Goal: Information Seeking & Learning: Compare options

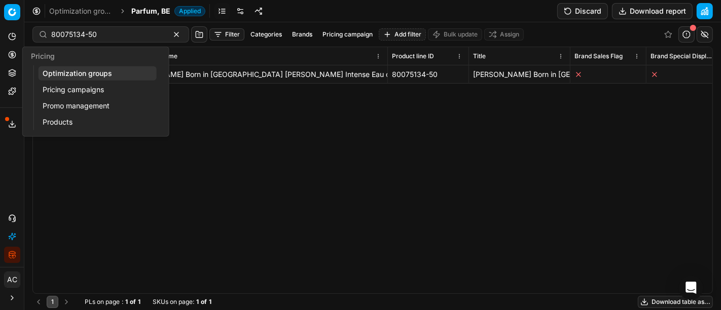
click at [54, 73] on link "Optimization groups" at bounding box center [98, 73] width 118 height 14
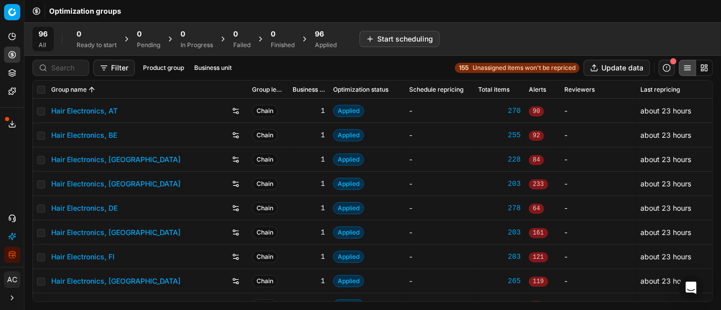
click at [310, 63] on div "Filter Product group Business unit 155 Unassigned items won't be repriced Updat…" at bounding box center [372, 68] width 680 height 16
click at [10, 258] on icon "button" at bounding box center [10, 255] width 2 height 6
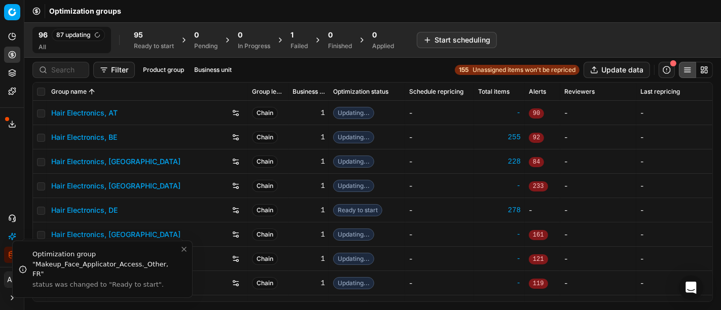
click at [159, 47] on div "Ready to start" at bounding box center [154, 46] width 40 height 8
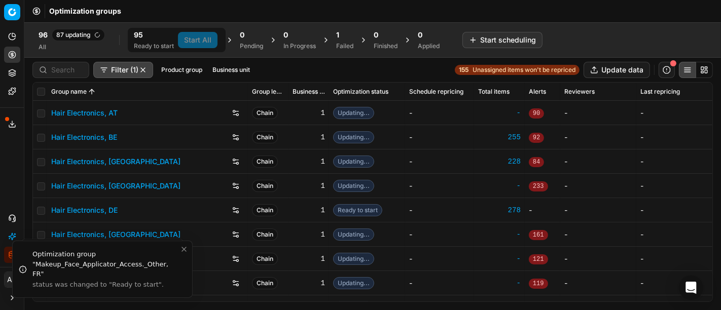
click at [347, 36] on div "1" at bounding box center [344, 35] width 17 height 10
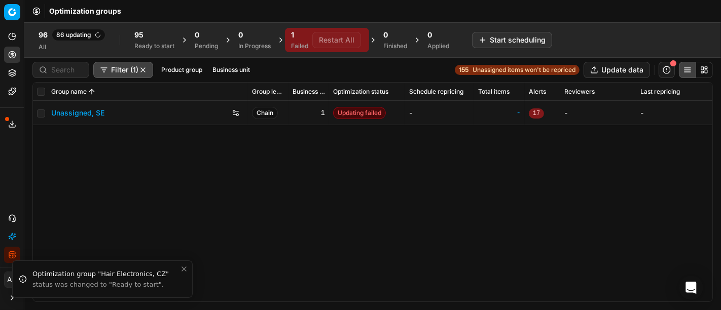
click at [132, 42] on div "95 Ready to start" at bounding box center [154, 40] width 52 height 24
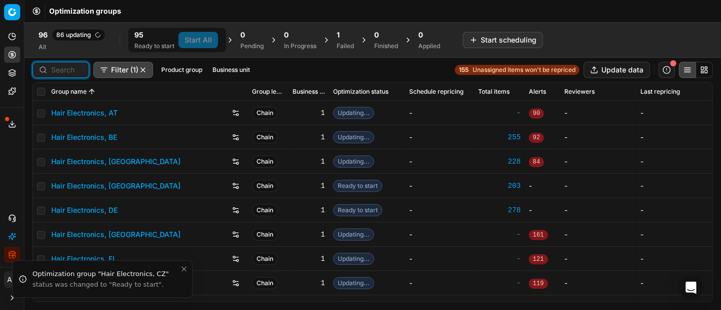
click at [57, 69] on input at bounding box center [66, 70] width 31 height 10
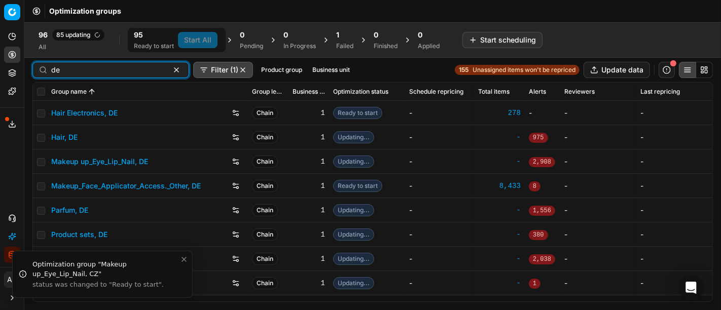
type input "de"
click at [42, 93] on input "checkbox" at bounding box center [41, 92] width 8 height 8
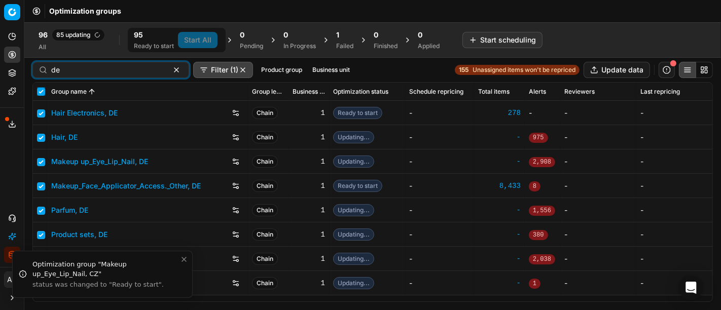
checkbox input "true"
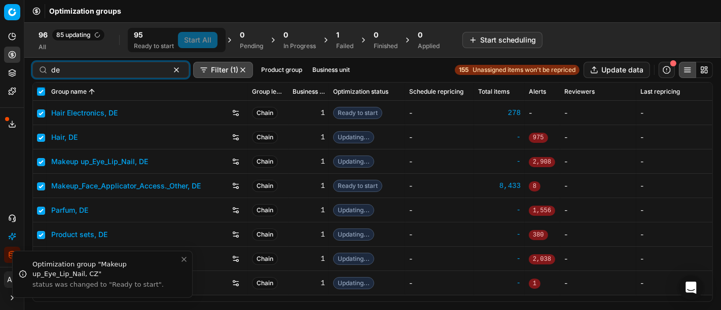
checkbox input "true"
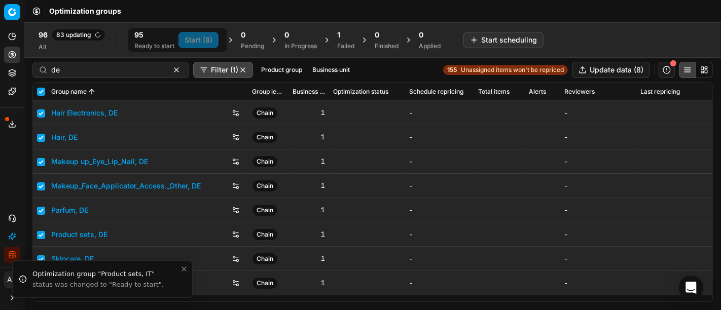
click at [350, 42] on div "Failed" at bounding box center [345, 46] width 17 height 8
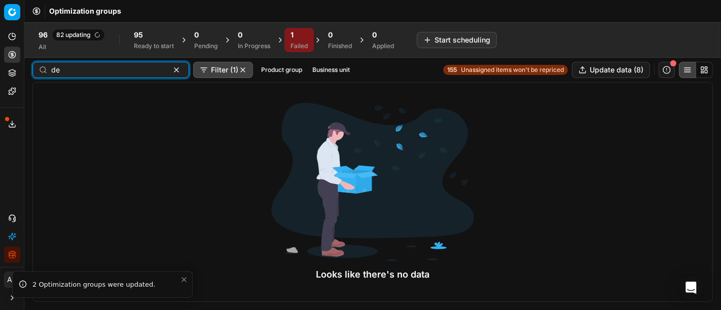
click at [170, 67] on button "button" at bounding box center [176, 70] width 12 height 12
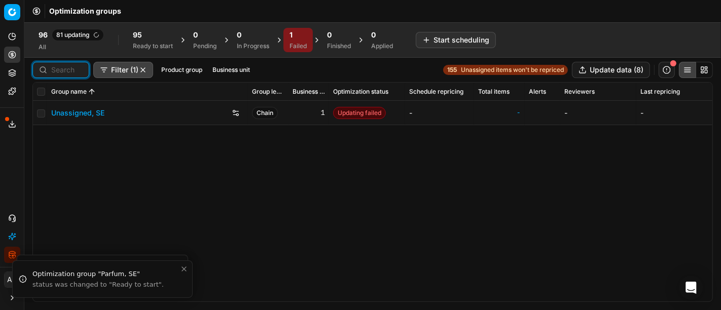
click at [155, 32] on div "95" at bounding box center [153, 35] width 40 height 10
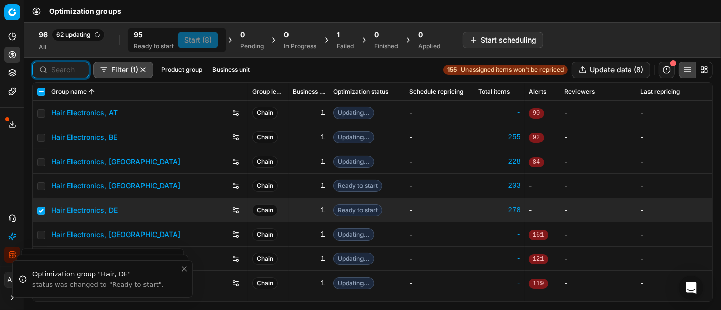
click at [63, 71] on input at bounding box center [66, 70] width 31 height 10
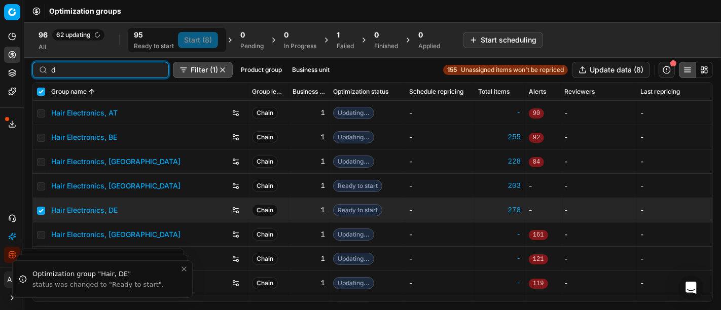
type input "de"
checkbox input "true"
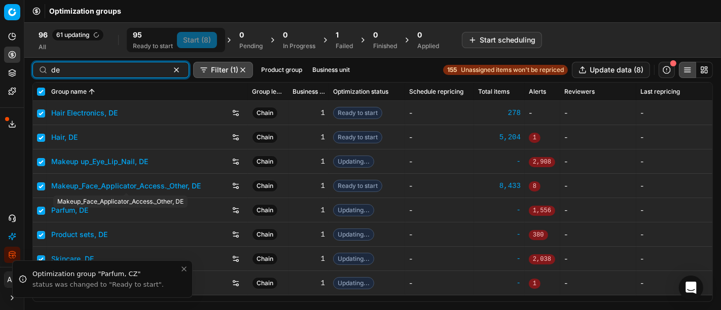
type input "de"
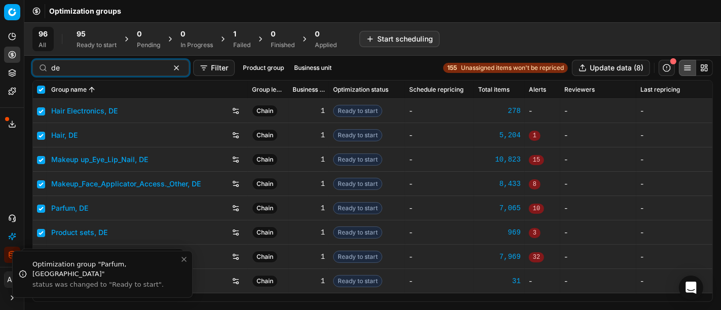
click at [82, 35] on span "95" at bounding box center [81, 34] width 9 height 10
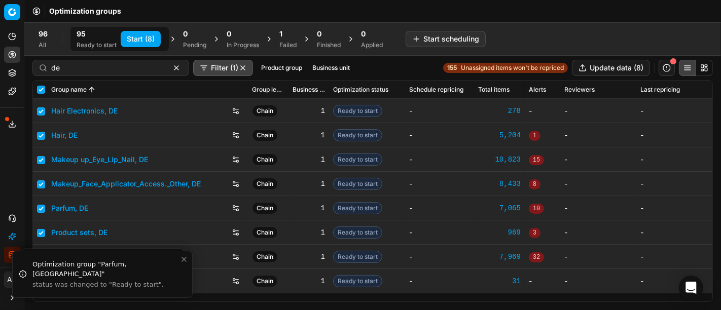
click at [146, 39] on button "Start (8)" at bounding box center [141, 39] width 40 height 16
checkbox input "false"
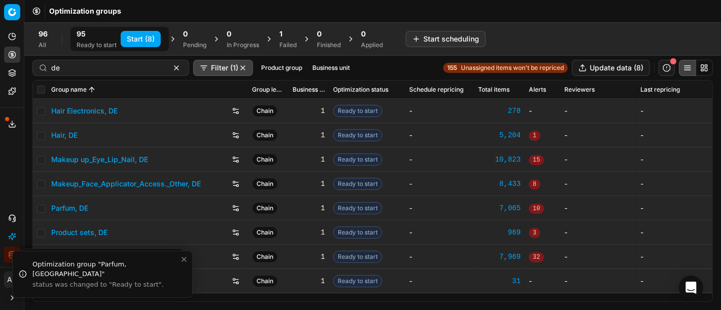
checkbox input "false"
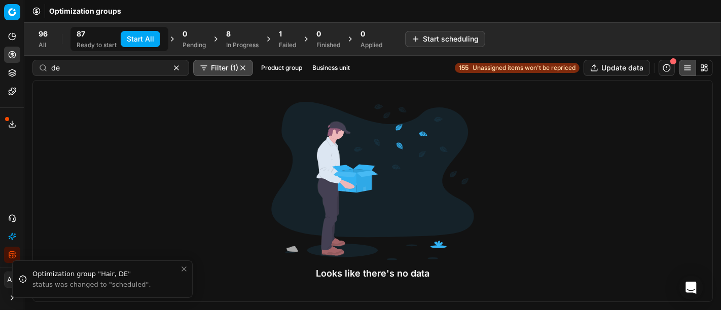
click at [336, 44] on div "Finished" at bounding box center [328, 45] width 24 height 8
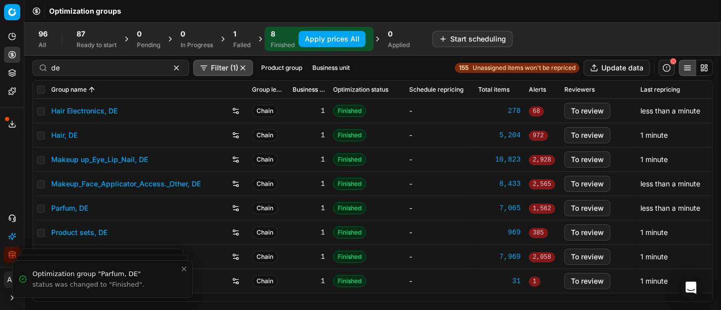
click at [313, 34] on button "Apply prices All" at bounding box center [332, 39] width 67 height 16
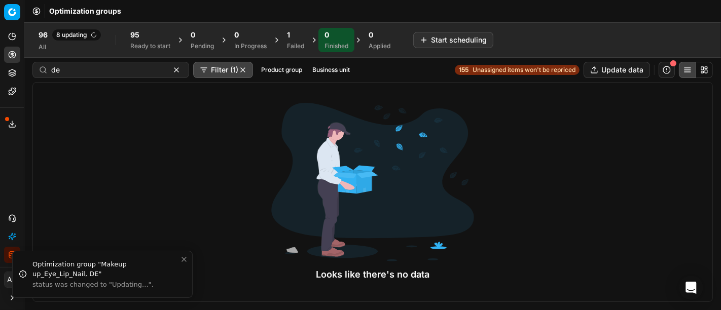
click at [377, 38] on div "0" at bounding box center [380, 35] width 22 height 10
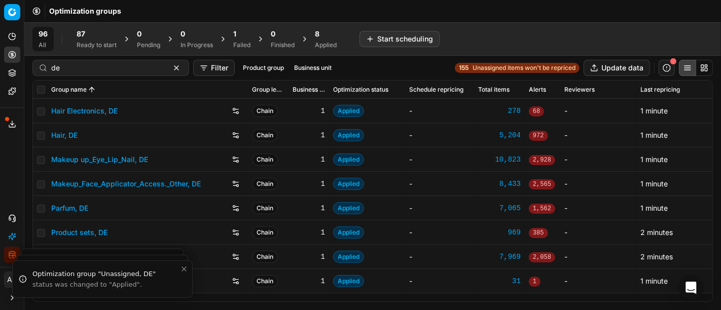
click at [323, 42] on div "Applied" at bounding box center [326, 45] width 22 height 8
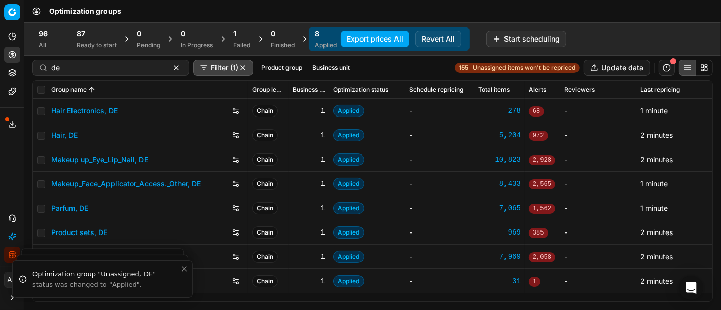
click at [362, 42] on button "Export prices All" at bounding box center [375, 39] width 68 height 16
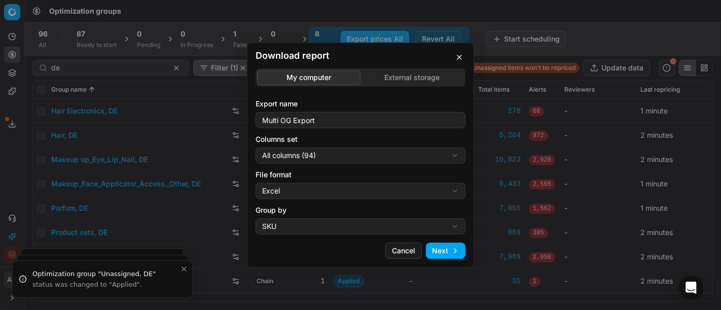
click at [359, 160] on div "Download report My computer External storage Export name Multi OG Export Column…" at bounding box center [360, 155] width 721 height 310
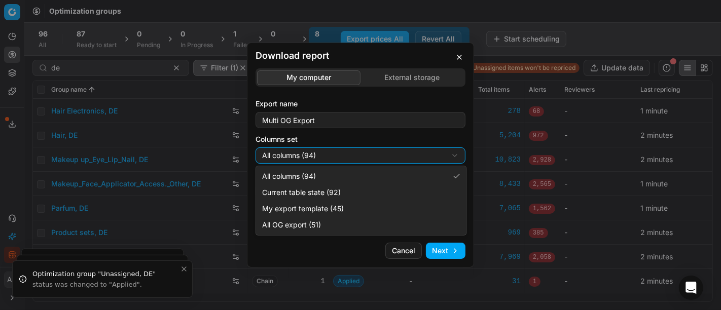
select select "custom"
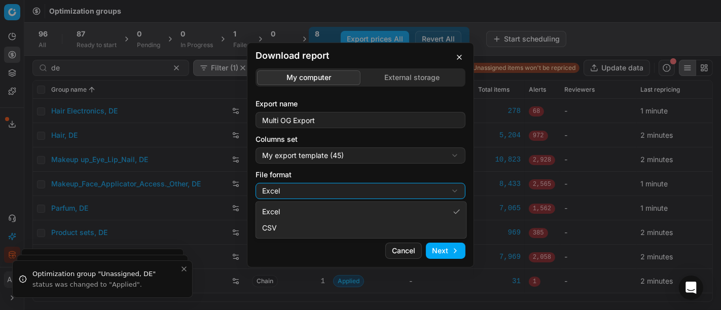
click at [332, 188] on div "Download report My computer External storage Export name Multi OG Export Column…" at bounding box center [360, 155] width 721 height 310
select select "csv"
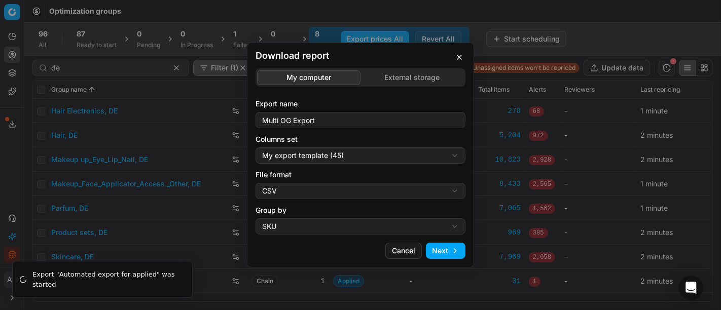
click at [445, 254] on button "Next" at bounding box center [446, 251] width 40 height 16
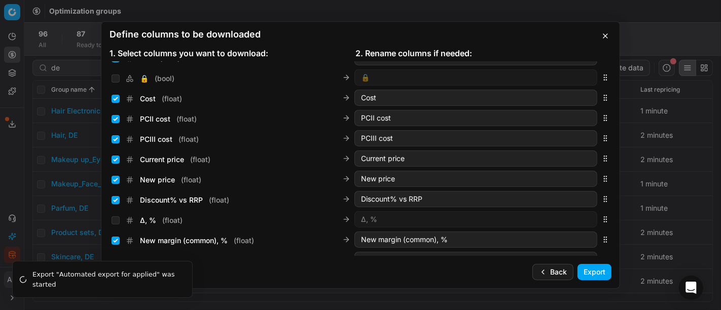
scroll to position [156, 0]
click at [113, 160] on input "Current price ( float )" at bounding box center [116, 160] width 8 height 8
checkbox input "false"
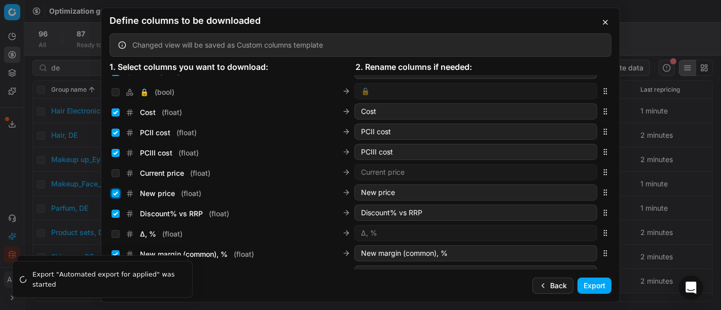
click at [115, 192] on input "New price ( float )" at bounding box center [116, 194] width 8 height 8
checkbox input "false"
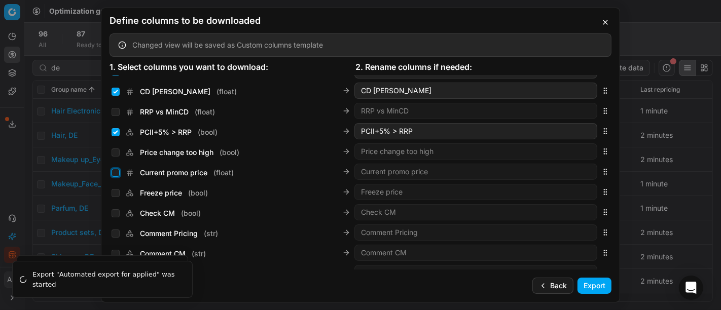
click at [116, 174] on input "Current promo price ( float )" at bounding box center [116, 173] width 8 height 8
checkbox input "true"
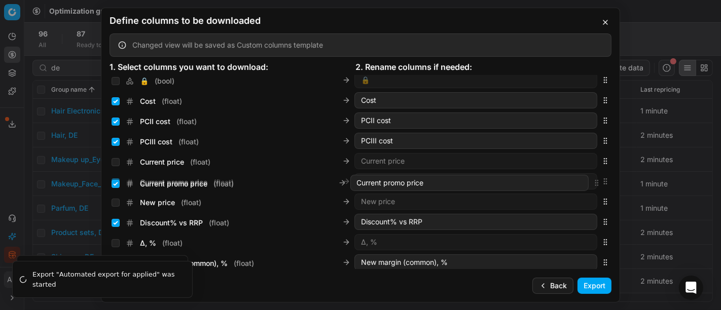
scroll to position [175, 0]
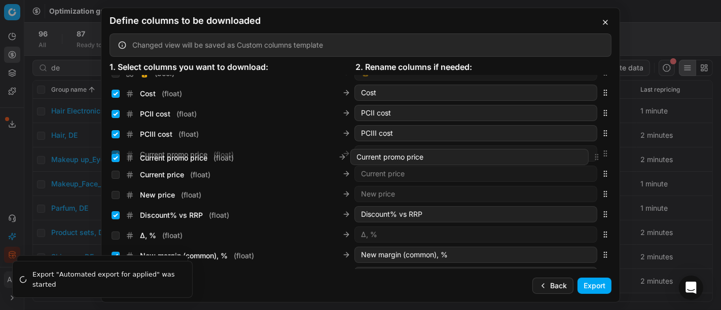
drag, startPoint x: 597, startPoint y: 172, endPoint x: 586, endPoint y: 158, distance: 17.7
click at [586, 158] on div "Current promo price ( float ) Current promo price" at bounding box center [361, 153] width 502 height 20
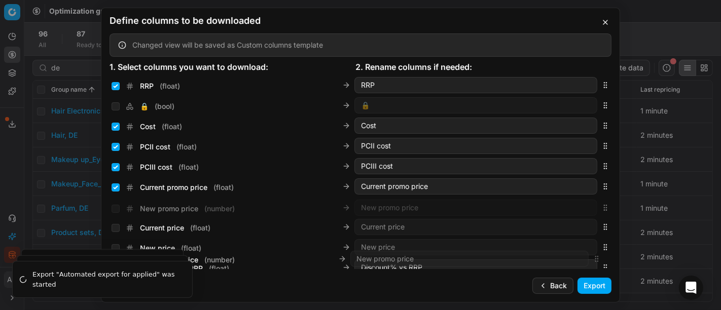
scroll to position [181, 0]
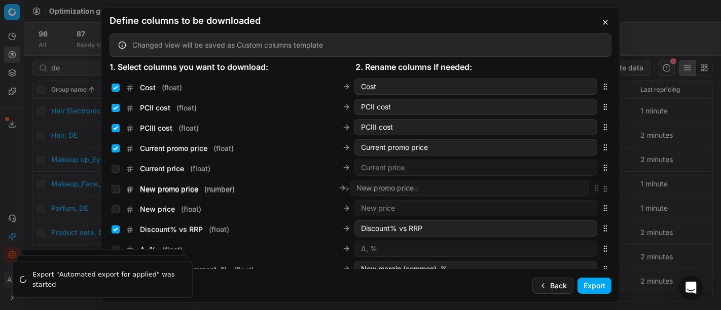
drag, startPoint x: 597, startPoint y: 170, endPoint x: 575, endPoint y: 187, distance: 27.5
click at [575, 187] on div "New promo price ( number ) New promo price" at bounding box center [361, 189] width 502 height 20
click at [117, 192] on input "New promo price ( number )" at bounding box center [116, 189] width 8 height 8
checkbox input "true"
click at [596, 286] on button "Export" at bounding box center [594, 286] width 34 height 16
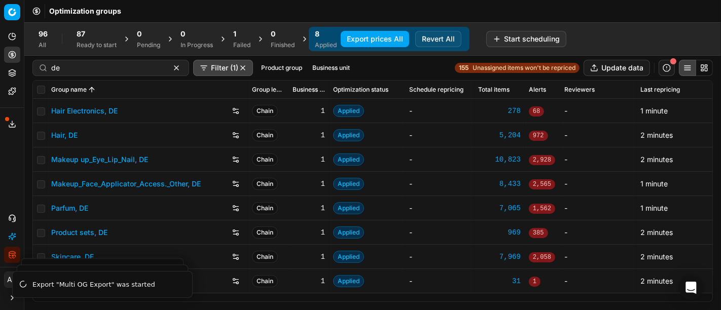
click at [6, 122] on button "Export service" at bounding box center [12, 124] width 16 height 16
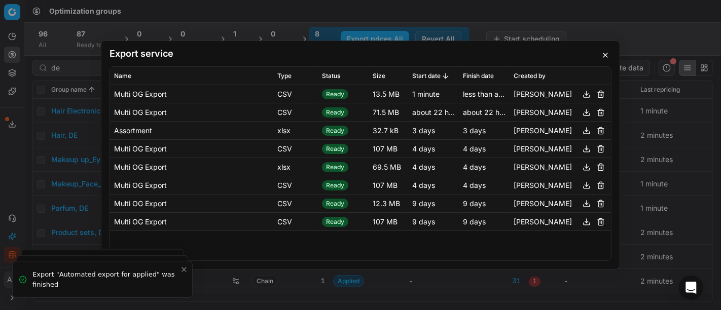
click at [585, 94] on button "button" at bounding box center [586, 94] width 12 height 12
click at [604, 54] on button "button" at bounding box center [605, 55] width 12 height 12
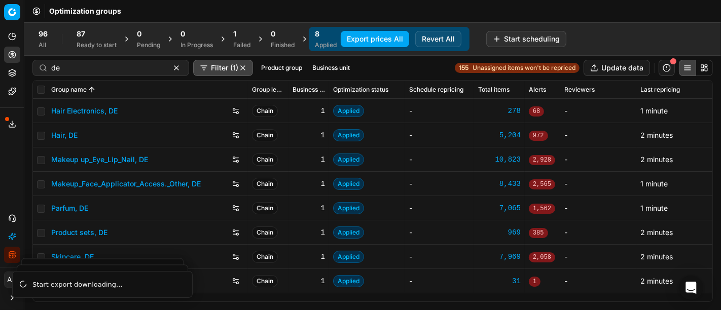
click at [88, 32] on div "87" at bounding box center [97, 34] width 40 height 10
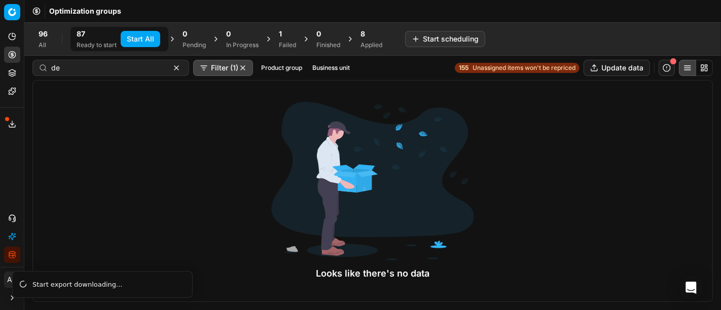
click at [207, 69] on button "Filter (1)" at bounding box center [223, 68] width 60 height 16
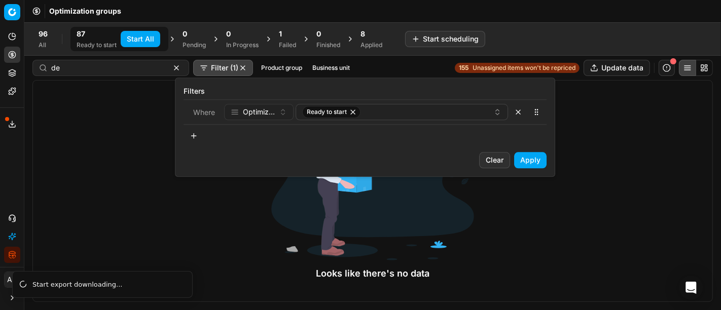
click at [159, 67] on html "Pricing platform Analytics Pricing Product portfolio Templates Export service 8…" at bounding box center [360, 155] width 721 height 310
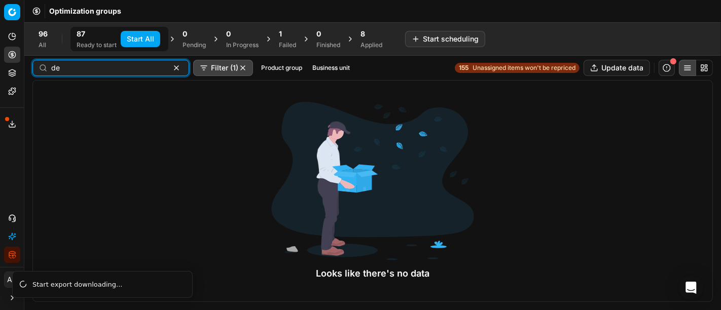
click at [170, 67] on button "button" at bounding box center [176, 68] width 12 height 12
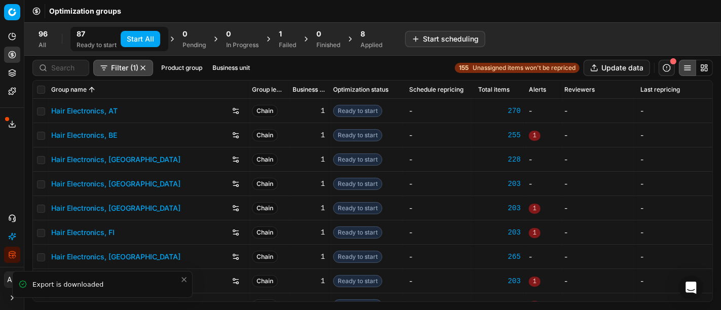
click at [233, 70] on button "Business unit" at bounding box center [231, 68] width 46 height 12
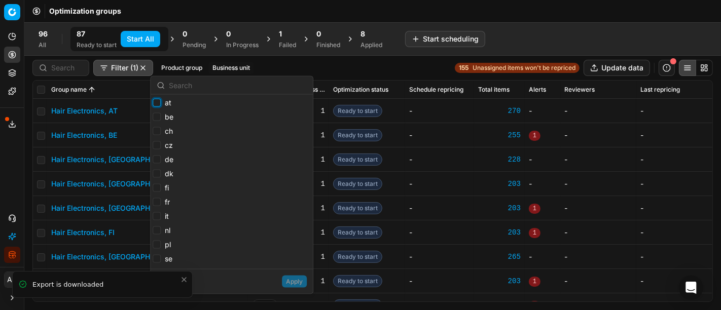
click at [155, 103] on input "at" at bounding box center [157, 103] width 8 height 8
checkbox input "true"
click at [156, 115] on input "be" at bounding box center [157, 117] width 8 height 8
checkbox input "true"
click at [158, 129] on input "ch" at bounding box center [157, 131] width 8 height 8
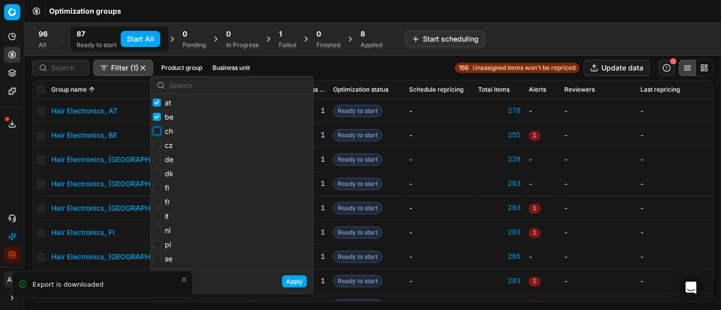
checkbox input "true"
click at [156, 161] on input "de" at bounding box center [157, 160] width 8 height 8
checkbox input "false"
click at [157, 204] on input "fr" at bounding box center [157, 202] width 8 height 8
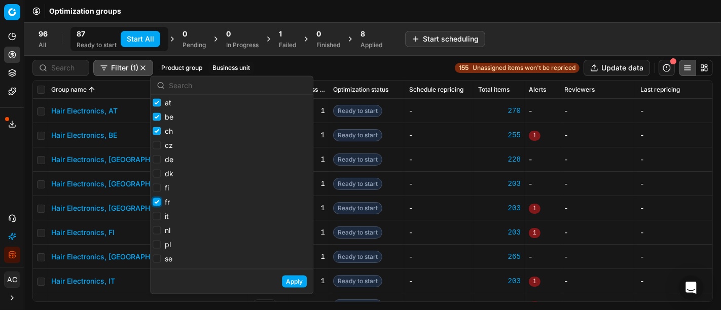
checkbox input "true"
click at [156, 232] on input "nl" at bounding box center [157, 231] width 8 height 8
checkbox input "true"
click at [155, 244] on input "pl" at bounding box center [157, 245] width 8 height 8
checkbox input "true"
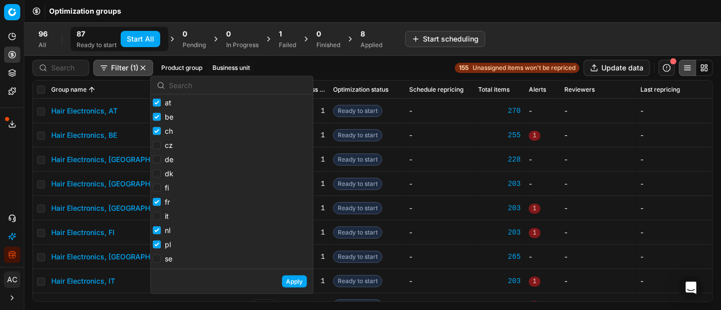
click at [300, 284] on button "Apply" at bounding box center [294, 282] width 25 height 12
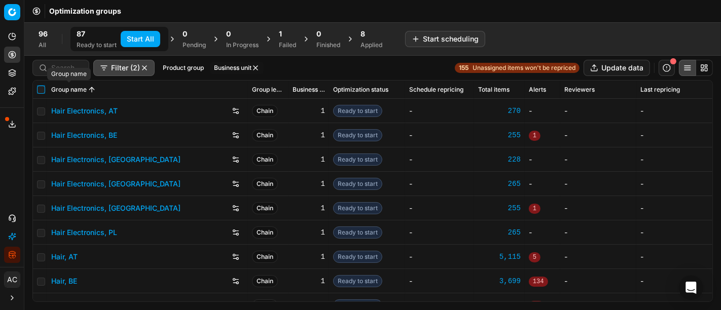
click at [43, 87] on input "checkbox" at bounding box center [41, 90] width 8 height 8
checkbox input "true"
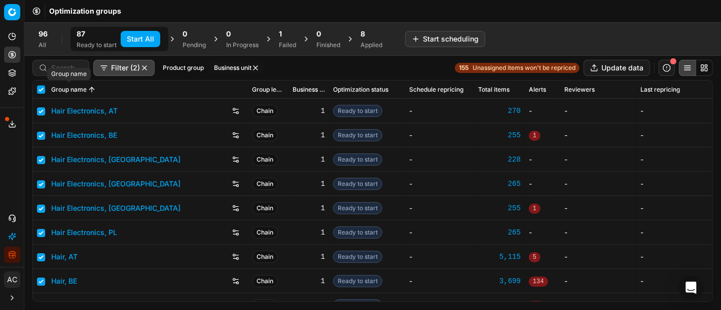
checkbox input "true"
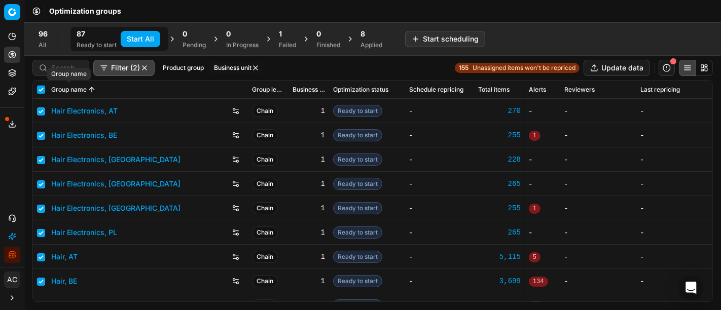
checkbox input "true"
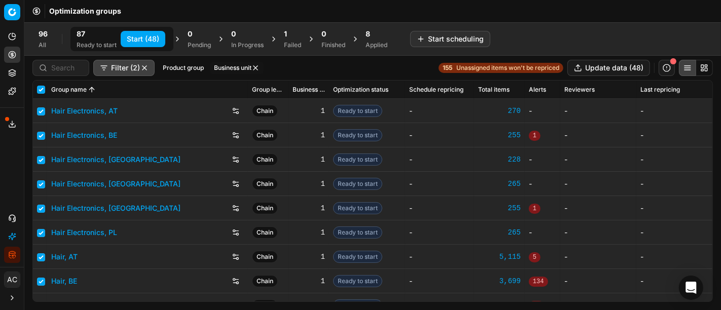
click at [146, 41] on button "Start (48)" at bounding box center [143, 39] width 45 height 16
checkbox input "false"
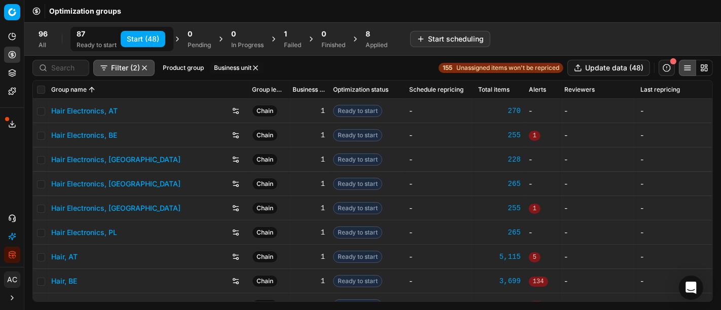
checkbox input "false"
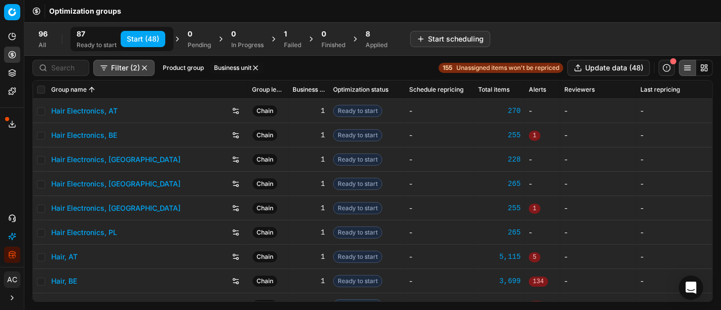
checkbox input "false"
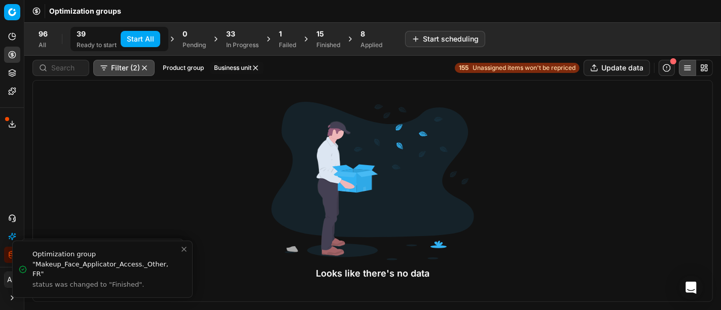
click at [326, 43] on div "Finished" at bounding box center [328, 45] width 24 height 8
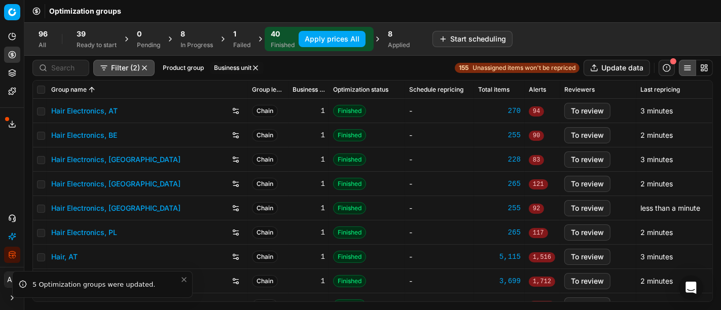
click at [0, 157] on div "Analytics Pricing Product portfolio Templates Export service 8 Contact support …" at bounding box center [12, 145] width 24 height 243
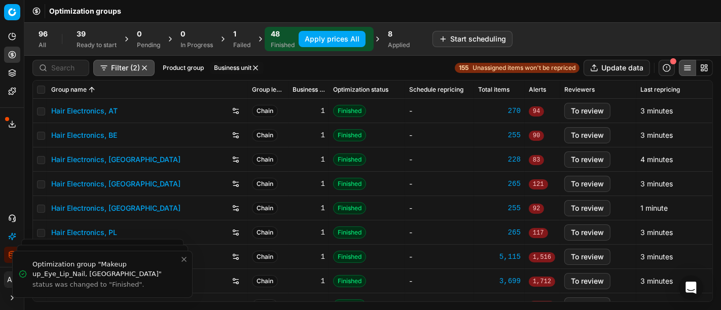
click at [331, 38] on button "Apply prices All" at bounding box center [332, 39] width 67 height 16
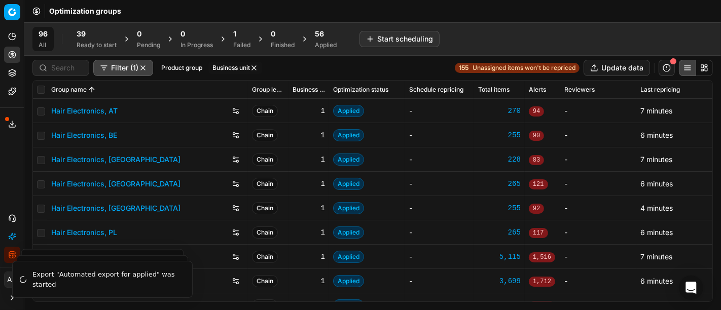
click at [332, 44] on div "Applied" at bounding box center [326, 45] width 22 height 8
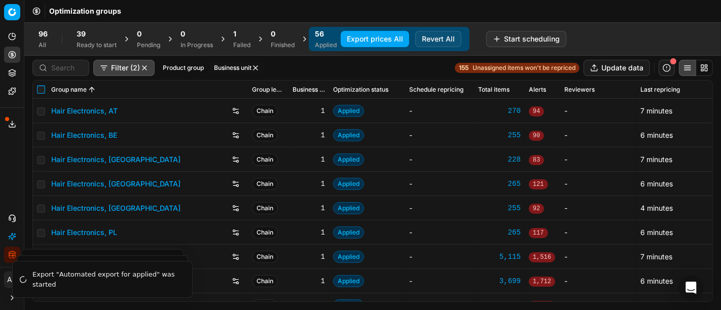
click at [41, 90] on input "checkbox" at bounding box center [41, 90] width 8 height 8
checkbox input "true"
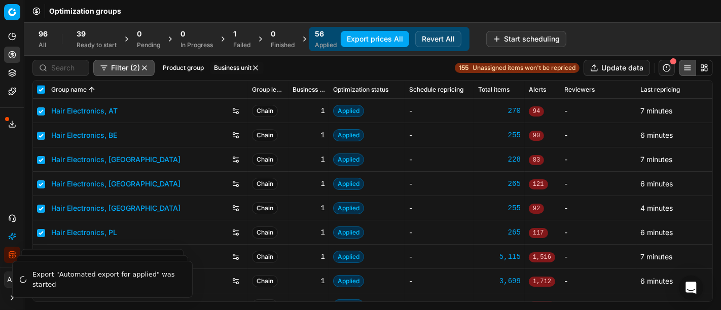
checkbox input "true"
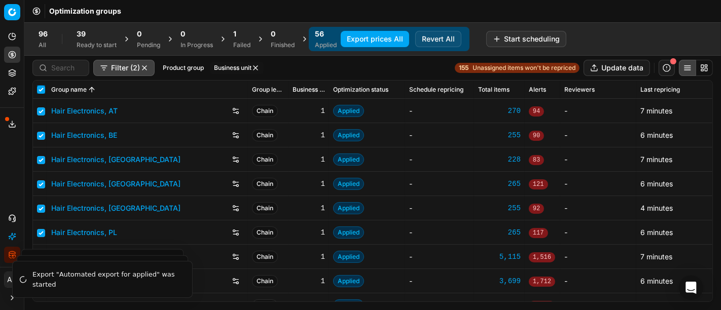
checkbox input "true"
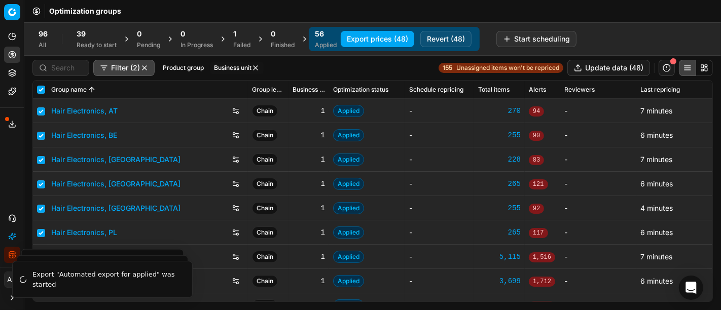
click at [391, 35] on button "Export prices (48)" at bounding box center [378, 39] width 74 height 16
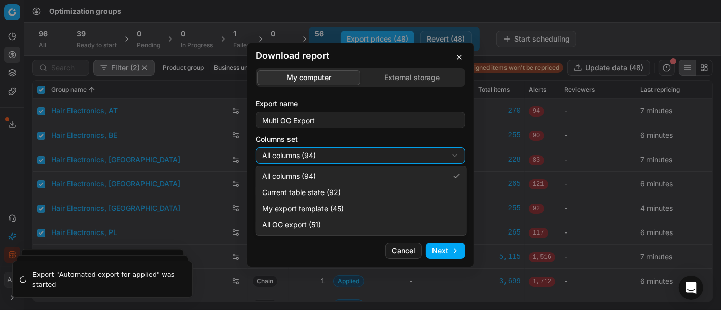
click at [366, 154] on div "Download report My computer External storage Export name Multi OG Export Column…" at bounding box center [360, 155] width 721 height 310
select select "custom"
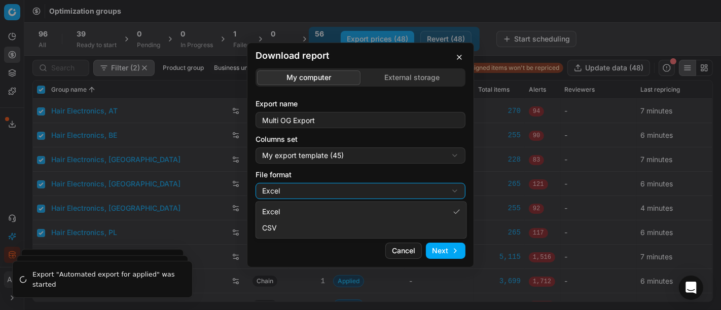
click at [341, 194] on div "Download report My computer External storage Export name Multi OG Export Column…" at bounding box center [360, 155] width 721 height 310
select select "csv"
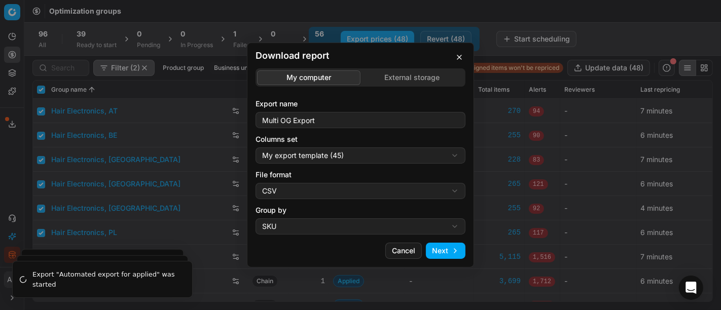
click at [453, 248] on button "Next" at bounding box center [446, 251] width 40 height 16
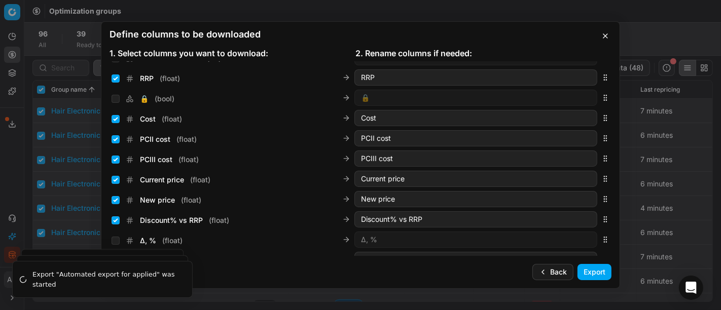
scroll to position [135, 0]
click at [116, 180] on input "Current price ( float )" at bounding box center [116, 181] width 8 height 8
checkbox input "false"
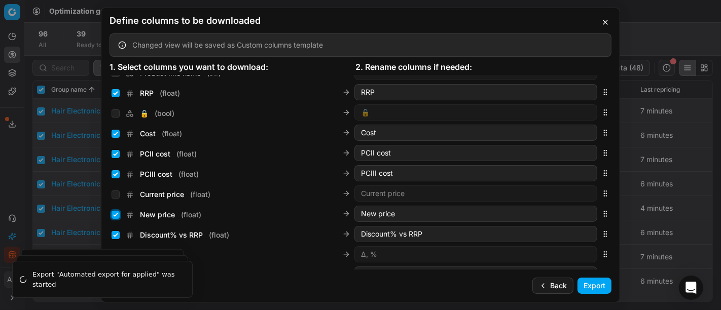
click at [117, 214] on input "New price ( float )" at bounding box center [116, 215] width 8 height 8
checkbox input "false"
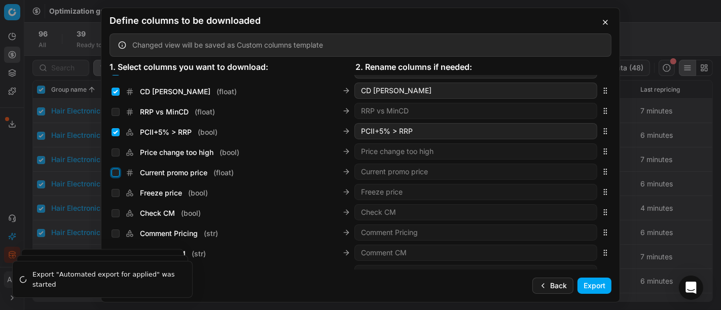
click at [115, 171] on input "Current promo price ( float )" at bounding box center [116, 173] width 8 height 8
checkbox input "true"
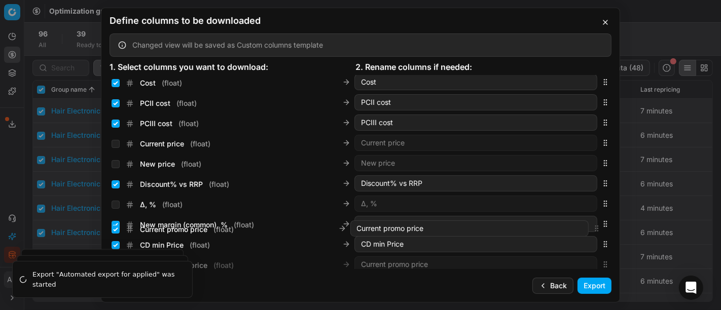
scroll to position [212, 0]
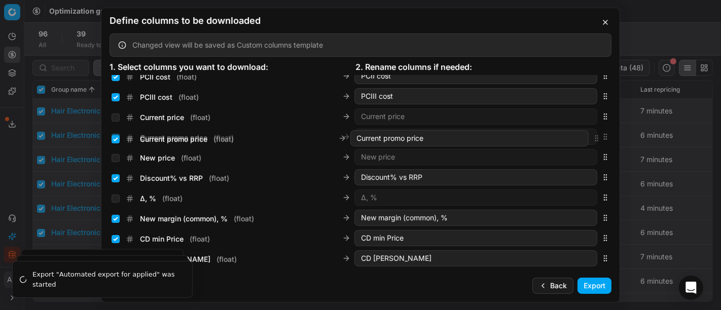
drag, startPoint x: 595, startPoint y: 169, endPoint x: 581, endPoint y: 137, distance: 35.2
click at [581, 137] on div "Current promo price ( float ) Current promo price" at bounding box center [361, 137] width 502 height 20
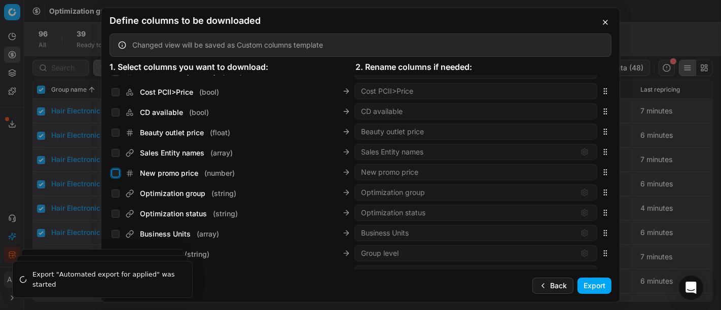
click at [114, 173] on input "New promo price ( number )" at bounding box center [116, 173] width 8 height 8
checkbox input "true"
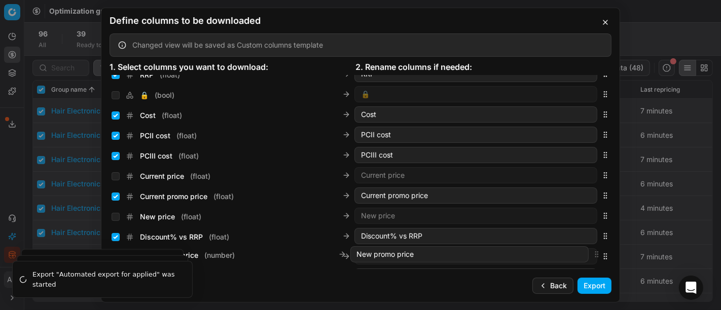
scroll to position [199, 0]
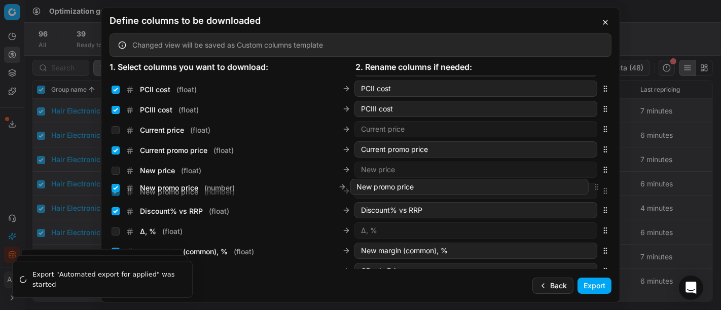
drag, startPoint x: 597, startPoint y: 172, endPoint x: 614, endPoint y: 188, distance: 23.3
click at [614, 188] on div "Sales Entity IDs ( array ) Sales Entity IDs Product line ID ( str ) Product lin…" at bounding box center [360, 172] width 518 height 195
click at [603, 282] on button "Export" at bounding box center [594, 286] width 34 height 16
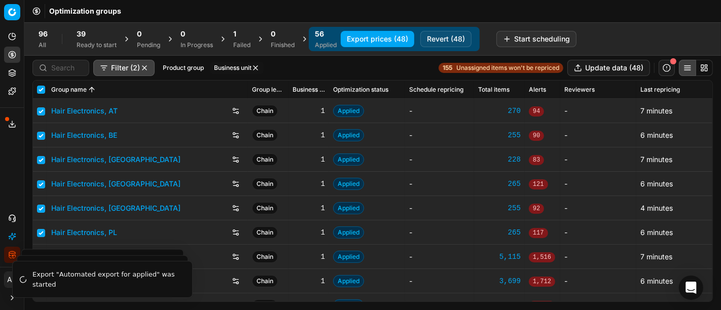
click at [11, 124] on icon at bounding box center [12, 124] width 8 height 8
click at [19, 135] on div "Export service Name Type Status Size Start date Finish date Created by Multi OG…" at bounding box center [360, 155] width 721 height 310
click at [147, 66] on button "button" at bounding box center [144, 68] width 8 height 8
checkbox input "false"
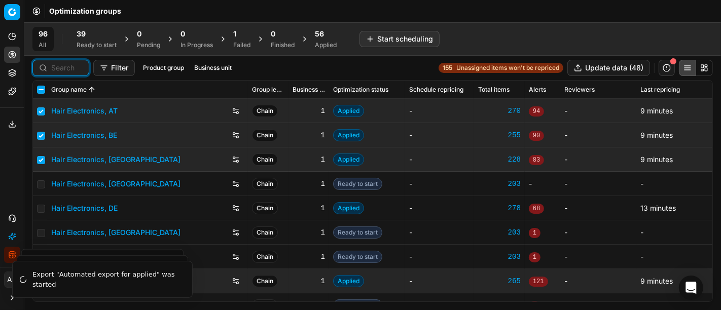
click at [62, 72] on input at bounding box center [66, 68] width 31 height 10
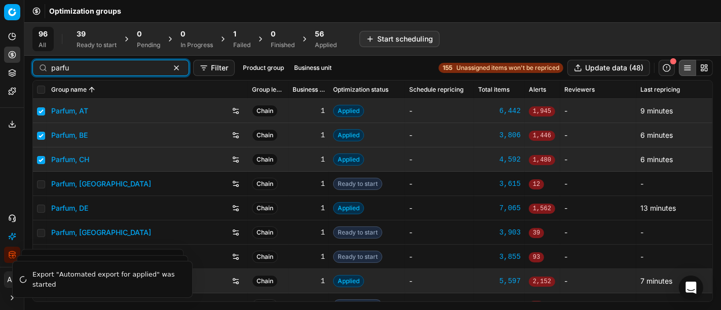
type input "parfu"
click at [81, 204] on link "Parfum, DE" at bounding box center [69, 208] width 37 height 10
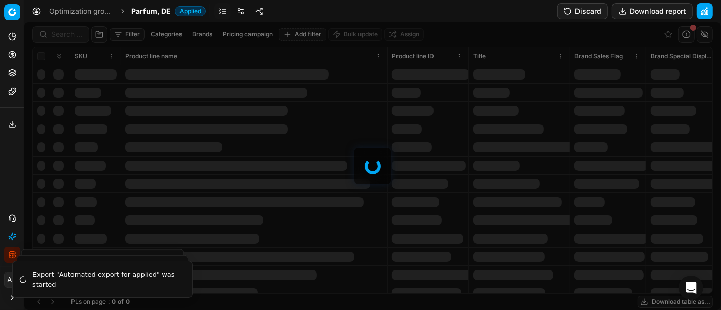
click at [65, 32] on div at bounding box center [372, 166] width 697 height 288
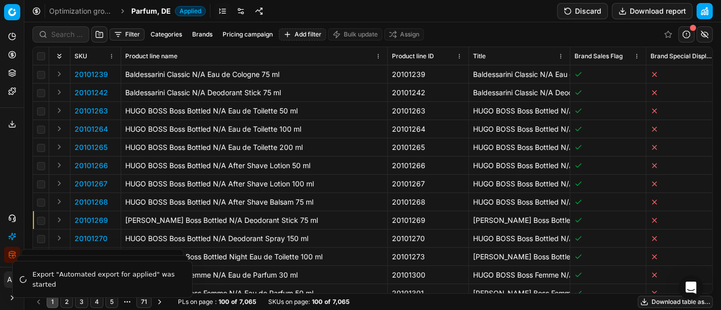
click at [65, 32] on div "Filter Categories Brands Pricing campaign Add filter Bulk update Assign SKU Pro…" at bounding box center [372, 166] width 697 height 288
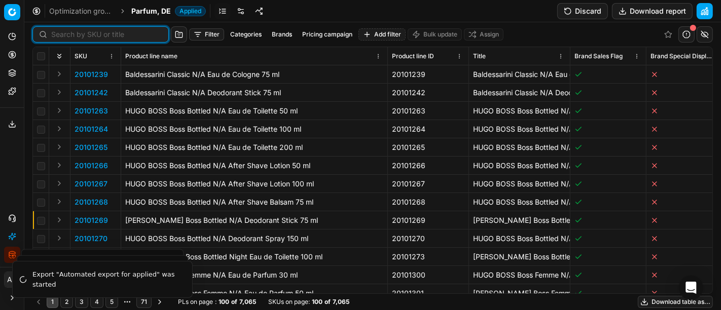
click at [65, 32] on input at bounding box center [106, 34] width 111 height 10
paste input "20150220"
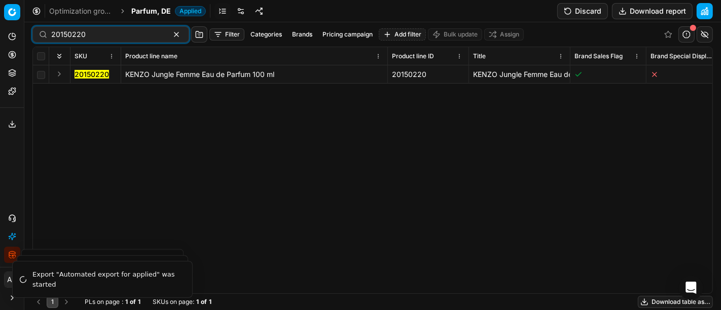
click at [59, 73] on button "Expand" at bounding box center [59, 74] width 12 height 12
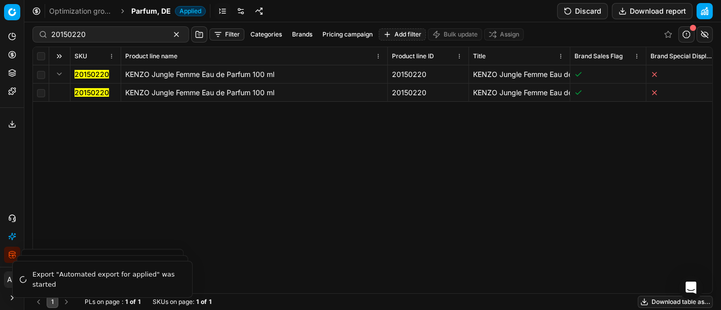
click at [85, 92] on mark "20150220" at bounding box center [92, 92] width 34 height 9
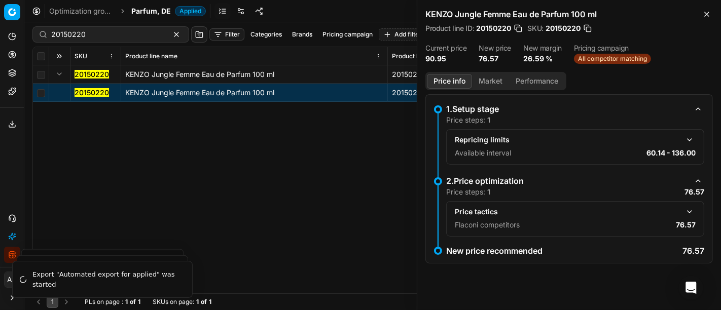
click at [492, 75] on button "Market" at bounding box center [490, 81] width 37 height 15
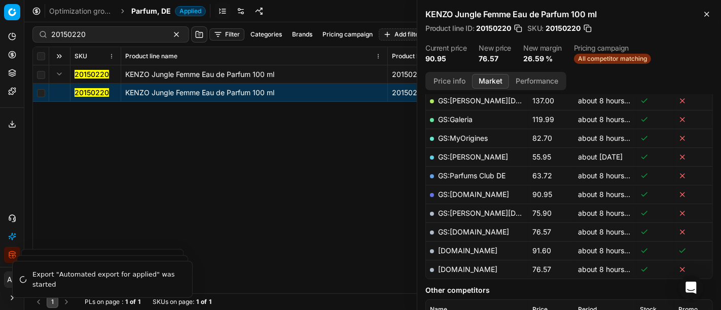
scroll to position [188, 0]
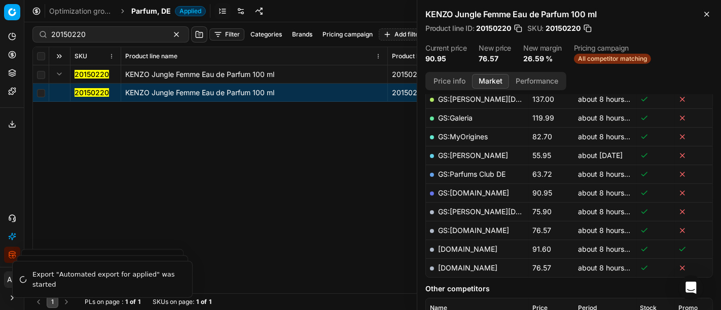
click at [485, 264] on link "parfumdreams.de" at bounding box center [467, 268] width 59 height 9
click at [105, 37] on input "20150220" at bounding box center [106, 34] width 111 height 10
paste input "90001449-0002098"
click at [11, 123] on icon at bounding box center [12, 124] width 8 height 8
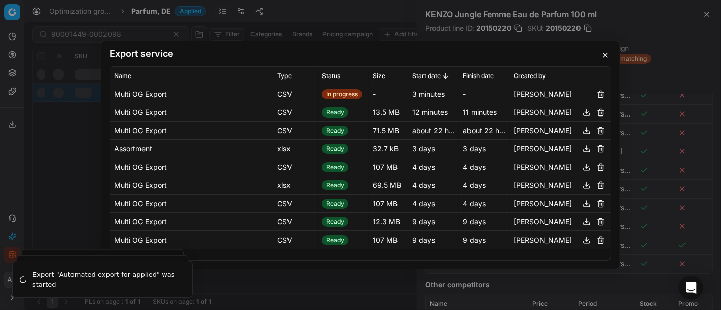
scroll to position [188, 0]
click at [59, 172] on div "Export service Name Type Status Size Start date Finish date Created by Multi OG…" at bounding box center [360, 155] width 721 height 310
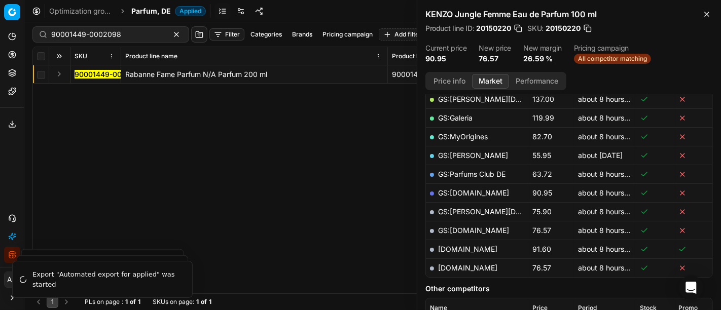
click at [58, 82] on td at bounding box center [59, 74] width 21 height 18
click at [58, 80] on td at bounding box center [59, 74] width 21 height 18
click at [58, 74] on button "Expand" at bounding box center [59, 74] width 12 height 12
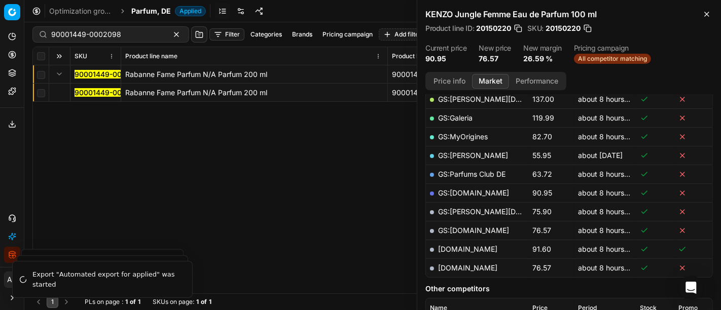
click at [94, 92] on mark "90001449-0002098" at bounding box center [110, 92] width 70 height 9
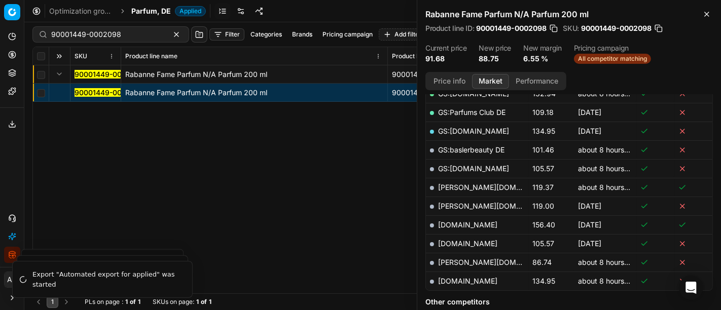
scroll to position [278, 0]
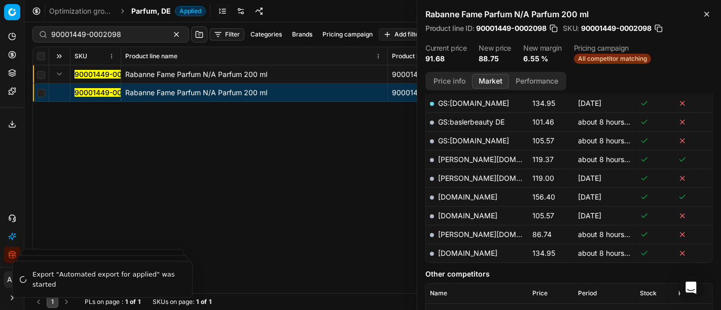
click at [460, 231] on link "pieper.de" at bounding box center [497, 234] width 118 height 9
click at [98, 40] on div "90001449-0002098" at bounding box center [110, 34] width 157 height 16
paste input "80027469-75"
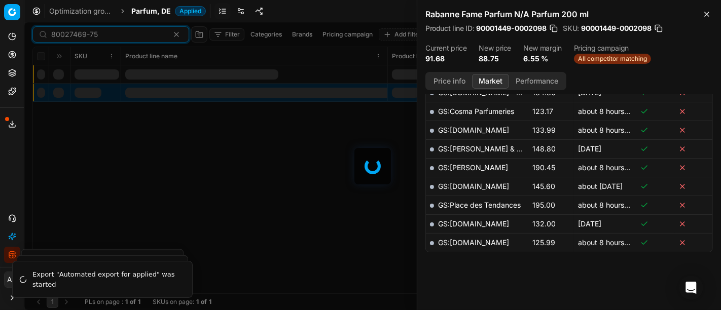
scroll to position [278, 0]
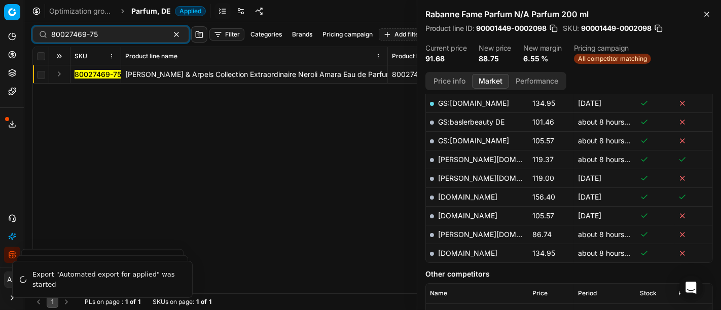
click at [61, 72] on button "Expand" at bounding box center [59, 74] width 12 height 12
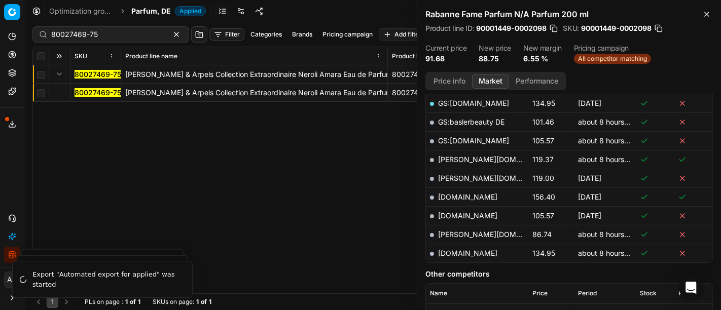
click at [86, 92] on mark "80027469-75" at bounding box center [98, 92] width 47 height 9
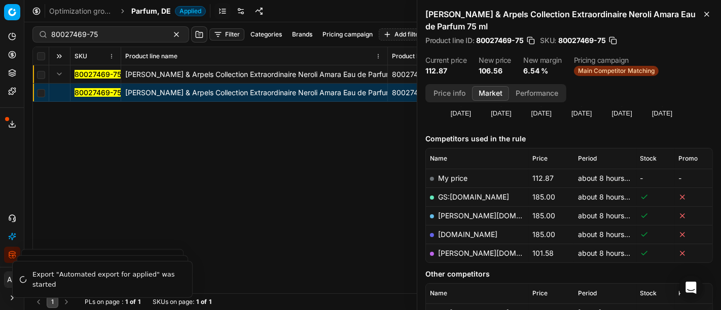
scroll to position [95, 0]
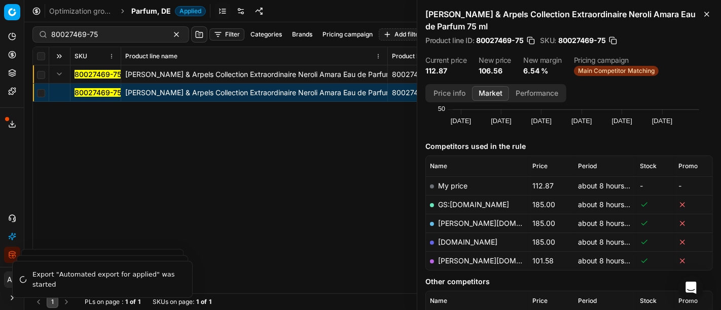
click at [458, 259] on link "pieper.de" at bounding box center [497, 261] width 118 height 9
click at [108, 31] on input "80027469-75" at bounding box center [106, 34] width 111 height 10
paste input "48868"
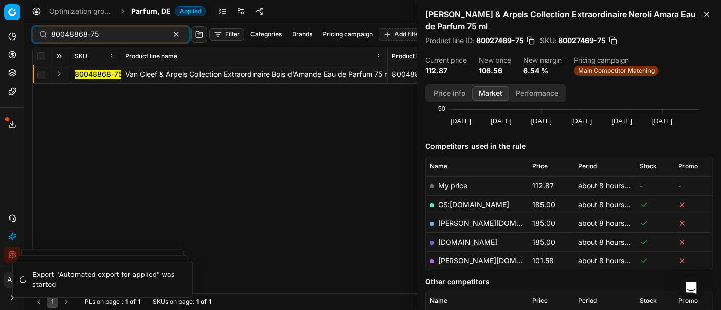
click at [61, 76] on button "Expand" at bounding box center [59, 74] width 12 height 12
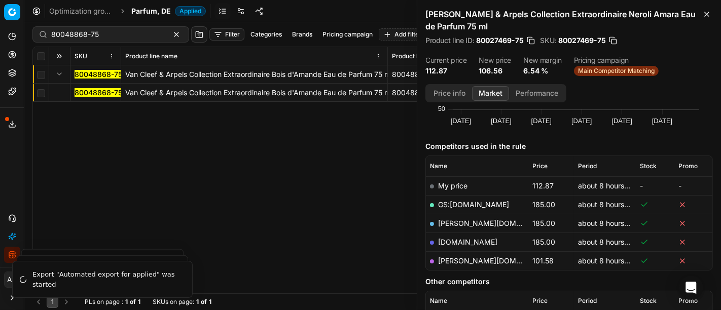
click at [83, 86] on td "80048868-75" at bounding box center [95, 93] width 51 height 18
click at [88, 95] on mark "80048868-75" at bounding box center [99, 92] width 48 height 9
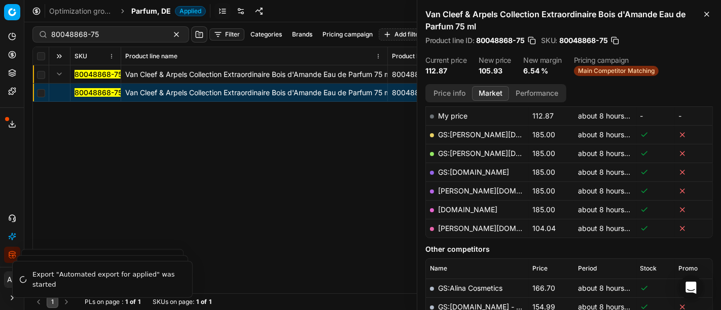
scroll to position [145, 0]
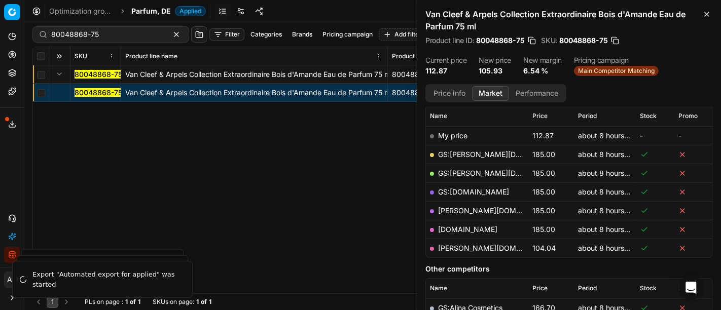
click at [455, 245] on link "pieper.de" at bounding box center [497, 248] width 118 height 9
click at [116, 39] on input "80048868-75" at bounding box center [106, 34] width 111 height 10
paste input "90003958-0005731"
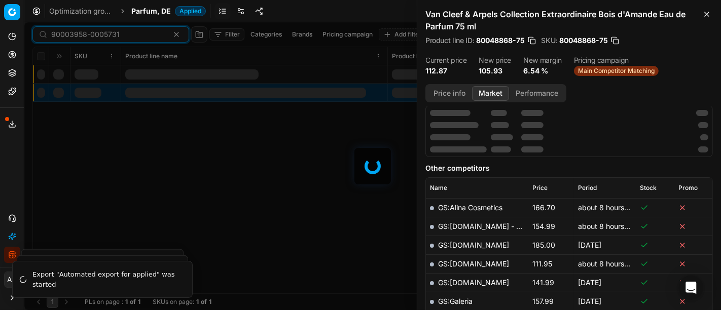
scroll to position [145, 0]
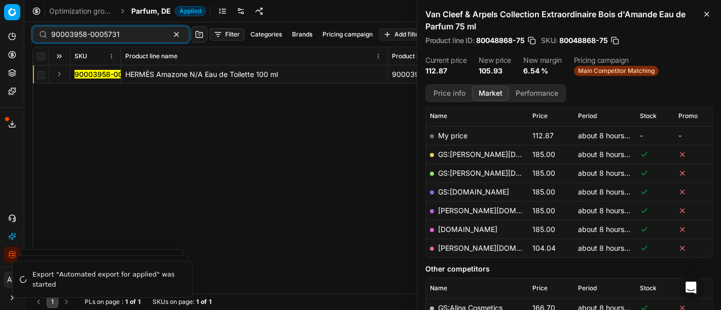
click at [58, 70] on button "Expand" at bounding box center [59, 74] width 12 height 12
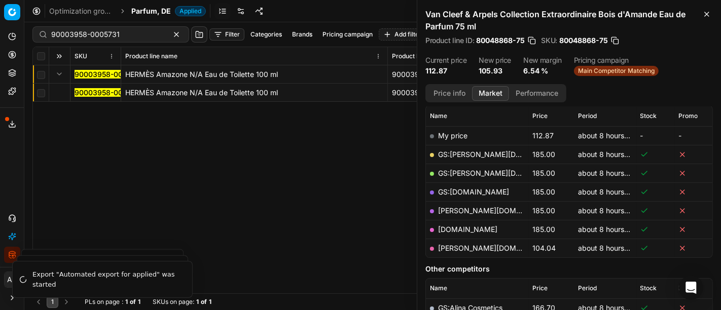
click at [89, 95] on mark "90003958-0005731" at bounding box center [109, 92] width 68 height 9
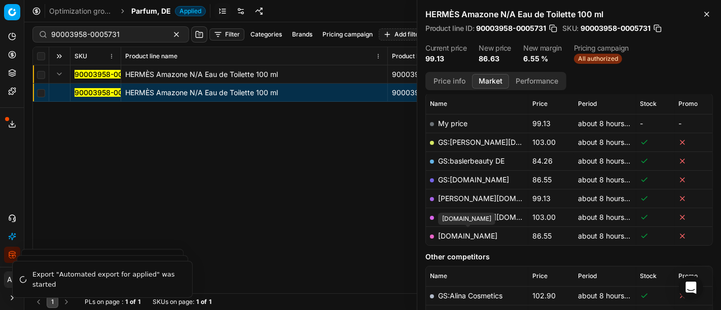
click at [481, 233] on link "parfumdreams.de" at bounding box center [467, 236] width 59 height 9
click at [134, 37] on input "90003958-0005731" at bounding box center [106, 34] width 111 height 10
paste input "80075520-80"
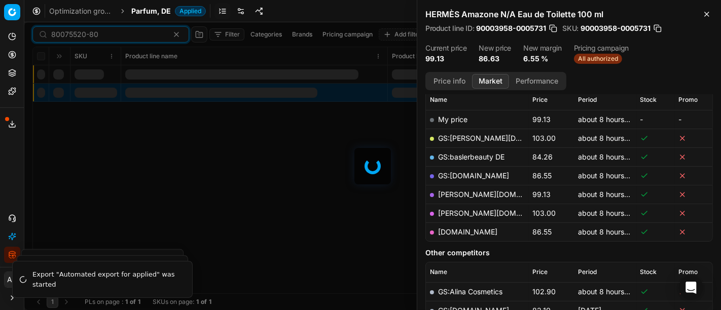
scroll to position [145, 0]
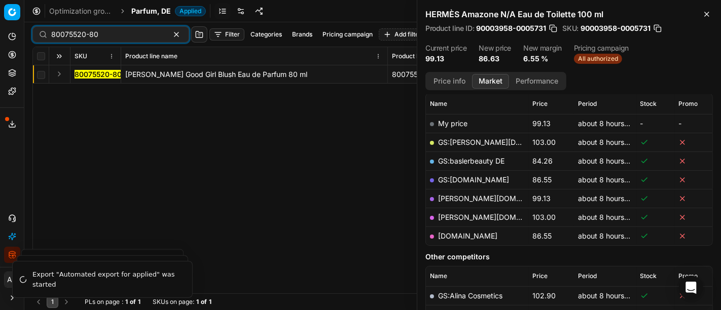
click at [59, 71] on button "Expand" at bounding box center [59, 74] width 12 height 12
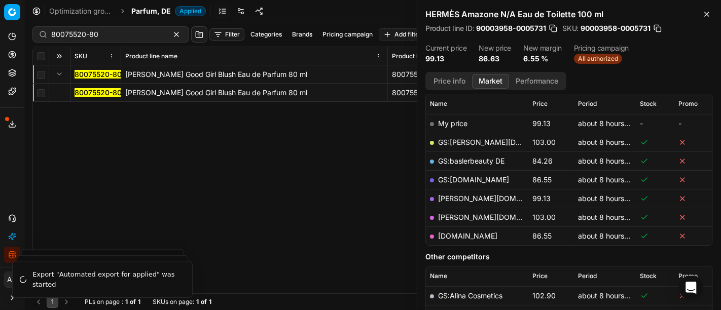
click at [88, 92] on mark "80075520-80" at bounding box center [98, 92] width 47 height 9
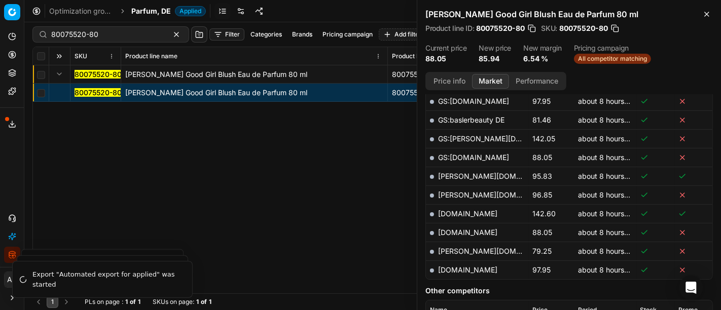
scroll to position [318, 0]
click at [455, 248] on link "pieper.de" at bounding box center [497, 250] width 118 height 9
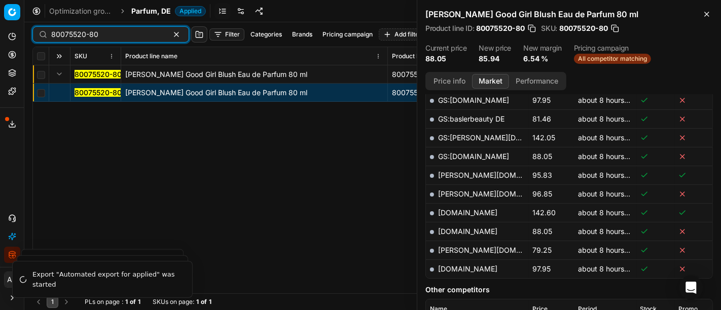
click at [125, 32] on input "80075520-80" at bounding box center [106, 34] width 111 height 10
paste input "6735"
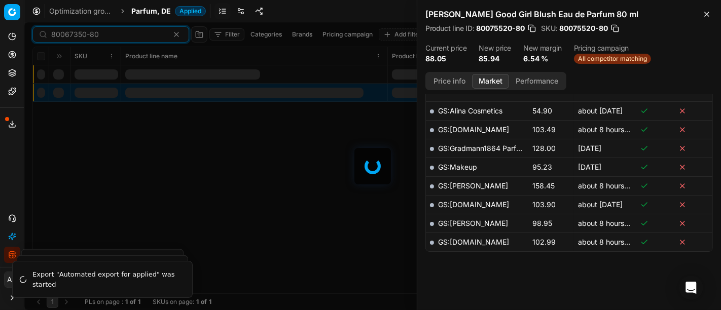
scroll to position [318, 0]
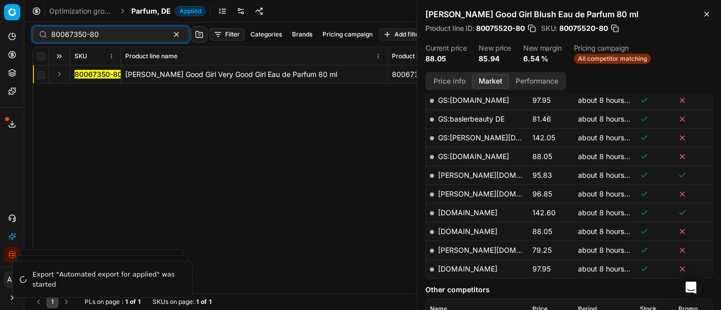
click at [60, 75] on button "Expand" at bounding box center [59, 74] width 12 height 12
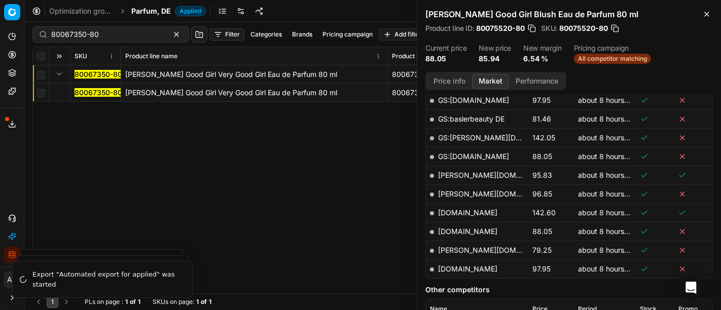
click at [100, 90] on mark "80067350-80" at bounding box center [99, 92] width 48 height 9
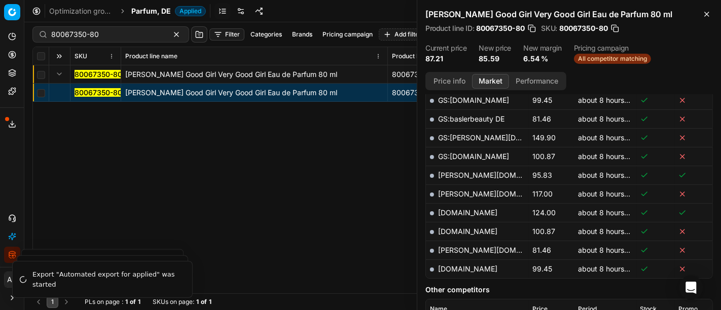
scroll to position [295, 0]
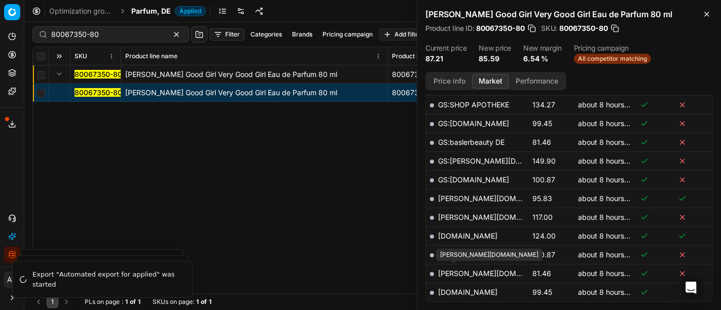
click at [460, 271] on link "pieper.de" at bounding box center [497, 273] width 118 height 9
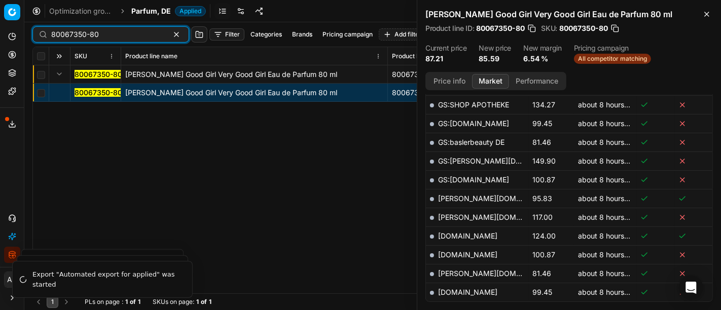
click at [119, 37] on input "80067350-80" at bounding box center [106, 34] width 111 height 10
paste input "90001597-0002297"
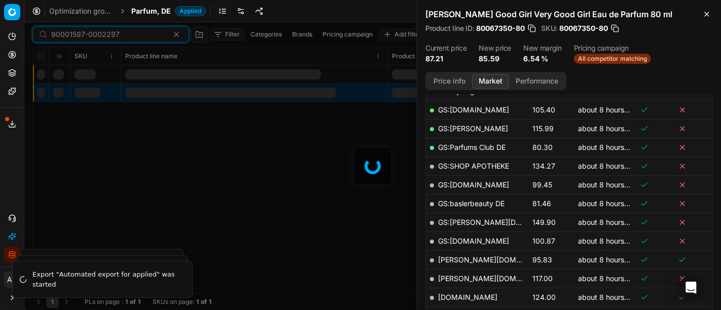
scroll to position [295, 0]
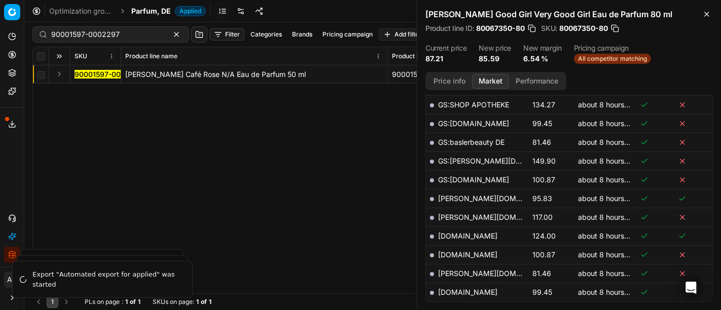
click at [57, 72] on button "Expand" at bounding box center [59, 74] width 12 height 12
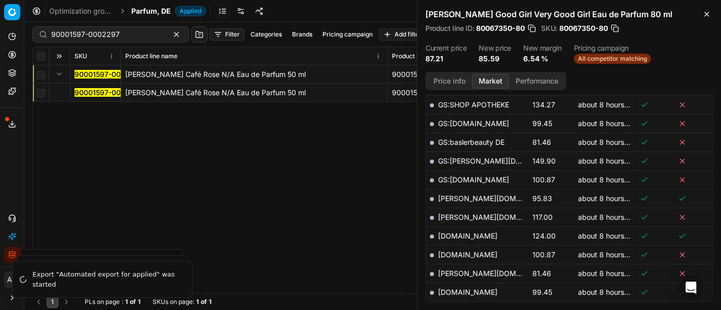
click at [89, 93] on mark "90001597-0002297" at bounding box center [109, 92] width 68 height 9
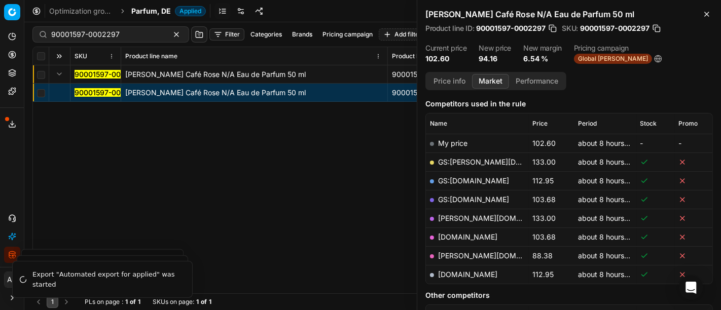
scroll to position [124, 0]
click at [460, 257] on link "pieper.de" at bounding box center [497, 256] width 118 height 9
click at [307, 157] on div "90001597-0002297 TOM FORD Café Rose N/A Eau de Parfum 50 ml 90001597-0002297 TO…" at bounding box center [372, 179] width 679 height 228
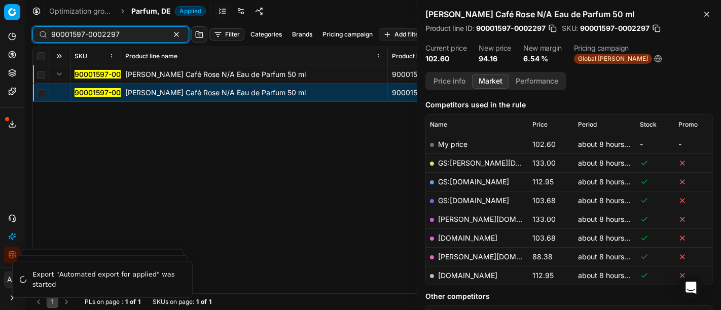
click at [121, 37] on input "90001597-0002297" at bounding box center [106, 34] width 111 height 10
paste input "5637-0008350"
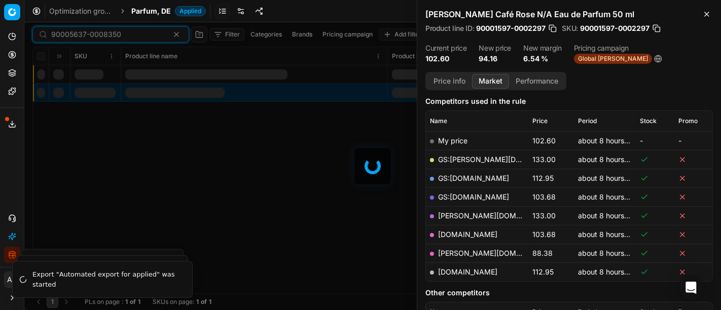
scroll to position [124, 0]
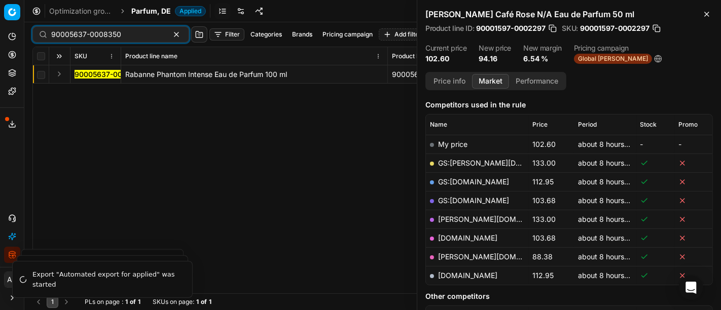
click at [62, 74] on button "Expand" at bounding box center [59, 74] width 12 height 12
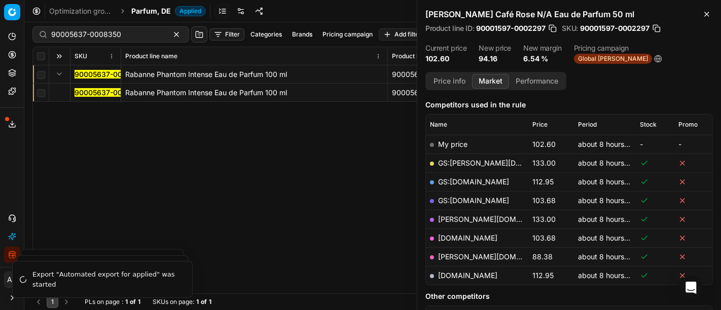
click at [82, 90] on mark "90005637-0008350" at bounding box center [110, 92] width 70 height 9
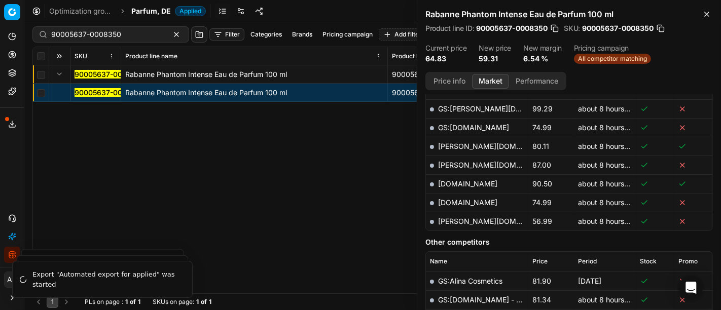
scroll to position [384, 0]
click at [460, 219] on link "pieper.de" at bounding box center [497, 222] width 118 height 9
click at [307, 233] on div "90005637-0008350 Rabanne Phantom Intense Eau de Parfum 100 ml 90005637-0008350 …" at bounding box center [372, 179] width 679 height 228
click at [123, 34] on input "90005637-0008350" at bounding box center [106, 34] width 111 height 10
paste input "80067350-"
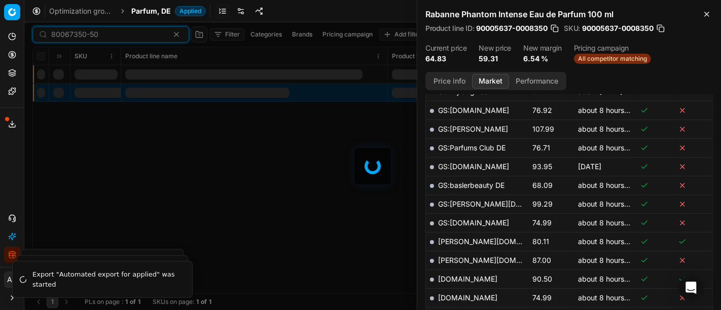
scroll to position [384, 0]
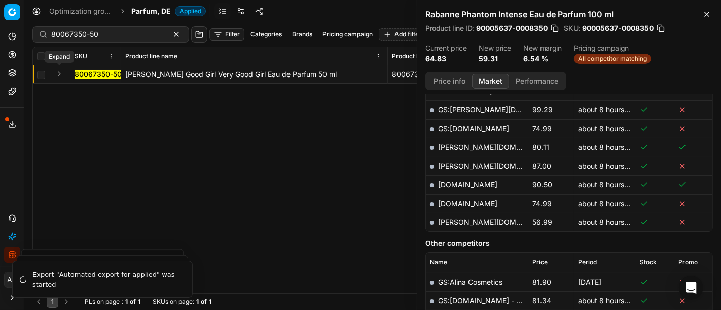
click at [59, 72] on button "Expand" at bounding box center [59, 74] width 12 height 12
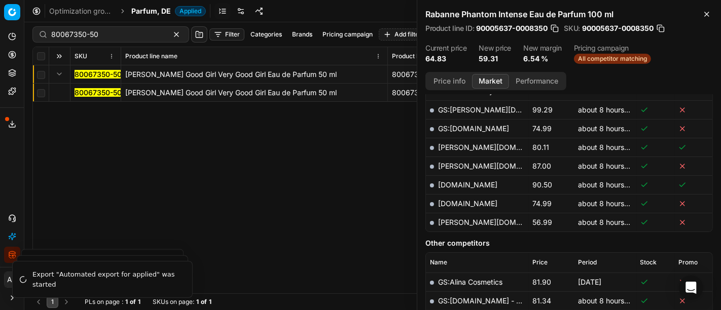
click at [90, 93] on mark "80067350-50" at bounding box center [98, 92] width 47 height 9
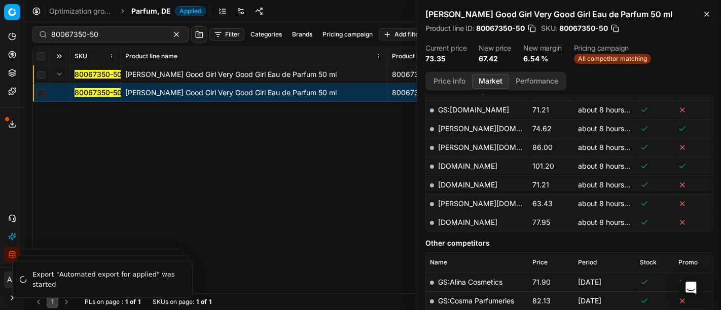
click at [14, 126] on icon at bounding box center [12, 124] width 8 height 8
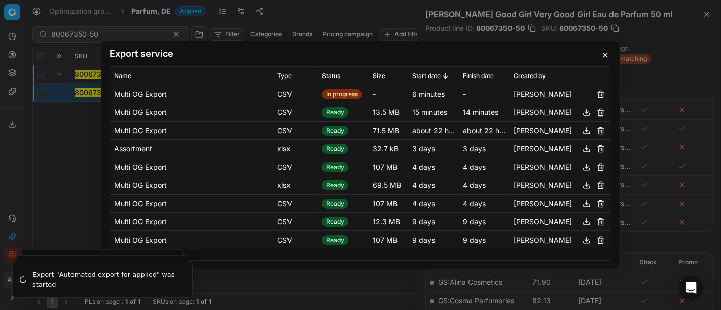
click at [86, 152] on div "Export service Name Type Status Size Start date Finish date Created by Multi OG…" at bounding box center [360, 155] width 721 height 310
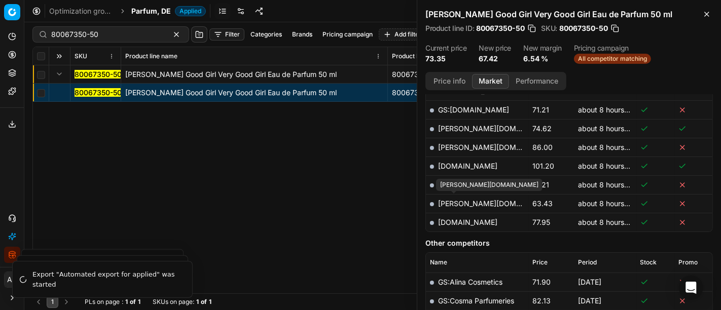
click at [455, 202] on link "pieper.de" at bounding box center [497, 203] width 118 height 9
click at [290, 171] on div "80067350-50 Carolina Herrera Good Girl Very Good Girl Eau de Parfum 50 ml 80067…" at bounding box center [372, 179] width 679 height 228
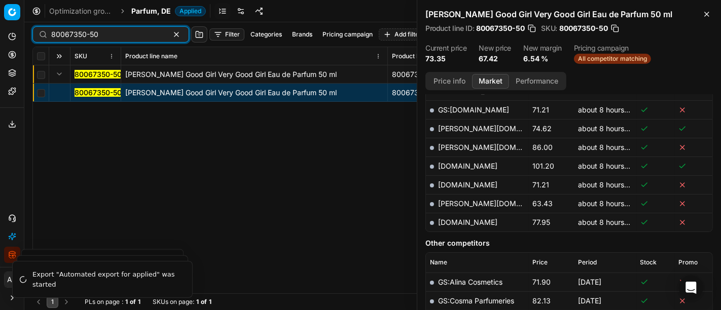
click at [102, 35] on input "80067350-50" at bounding box center [106, 34] width 111 height 10
paste input "90006610-001004"
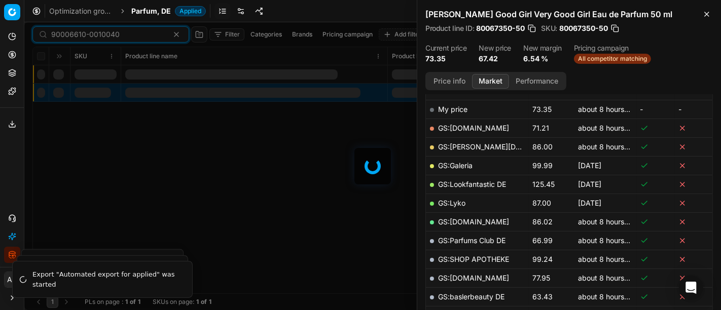
scroll to position [384, 0]
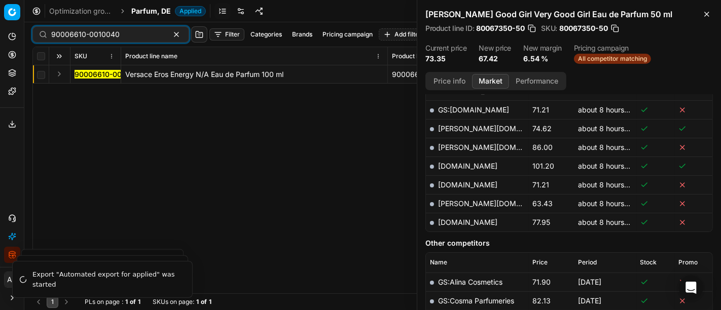
click at [57, 74] on button "Expand" at bounding box center [59, 74] width 12 height 12
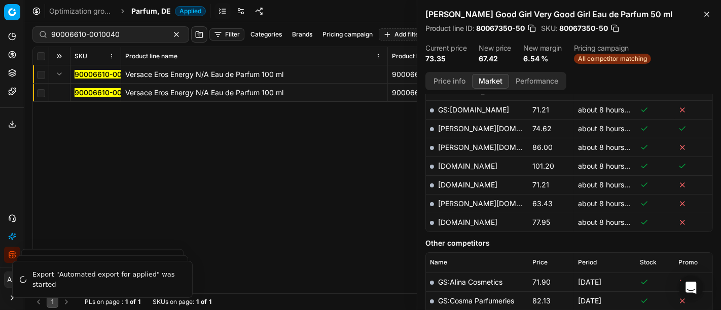
click at [97, 92] on mark "90006610-0010040" at bounding box center [109, 92] width 68 height 9
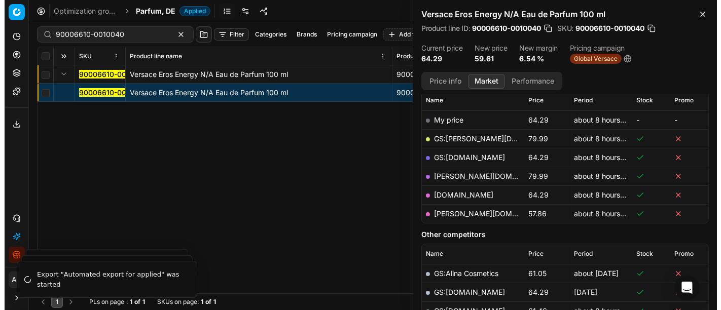
scroll to position [148, 0]
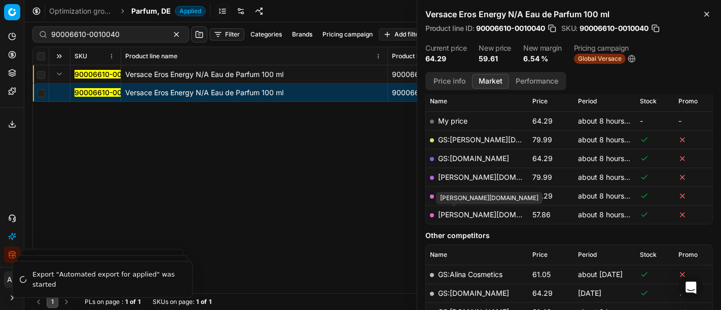
click at [464, 214] on link "pieper.de" at bounding box center [497, 214] width 118 height 9
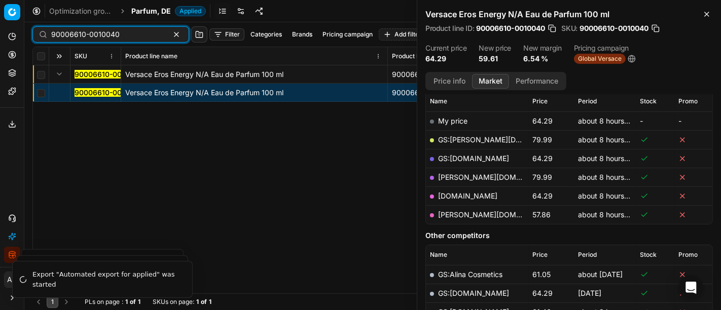
click at [132, 35] on input "90006610-0010040" at bounding box center [106, 34] width 111 height 10
paste input "80044663-5"
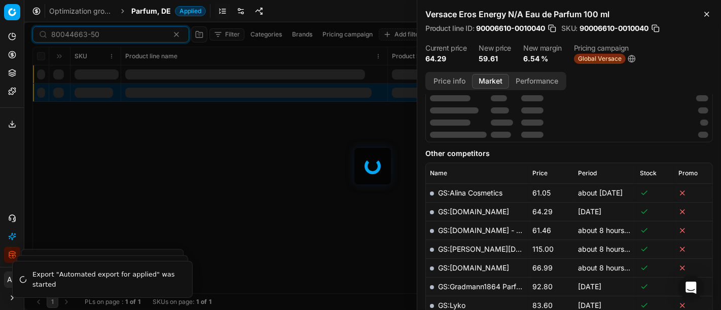
scroll to position [148, 0]
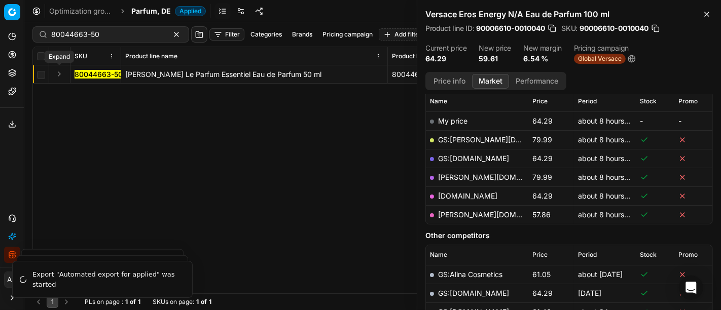
click at [58, 77] on button "Expand" at bounding box center [59, 74] width 12 height 12
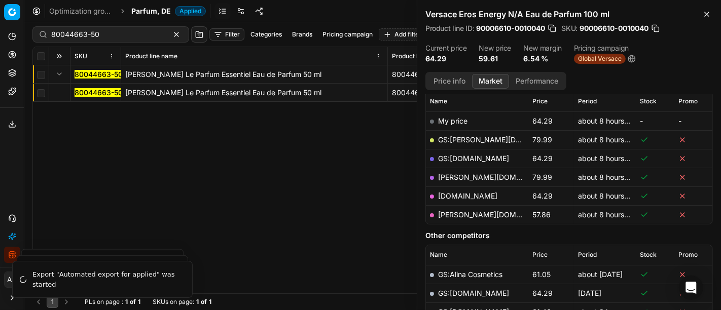
click at [82, 93] on mark "80044663-50" at bounding box center [99, 92] width 48 height 9
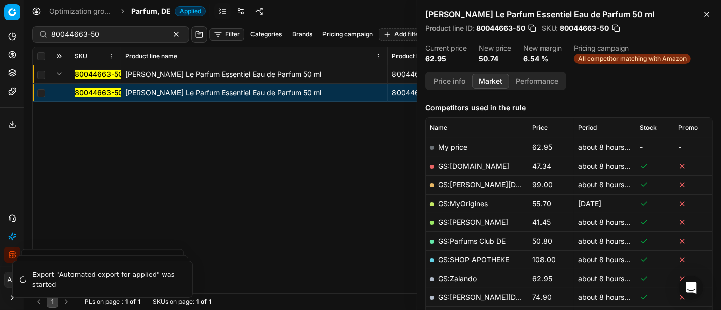
scroll to position [120, 0]
click at [455, 167] on link "GS:Amazon.de" at bounding box center [473, 167] width 71 height 9
click at [138, 34] on input "80044663-50" at bounding box center [106, 34] width 111 height 10
paste input "5449"
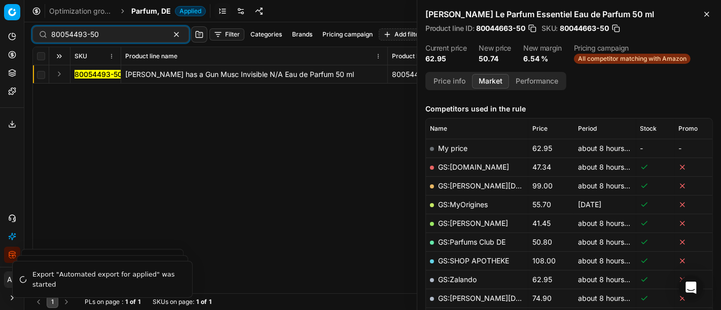
click at [58, 75] on button "Expand" at bounding box center [59, 74] width 12 height 12
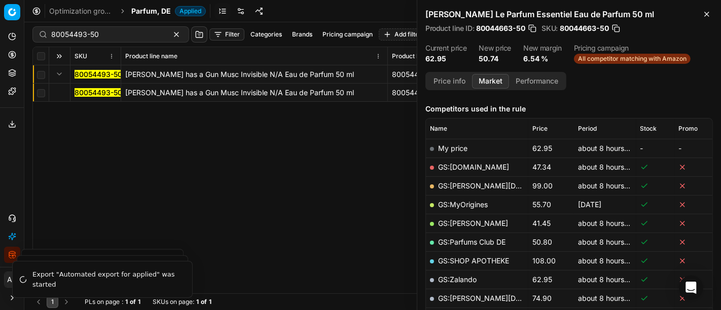
click at [85, 90] on mark "80054493-50" at bounding box center [99, 92] width 48 height 9
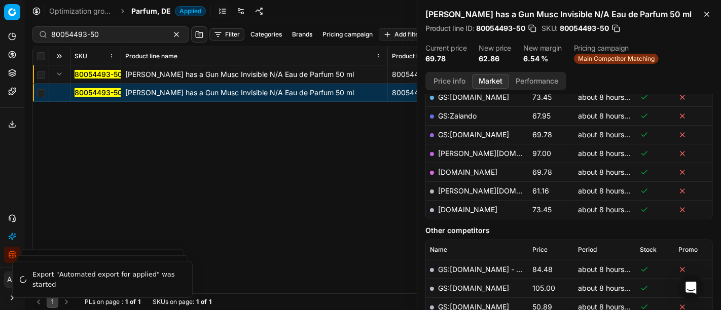
scroll to position [210, 0]
click at [455, 189] on link "pieper.de" at bounding box center [497, 190] width 118 height 9
click at [119, 37] on input "80054493-50" at bounding box center [106, 34] width 111 height 10
paste input "31367-6"
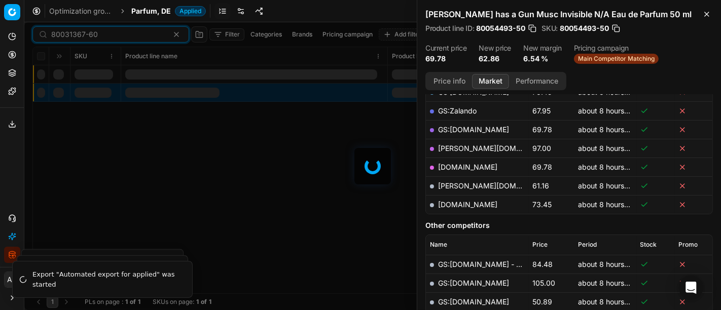
scroll to position [210, 0]
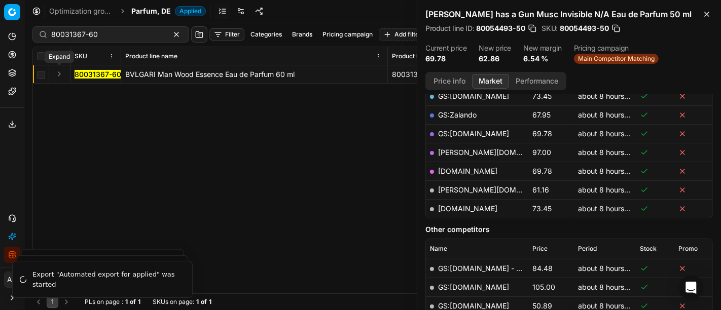
click at [58, 69] on button "Expand" at bounding box center [59, 74] width 12 height 12
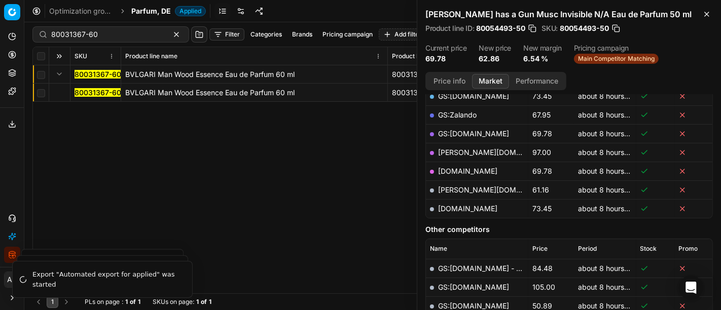
click at [94, 94] on mark "80031367-60" at bounding box center [98, 92] width 47 height 9
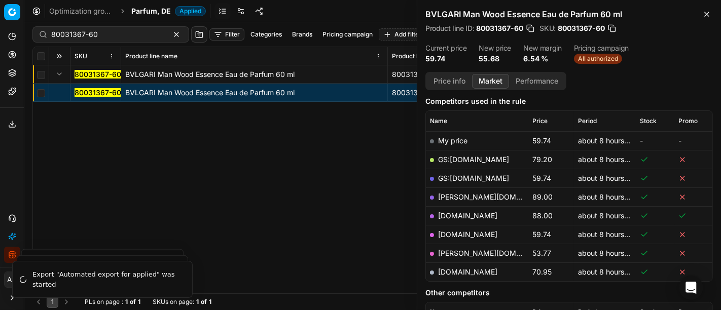
scroll to position [128, 0]
click at [453, 251] on link "pieper.de" at bounding box center [497, 253] width 118 height 9
click at [108, 32] on input "80031367-60" at bounding box center [106, 34] width 111 height 10
paste input "77379-15"
click at [9, 127] on icon at bounding box center [12, 126] width 6 height 2
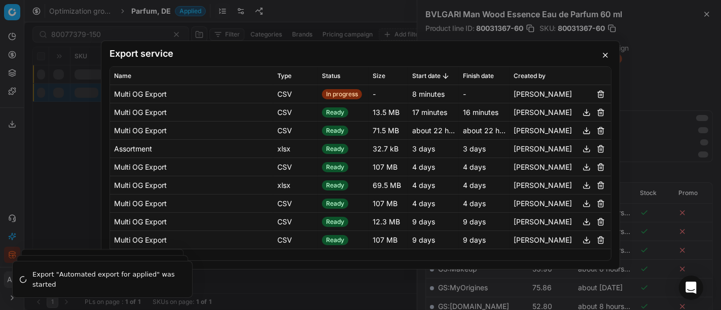
scroll to position [128, 0]
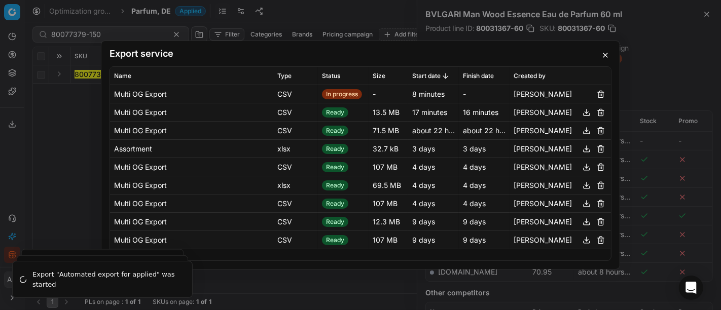
click at [69, 152] on div "Export service Name Type Status Size Start date Finish date Created by Multi OG…" at bounding box center [360, 155] width 721 height 310
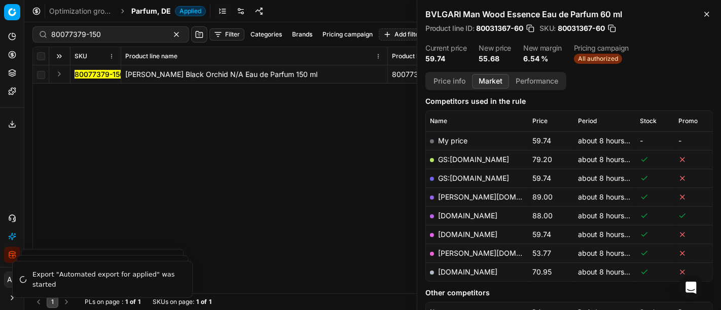
click at [61, 74] on button "Expand" at bounding box center [59, 74] width 12 height 12
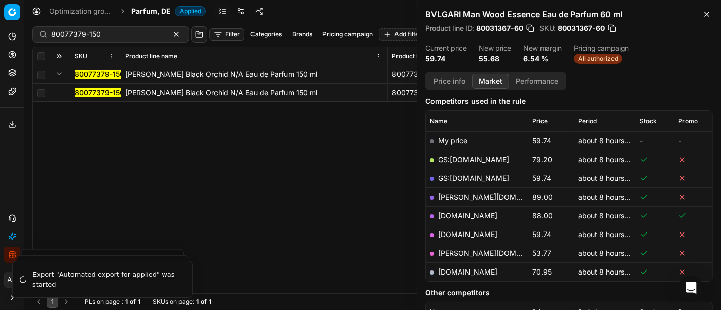
click at [86, 92] on mark "80077379-150" at bounding box center [100, 92] width 50 height 9
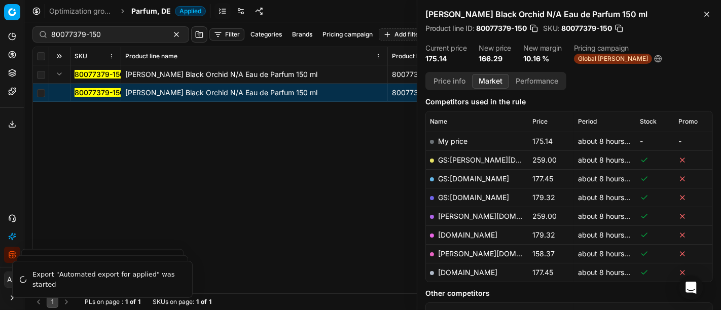
scroll to position [129, 0]
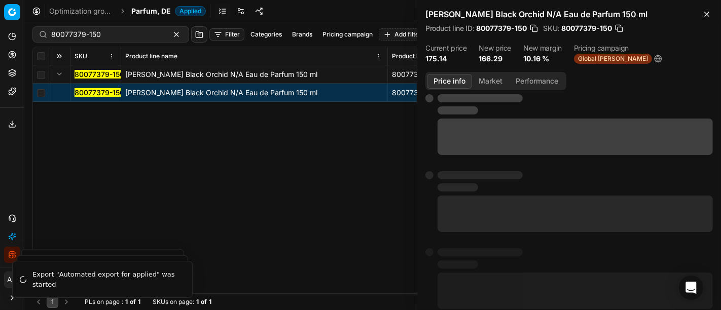
click at [453, 84] on button "Price info" at bounding box center [449, 81] width 45 height 15
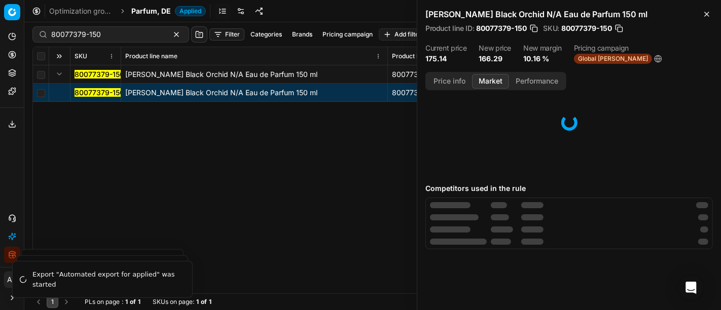
click at [489, 86] on button "Market" at bounding box center [490, 81] width 37 height 15
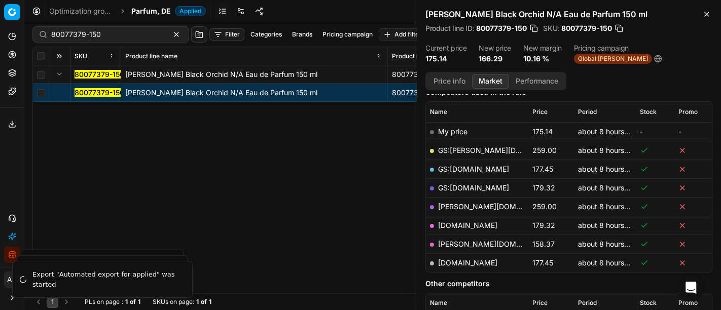
scroll to position [139, 0]
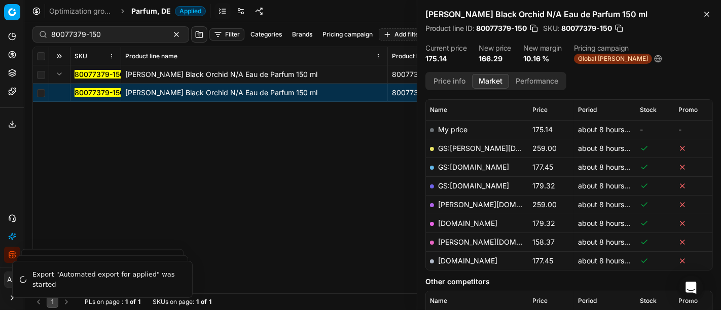
click at [453, 238] on link "pieper.de" at bounding box center [497, 242] width 118 height 9
click at [301, 188] on div "80077379-150 TOM FORD Black Orchid N/A Eau de Parfum 150 ml 80077379-150 TOM FO…" at bounding box center [372, 179] width 679 height 228
click at [123, 36] on input "80077379-150" at bounding box center [106, 34] width 111 height 10
paste input "90015692-0024484"
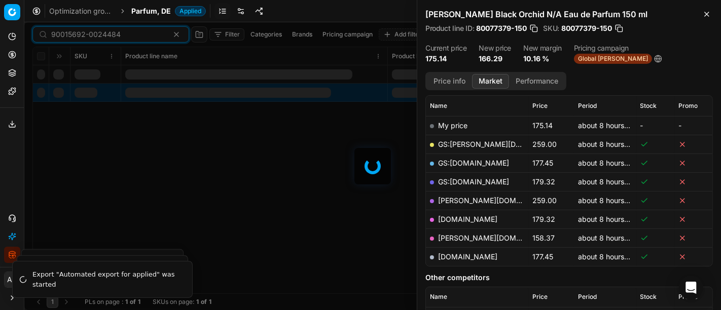
scroll to position [139, 0]
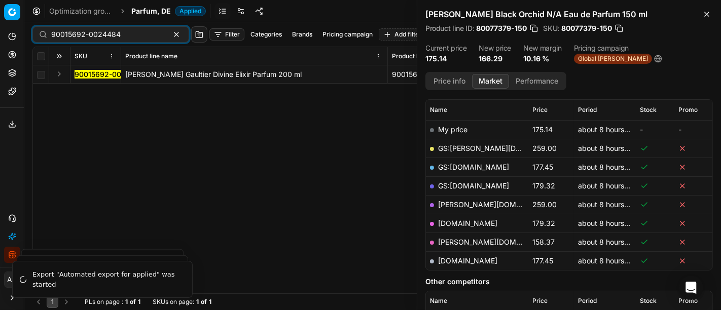
click at [61, 71] on button "Expand" at bounding box center [59, 74] width 12 height 12
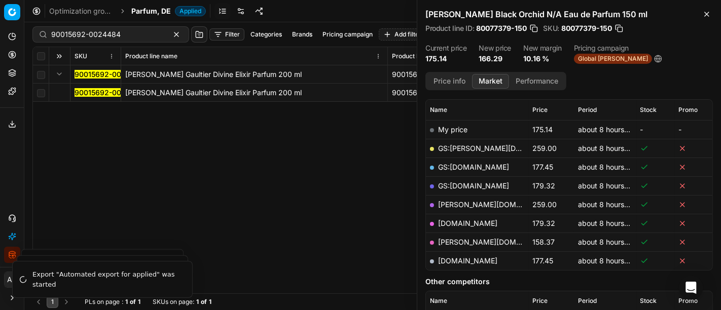
click at [87, 89] on mark "90015692-0024484" at bounding box center [109, 92] width 69 height 9
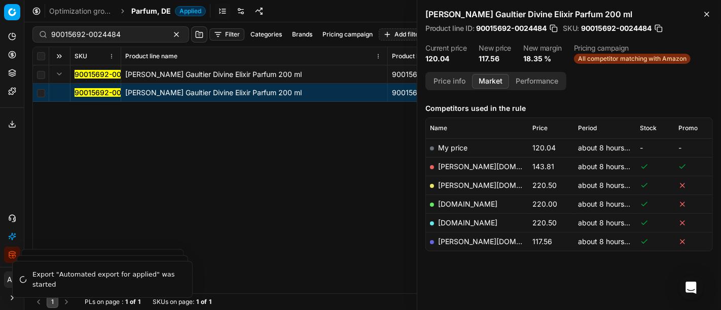
scroll to position [120, 0]
click at [452, 238] on link "pieper.de" at bounding box center [497, 242] width 118 height 9
click at [115, 36] on input "90015692-0024484" at bounding box center [106, 34] width 111 height 10
paste input "80002549-200"
click at [11, 121] on icon at bounding box center [12, 124] width 8 height 8
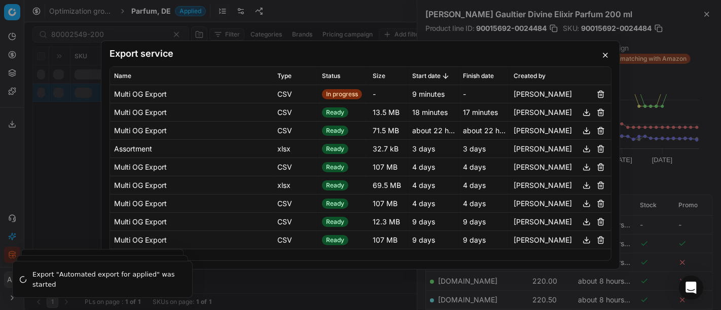
scroll to position [120, 0]
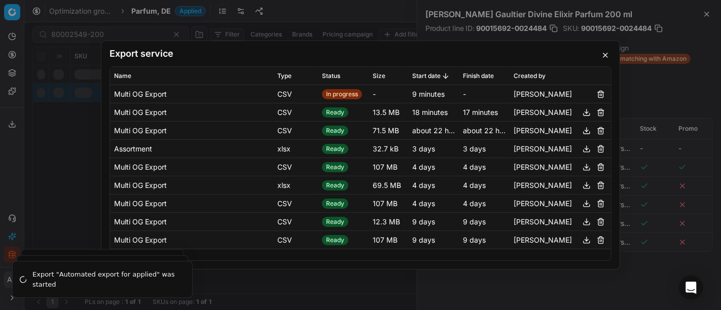
click at [55, 142] on div "Export service Name Type Status Size Start date Finish date Created by Multi OG…" at bounding box center [360, 155] width 721 height 310
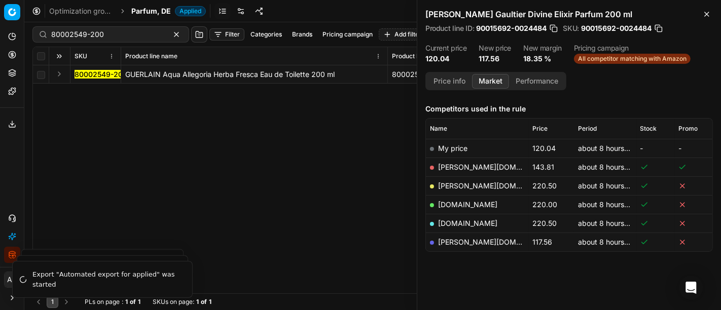
click at [57, 76] on button "Expand" at bounding box center [59, 74] width 12 height 12
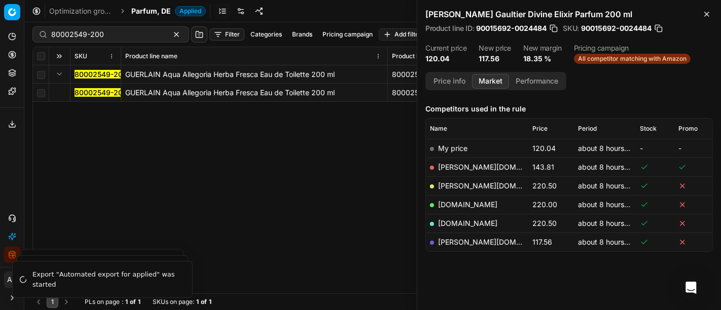
click at [75, 91] on mark "80002549-200" at bounding box center [101, 92] width 53 height 9
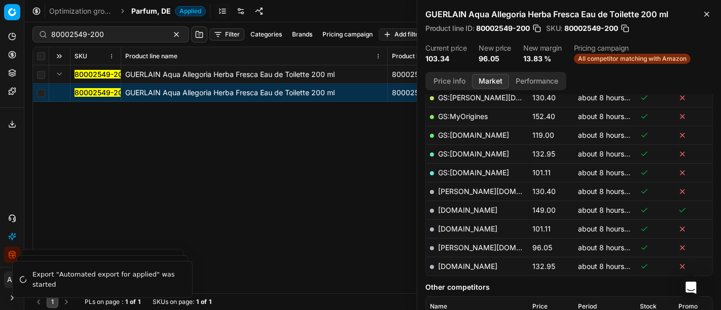
scroll to position [207, 0]
click at [463, 245] on link "pieper.de" at bounding box center [497, 248] width 118 height 9
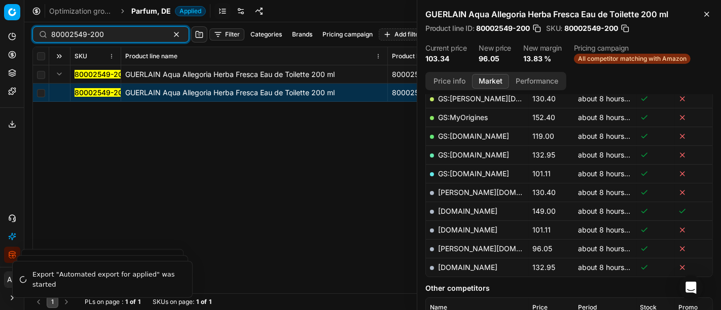
click at [100, 38] on input "80002549-200" at bounding box center [106, 34] width 111 height 10
paste input "90001446-0002096"
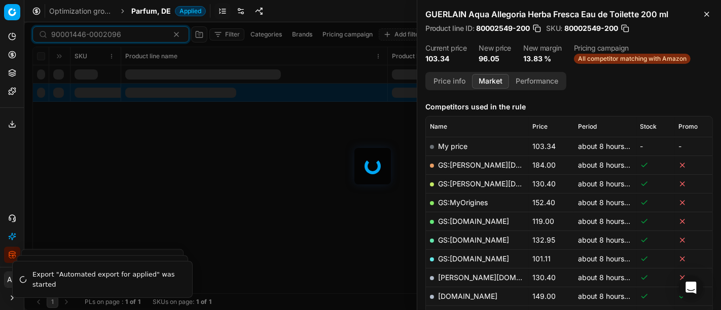
scroll to position [207, 0]
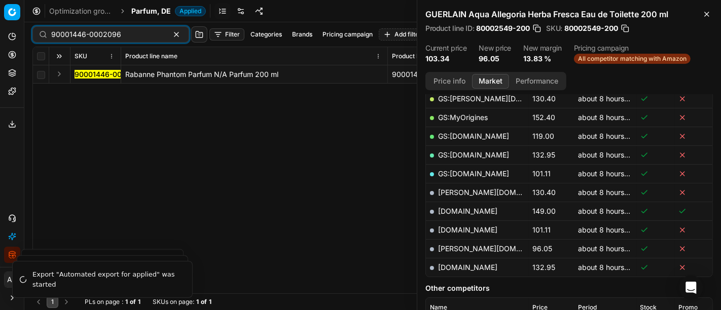
click at [62, 75] on button "Expand" at bounding box center [59, 74] width 12 height 12
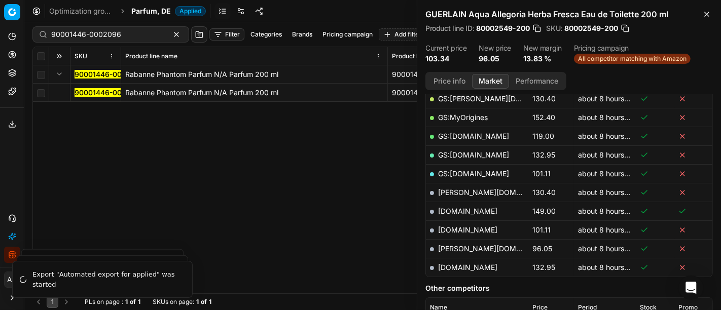
click at [98, 97] on td "90001446-0002096" at bounding box center [95, 93] width 51 height 18
click at [98, 95] on mark "90001446-0002096" at bounding box center [110, 92] width 70 height 9
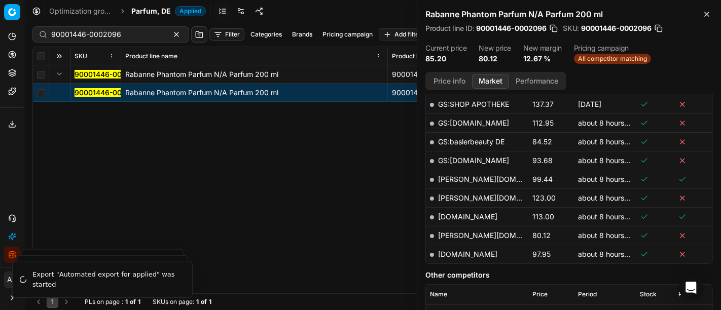
scroll to position [314, 0]
click at [454, 234] on link "pieper.de" at bounding box center [497, 235] width 118 height 9
click at [130, 36] on input "90001446-0002096" at bounding box center [106, 34] width 111 height 10
paste input "15417-0024019"
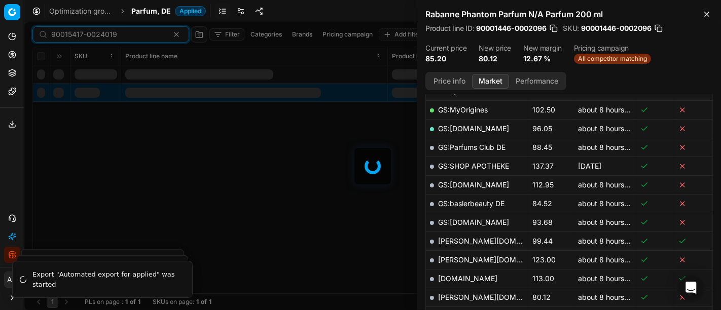
scroll to position [314, 0]
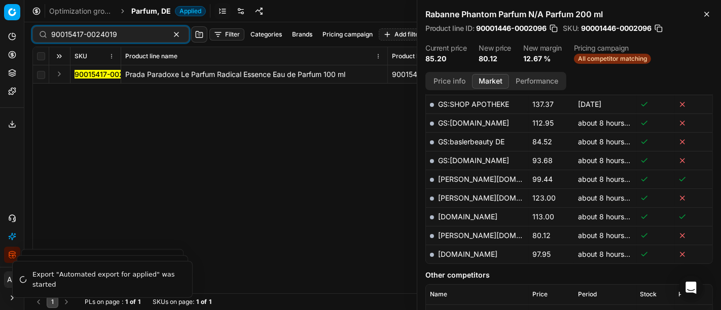
click at [60, 76] on button "Expand" at bounding box center [59, 74] width 12 height 12
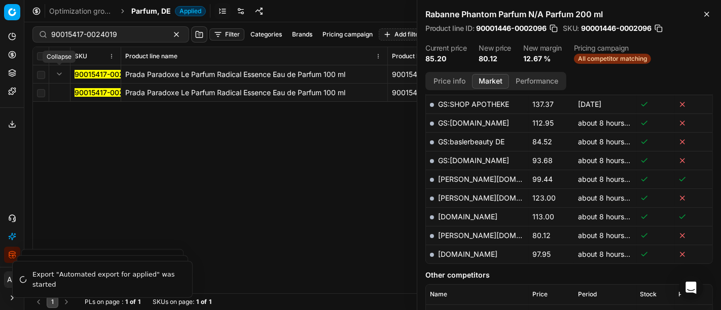
click at [60, 76] on button "Expand" at bounding box center [59, 74] width 12 height 12
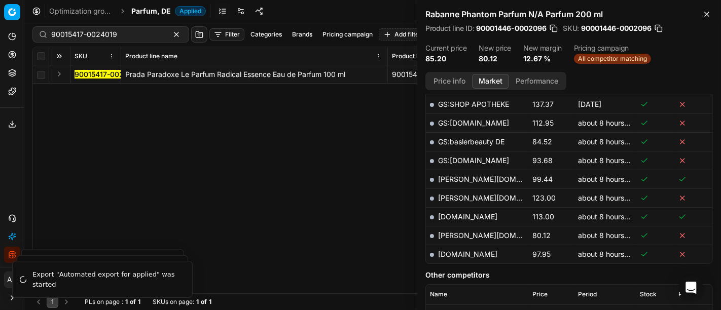
click at [64, 75] on button "Expand" at bounding box center [59, 74] width 12 height 12
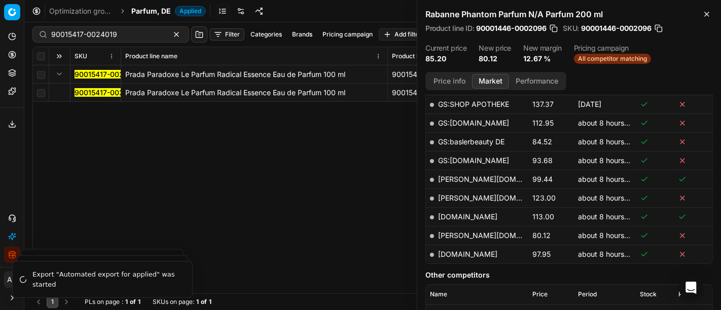
click at [87, 90] on mark "90015417-0024019" at bounding box center [108, 92] width 66 height 9
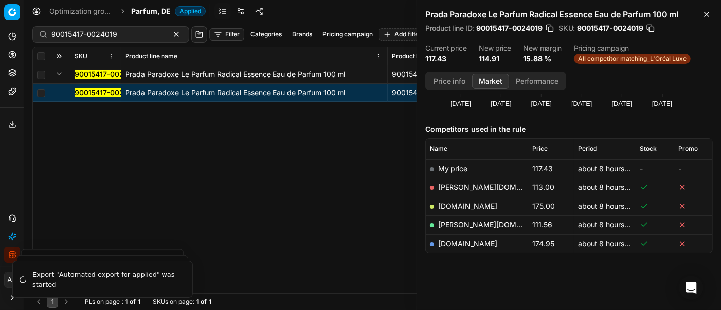
scroll to position [99, 0]
click at [457, 225] on link "pieper.de" at bounding box center [497, 226] width 118 height 9
click at [123, 40] on div "90015417-0024019" at bounding box center [110, 34] width 157 height 16
paste input "80040548-100"
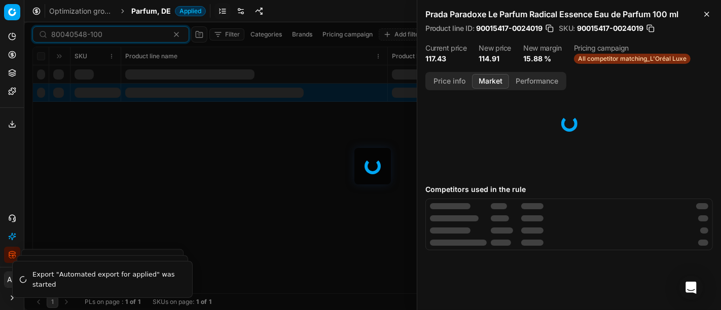
scroll to position [99, 0]
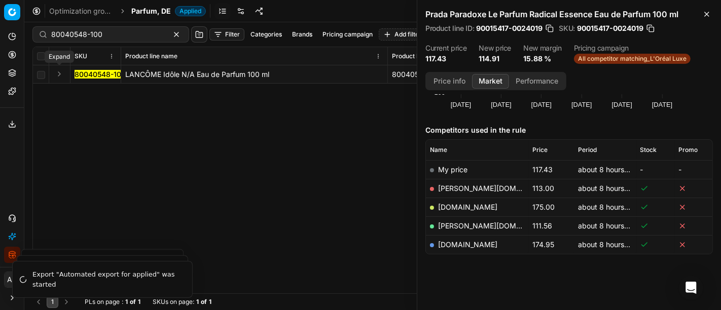
click at [59, 74] on button "Expand" at bounding box center [59, 74] width 12 height 12
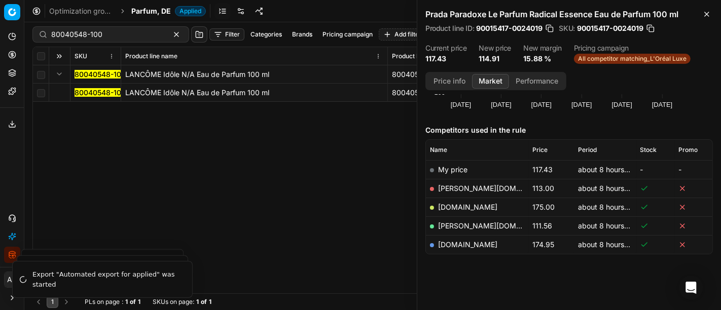
click at [81, 90] on mark "80040548-100" at bounding box center [100, 92] width 51 height 9
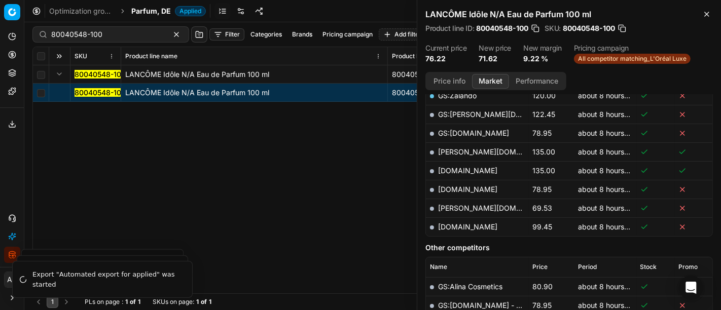
scroll to position [286, 0]
click at [460, 203] on link "pieper.de" at bounding box center [497, 207] width 118 height 9
click at [122, 31] on input "80040548-100" at bounding box center [106, 34] width 111 height 10
paste input "7-5"
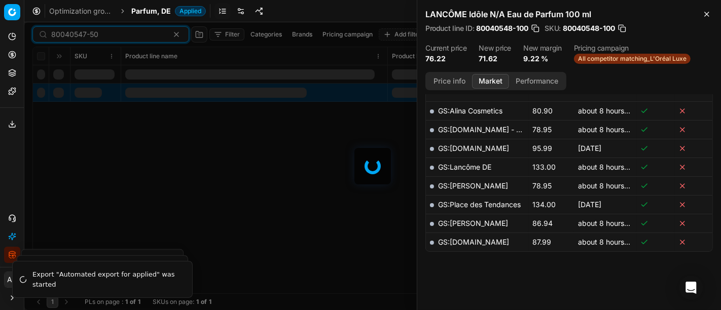
scroll to position [286, 0]
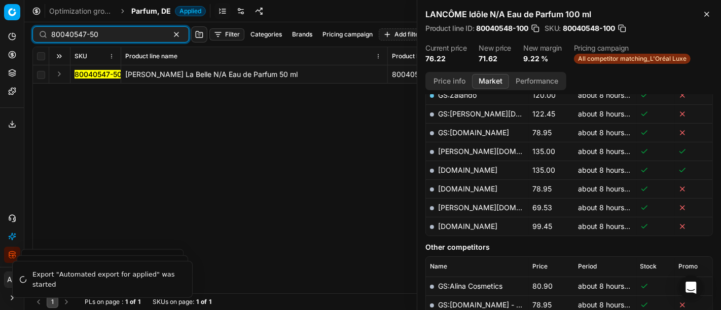
type input "80040547-50"
click at [60, 70] on button "Expand" at bounding box center [59, 74] width 12 height 12
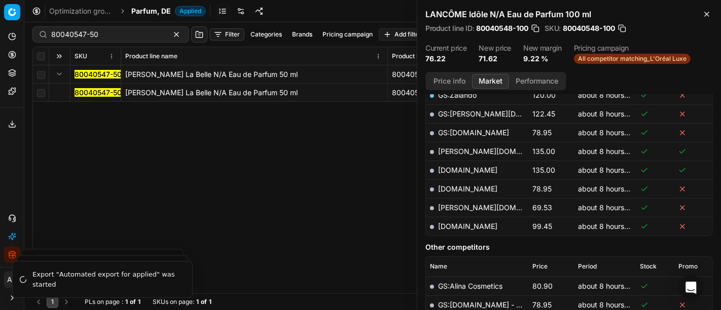
click at [97, 93] on mark "80040547-50" at bounding box center [98, 92] width 47 height 9
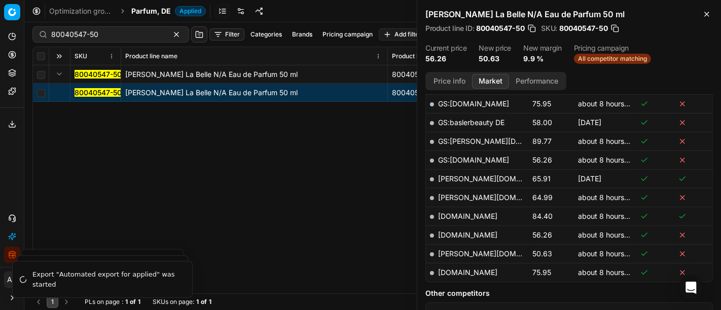
scroll to position [315, 0]
click at [461, 250] on link "pieper.de" at bounding box center [497, 253] width 118 height 9
click at [9, 123] on icon at bounding box center [12, 124] width 8 height 8
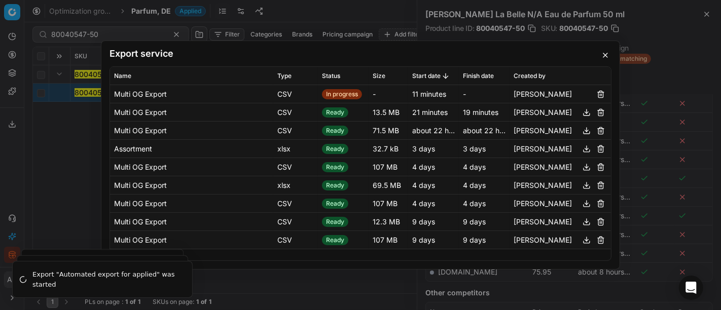
click at [46, 176] on div "Export service Name Type Status Size Start date Finish date Created by Multi OG…" at bounding box center [360, 155] width 721 height 310
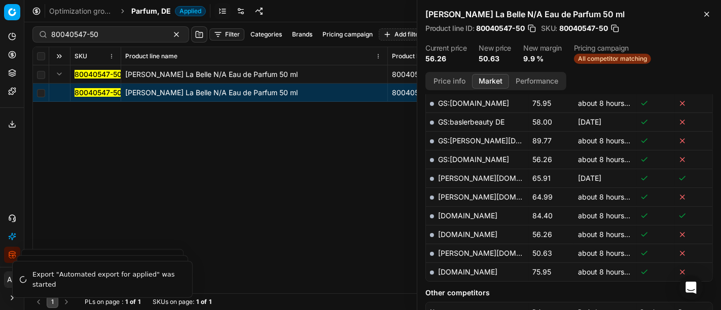
click at [335, 222] on div "80040547-50 Jean Paul Gaultier La Belle N/A Eau de Parfum 50 ml 80040547-50 Jea…" at bounding box center [372, 179] width 679 height 228
click at [14, 129] on button "Export service" at bounding box center [12, 124] width 16 height 16
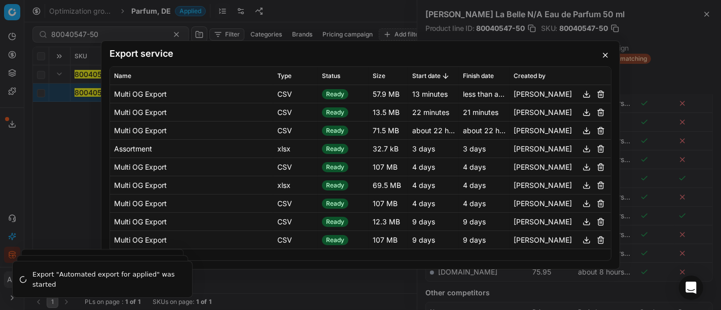
click at [590, 94] on button "button" at bounding box center [586, 94] width 12 height 12
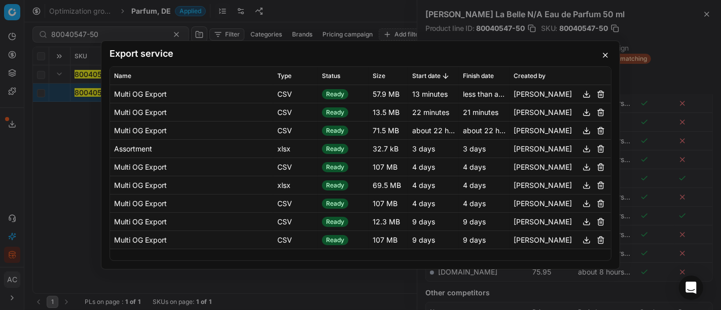
click at [52, 173] on div "Export service Name Type Status Size Start date Finish date Created by Multi OG…" at bounding box center [360, 155] width 721 height 310
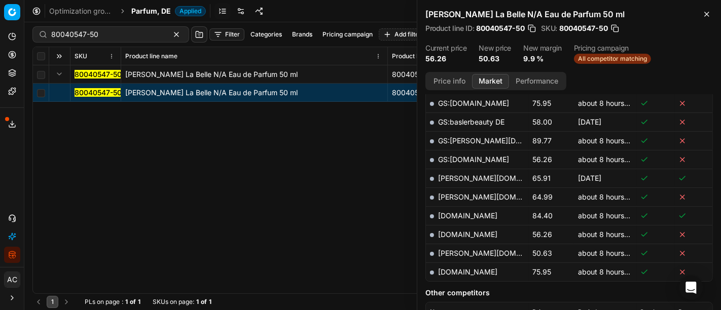
click at [144, 15] on span "Parfum, DE" at bounding box center [151, 11] width 40 height 10
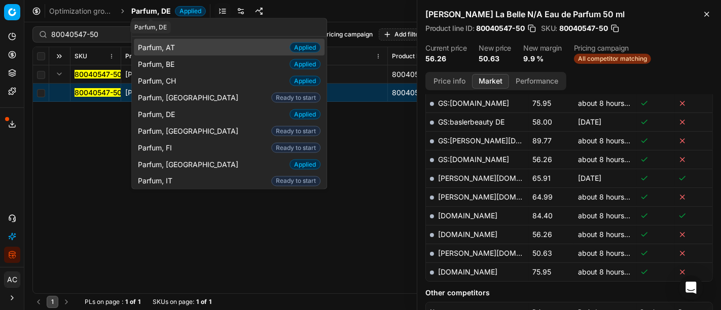
type input "parfu"
click at [186, 46] on div "Parfum, AT Applied" at bounding box center [229, 47] width 191 height 17
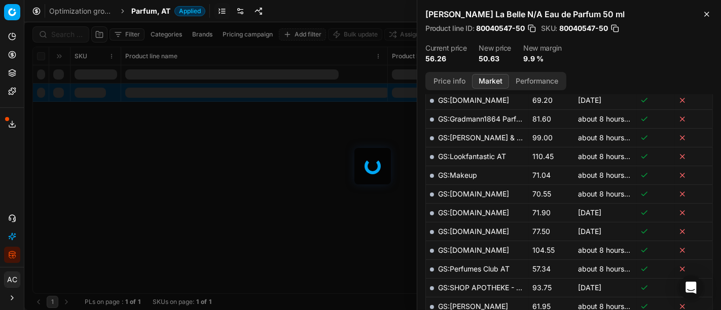
click at [72, 34] on div at bounding box center [372, 166] width 697 height 288
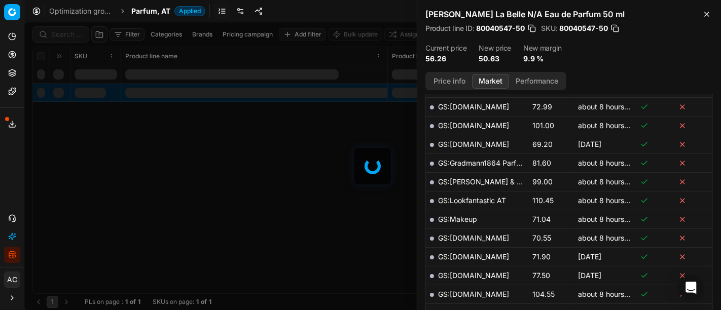
click at [72, 34] on div at bounding box center [372, 166] width 697 height 288
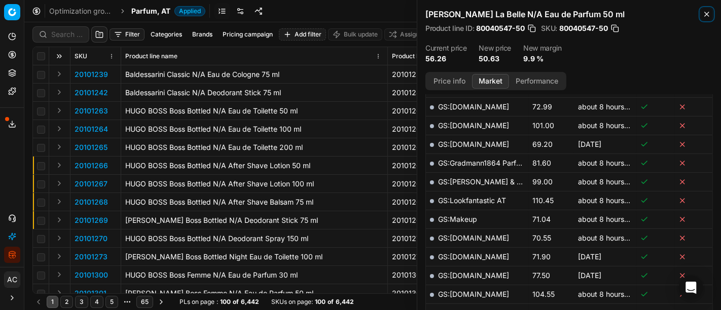
click at [706, 12] on icon "button" at bounding box center [707, 14] width 8 height 8
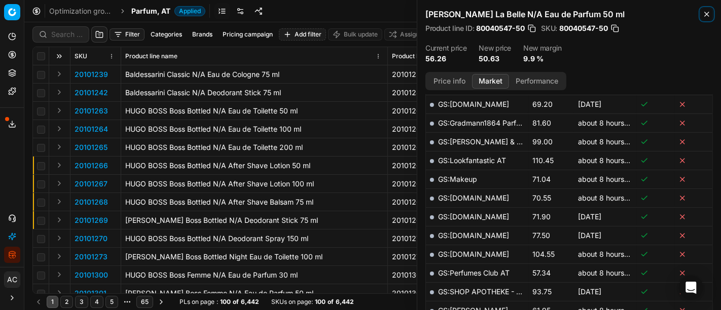
scroll to position [319, 0]
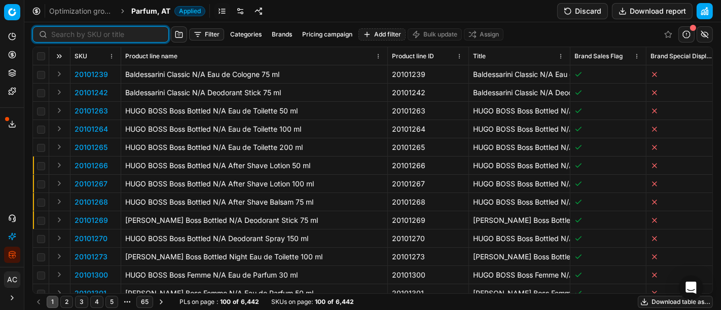
click at [59, 35] on input at bounding box center [106, 34] width 111 height 10
paste input "80023234-100"
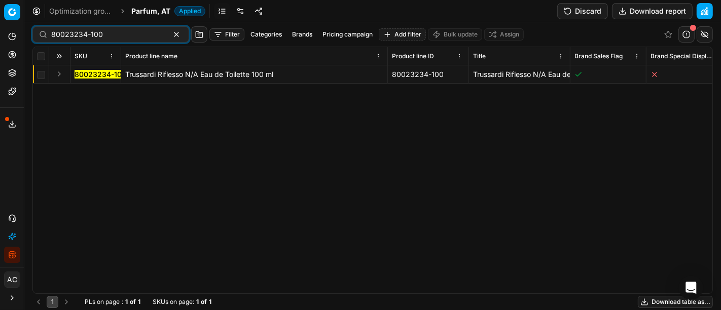
click at [53, 73] on button "Expand" at bounding box center [59, 74] width 12 height 12
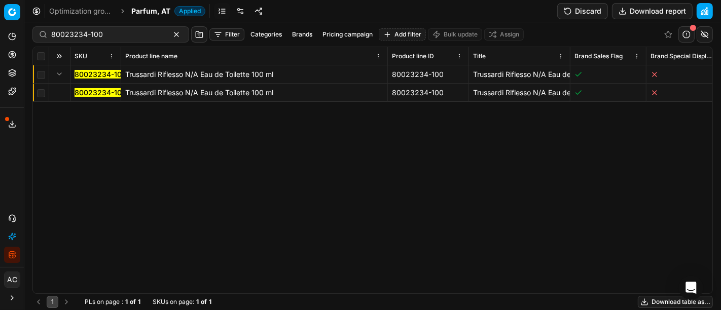
click at [85, 88] on span "80023234-100" at bounding box center [101, 93] width 52 height 10
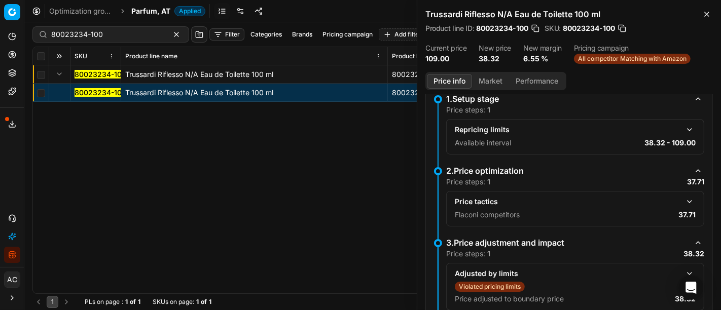
scroll to position [169, 0]
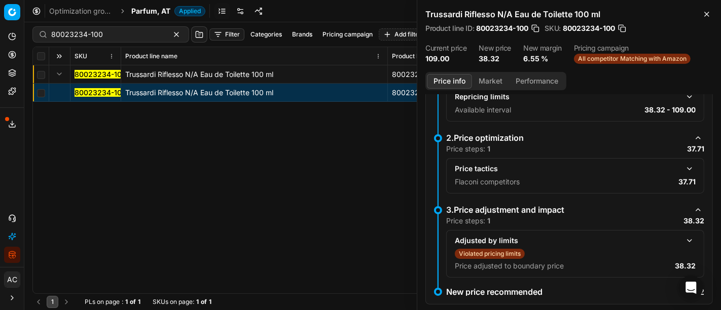
click at [683, 164] on button "button" at bounding box center [689, 169] width 12 height 12
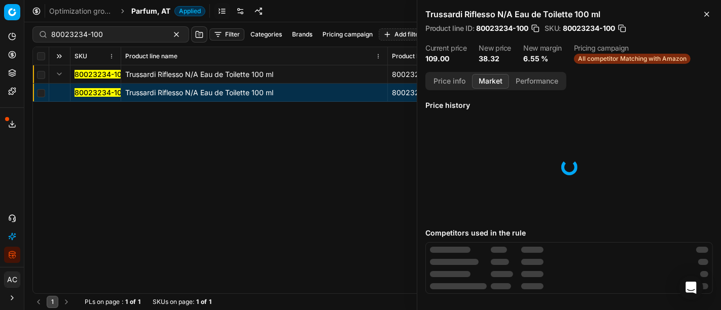
click at [487, 82] on button "Market" at bounding box center [490, 81] width 37 height 15
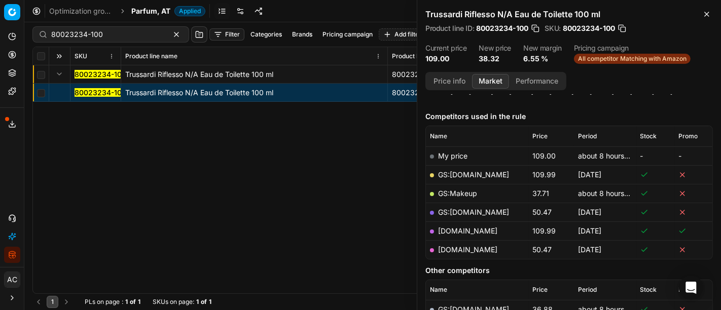
scroll to position [115, 0]
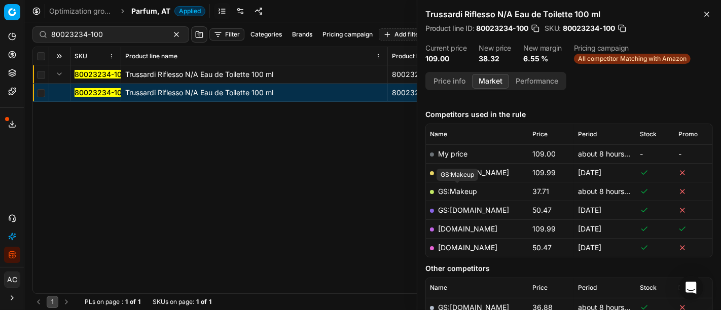
click at [465, 191] on link "GS:Makeup" at bounding box center [457, 191] width 39 height 9
click at [104, 36] on input "80023234-100" at bounding box center [106, 34] width 111 height 10
paste input "90004937-0007446"
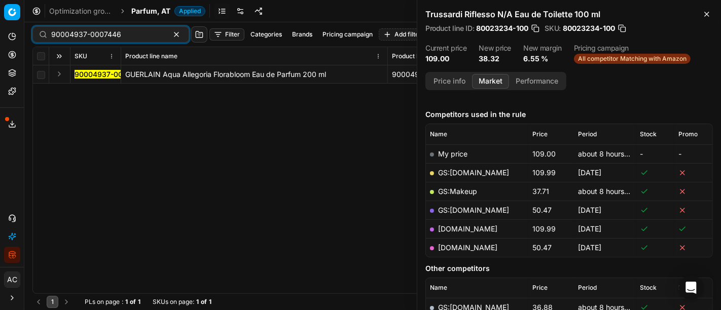
click at [60, 75] on button "Expand" at bounding box center [59, 74] width 12 height 12
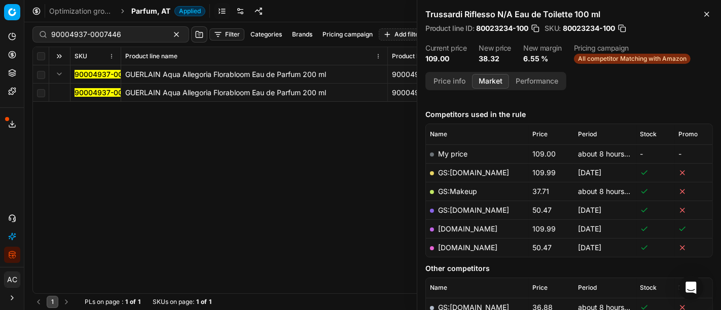
click at [92, 94] on mark "90004937-0007446" at bounding box center [110, 92] width 70 height 9
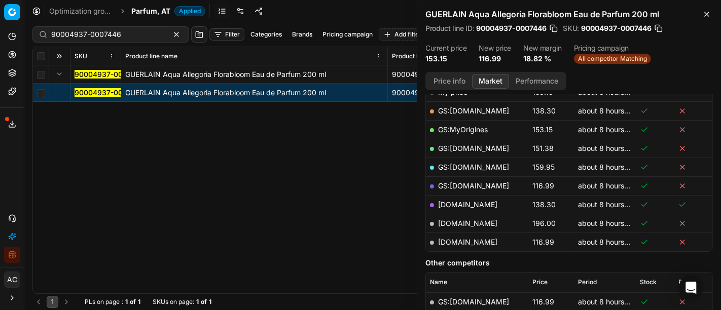
scroll to position [194, 0]
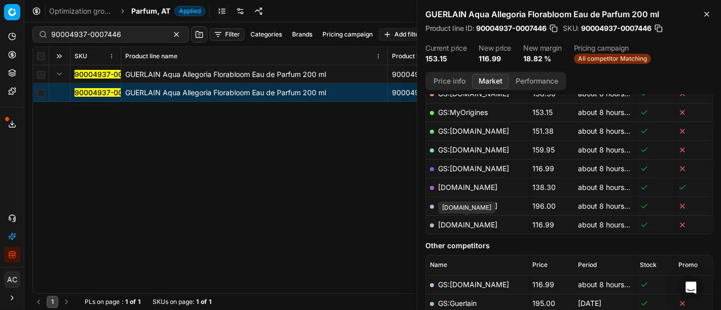
click at [478, 224] on link "[DOMAIN_NAME]" at bounding box center [467, 225] width 59 height 9
click at [102, 27] on div "90004937-0007446" at bounding box center [110, 34] width 157 height 16
paste input "80072655-200"
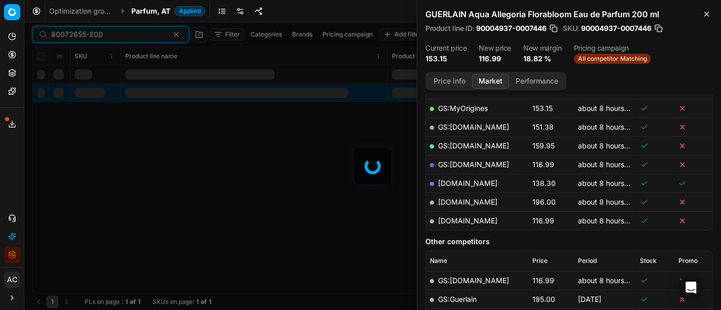
scroll to position [194, 0]
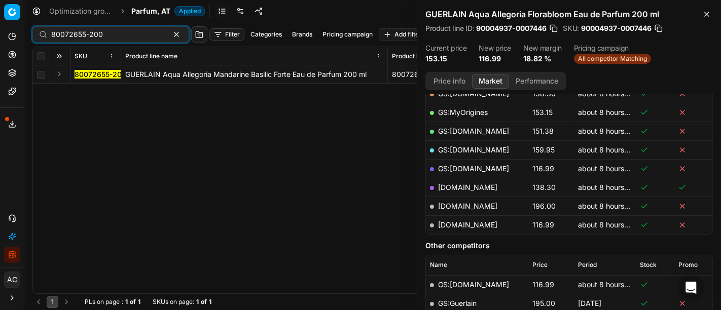
click at [59, 74] on button "Expand" at bounding box center [59, 74] width 12 height 12
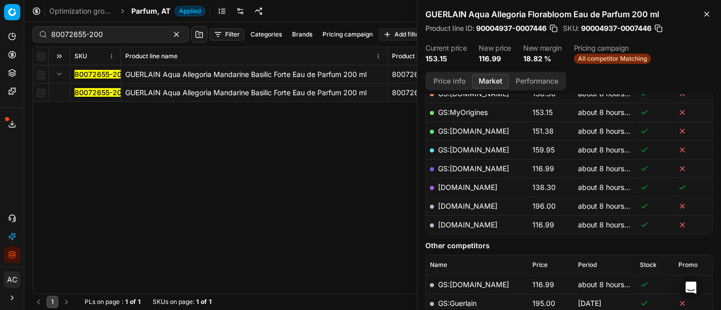
click at [97, 92] on mark "80072655-200" at bounding box center [101, 92] width 52 height 9
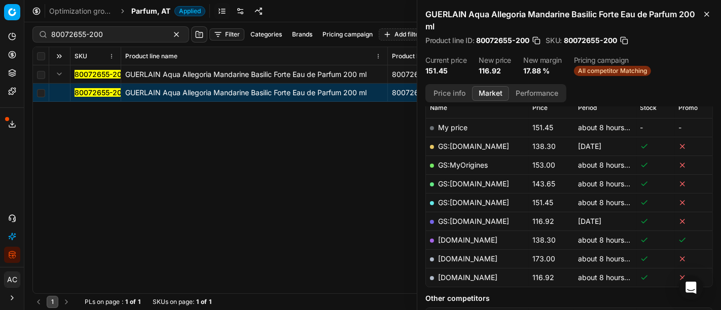
scroll to position [155, 0]
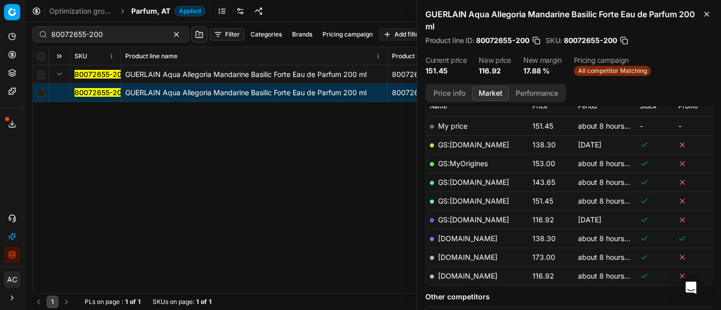
click at [463, 275] on link "[DOMAIN_NAME]" at bounding box center [467, 276] width 59 height 9
click at [121, 31] on input "80072655-200" at bounding box center [106, 34] width 111 height 10
paste input "29198"
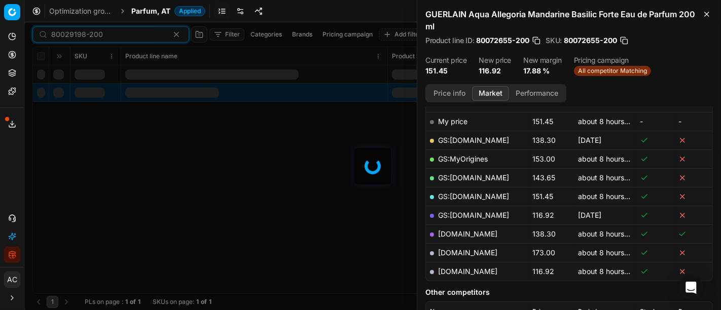
scroll to position [155, 0]
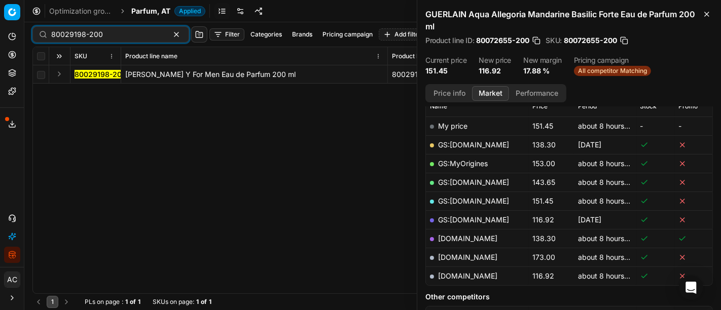
click at [60, 72] on button "Expand" at bounding box center [59, 74] width 12 height 12
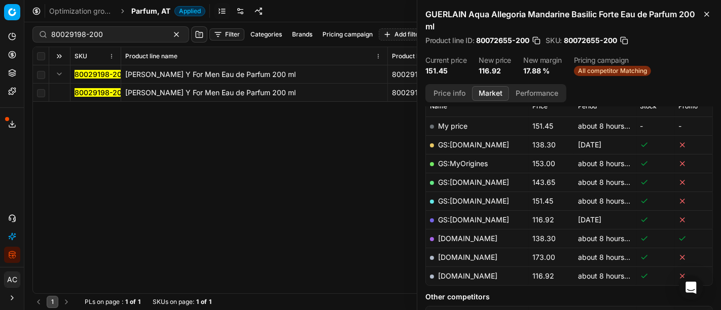
click at [86, 96] on mark "80029198-200" at bounding box center [101, 92] width 52 height 9
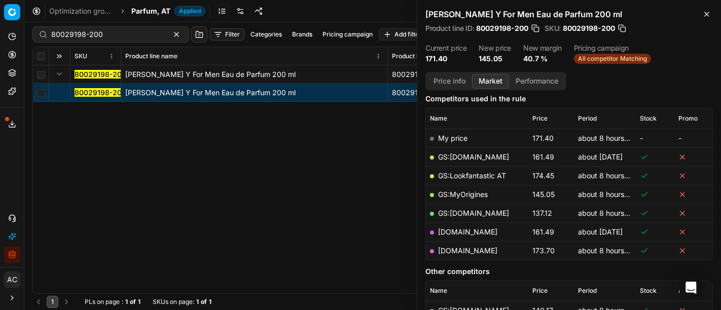
scroll to position [131, 0]
click at [470, 190] on link "GS:MyOrigines" at bounding box center [463, 193] width 50 height 9
click at [117, 43] on div "80029198-200 Filter Categories Brands Pricing campaign Add filter Bulk update A…" at bounding box center [372, 34] width 680 height 24
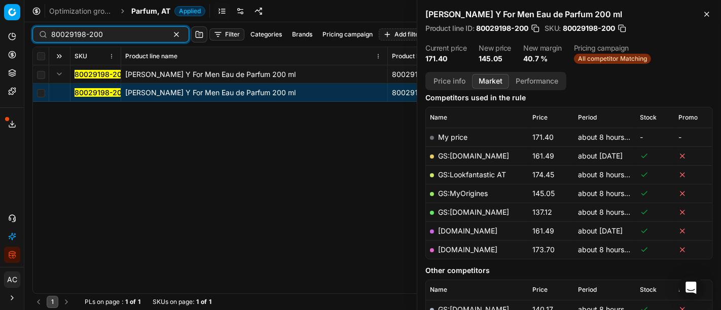
click at [117, 37] on input "80029198-200" at bounding box center [106, 34] width 111 height 10
paste input "90011755-0018632"
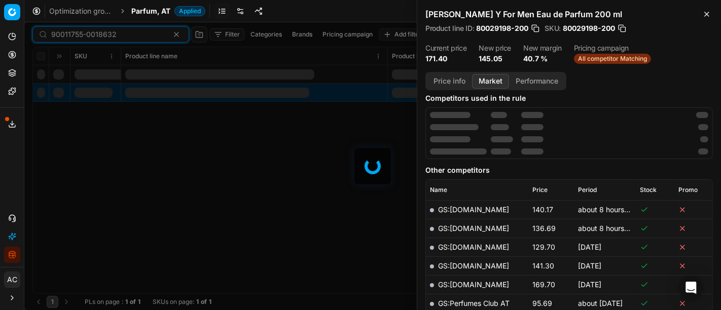
scroll to position [131, 0]
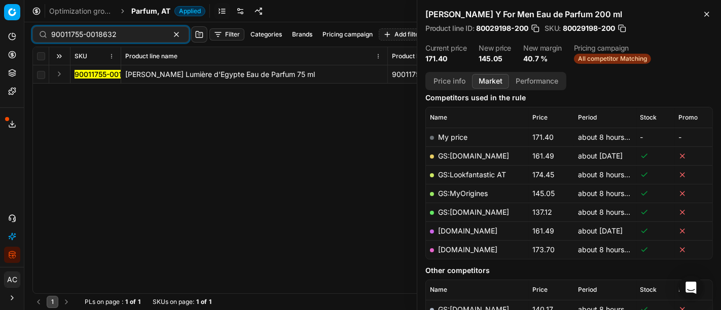
click at [59, 72] on button "Expand" at bounding box center [59, 74] width 12 height 12
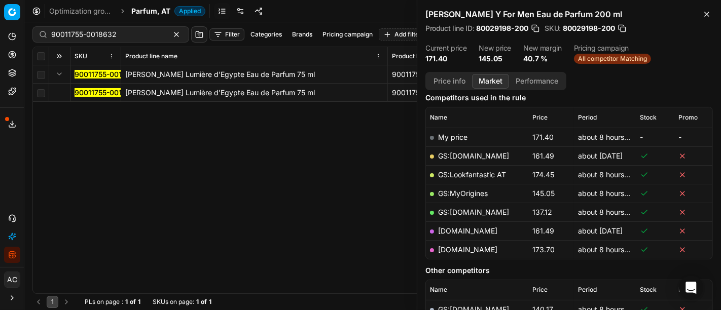
click at [90, 91] on mark "90011755-0018632" at bounding box center [107, 92] width 65 height 9
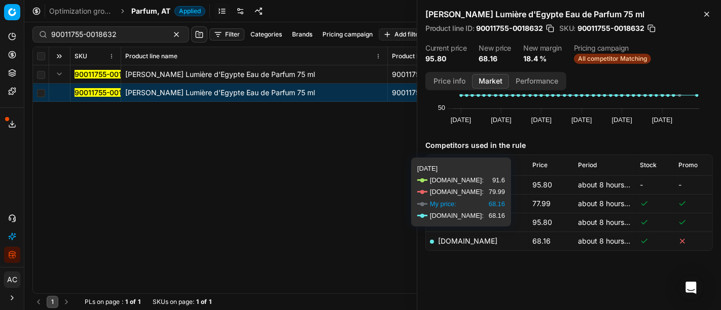
scroll to position [83, 0]
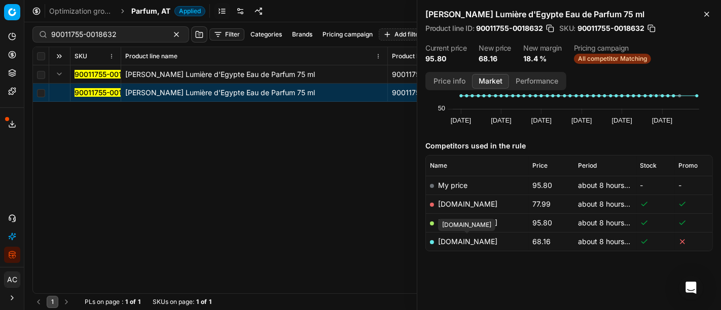
click at [485, 241] on link "[DOMAIN_NAME]" at bounding box center [467, 241] width 59 height 9
click at [89, 37] on input "90011755-0018632" at bounding box center [106, 34] width 111 height 10
paste input "5600-0024375"
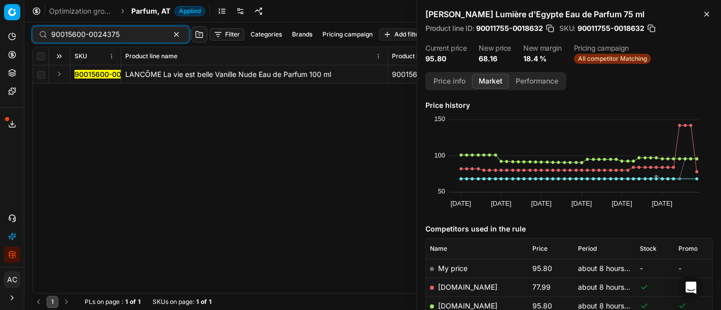
click at [57, 75] on button "Expand" at bounding box center [59, 74] width 12 height 12
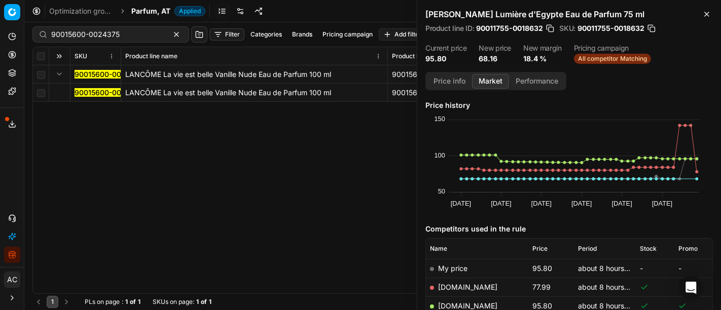
click at [89, 91] on mark "90015600-0024375" at bounding box center [109, 92] width 68 height 9
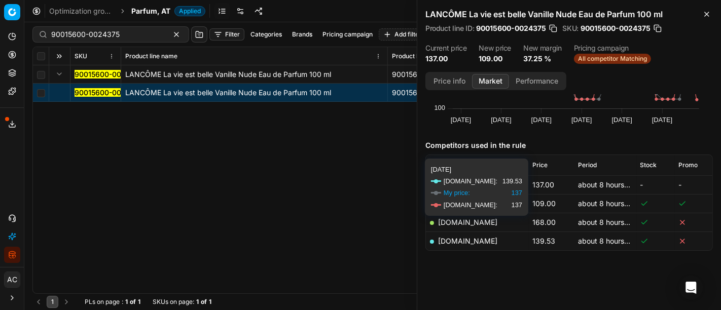
scroll to position [83, 0]
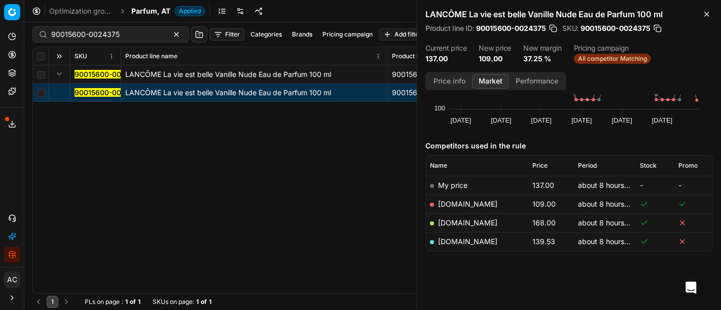
click at [454, 207] on link "[DOMAIN_NAME]" at bounding box center [467, 204] width 59 height 9
click at [113, 34] on input "90015600-0024375" at bounding box center [106, 34] width 111 height 10
paste input "80071867-100"
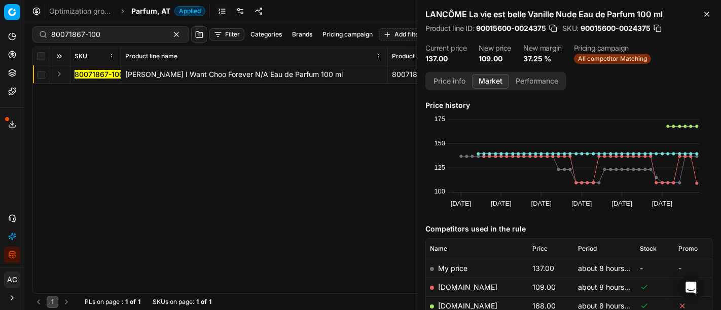
click at [62, 75] on button "Expand" at bounding box center [59, 74] width 12 height 12
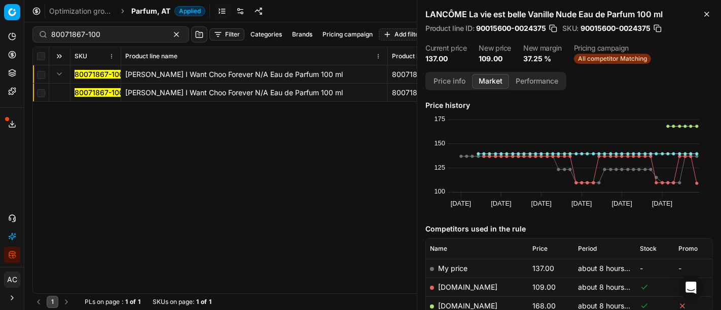
click at [83, 93] on mark "80071867-100" at bounding box center [99, 92] width 49 height 9
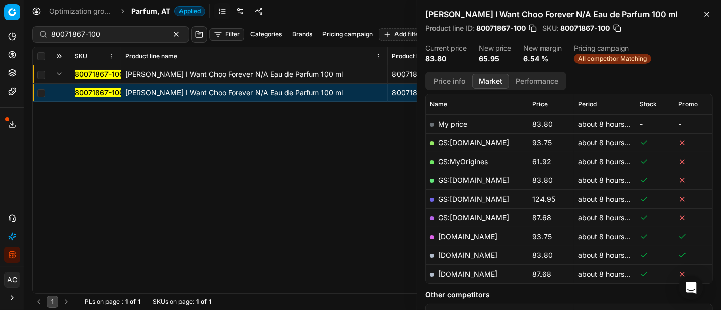
scroll to position [155, 0]
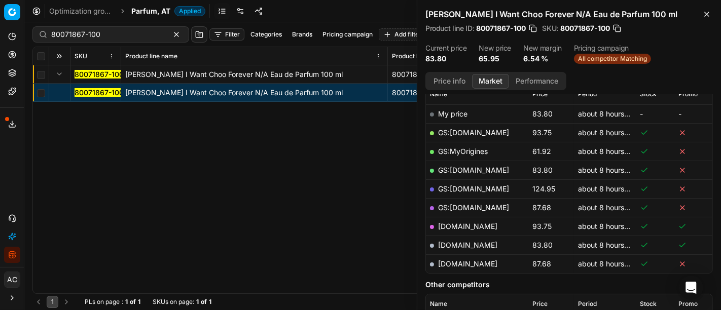
click at [466, 148] on link "GS:MyOrigines" at bounding box center [463, 151] width 50 height 9
click at [108, 33] on input "80071867-100" at bounding box center [106, 34] width 111 height 10
paste input "7238-5"
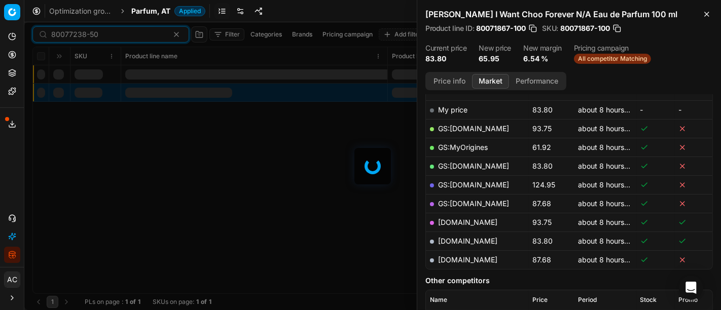
scroll to position [155, 0]
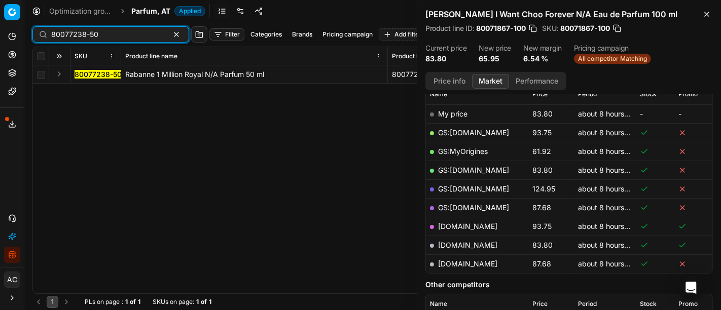
type input "80077238-50"
click at [56, 76] on button "Expand" at bounding box center [59, 74] width 12 height 12
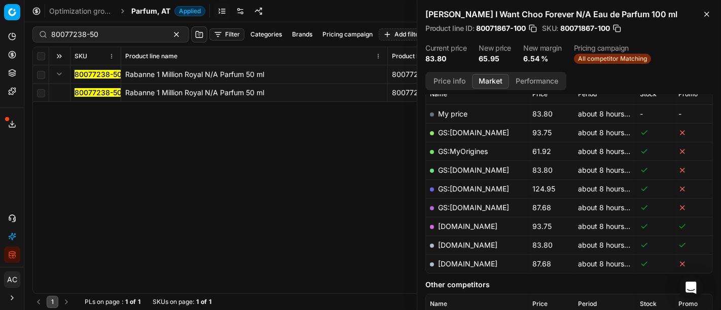
click at [90, 92] on mark "80077238-50" at bounding box center [98, 92] width 47 height 9
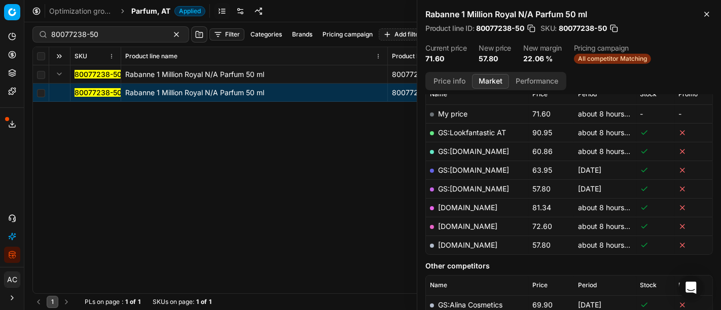
click at [451, 82] on button "Price info" at bounding box center [449, 81] width 45 height 15
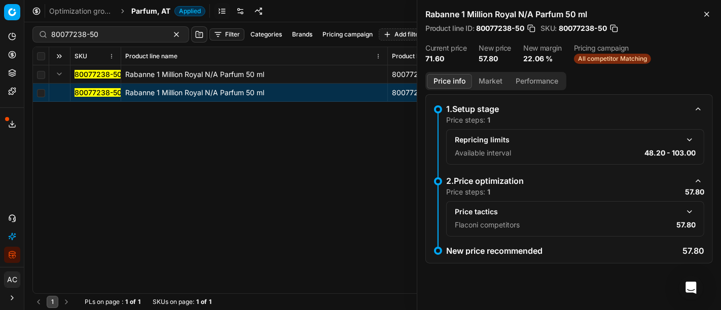
scroll to position [0, 0]
click at [686, 213] on button "button" at bounding box center [689, 212] width 12 height 12
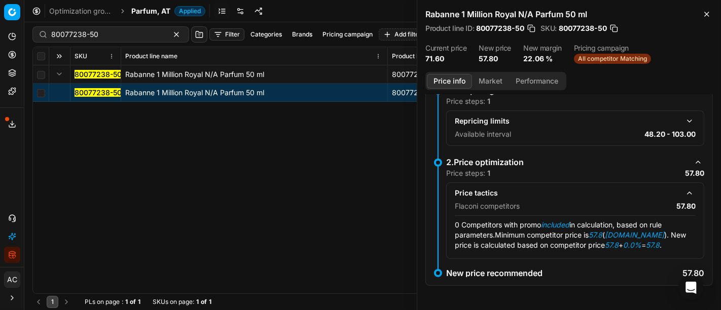
scroll to position [27, 0]
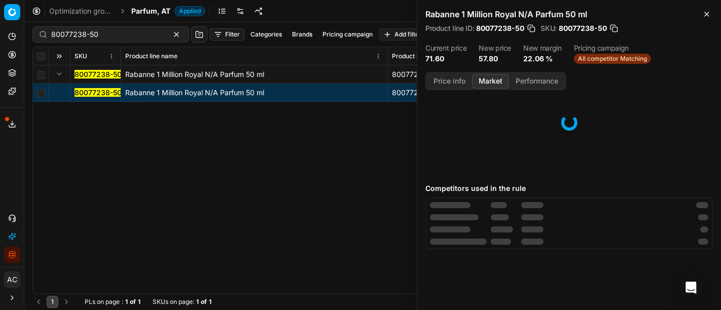
click at [487, 81] on button "Market" at bounding box center [490, 81] width 37 height 15
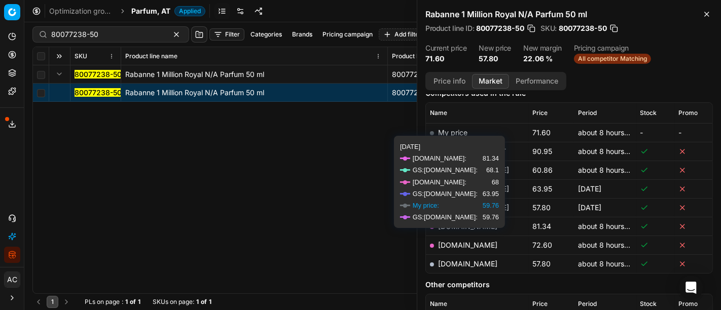
scroll to position [136, 0]
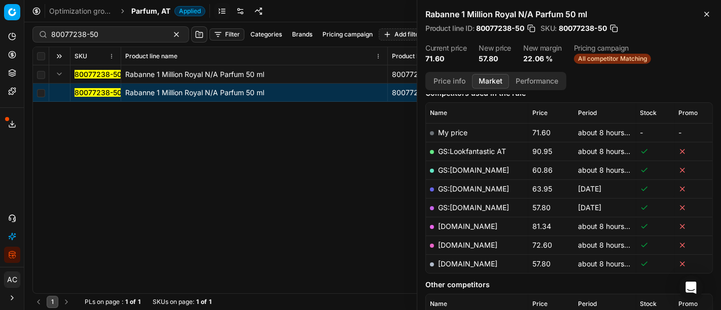
click at [470, 264] on link "[DOMAIN_NAME]" at bounding box center [467, 264] width 59 height 9
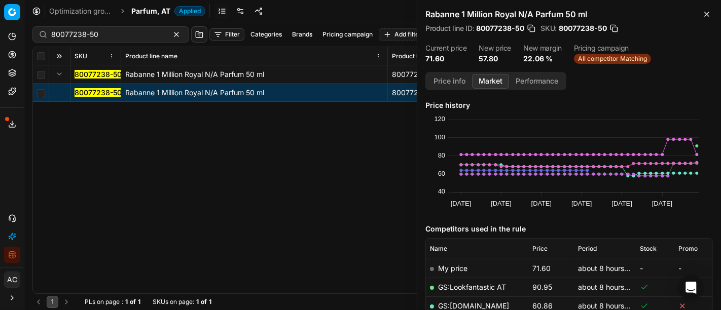
scroll to position [136, 0]
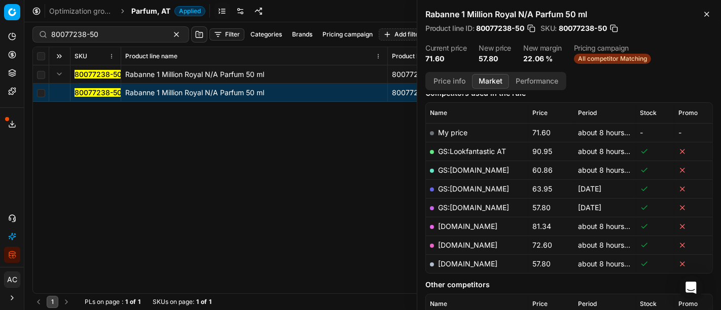
click at [152, 15] on span "Parfum, AT" at bounding box center [150, 11] width 39 height 10
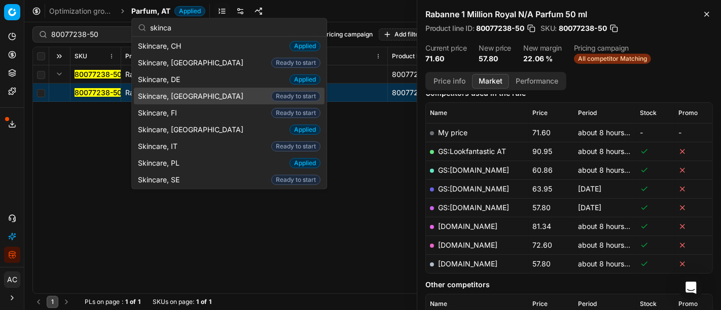
scroll to position [0, 0]
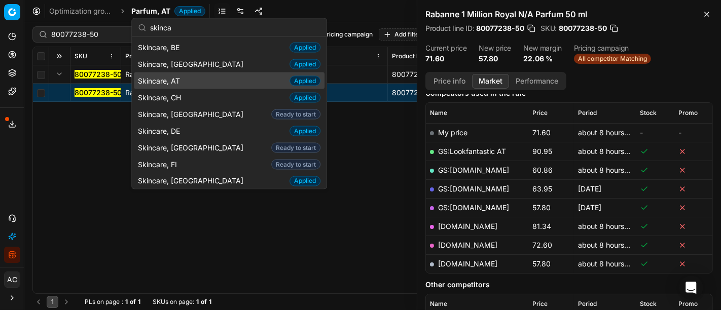
type input "skinca"
click at [199, 77] on div "Skincare, AT Applied" at bounding box center [229, 80] width 191 height 17
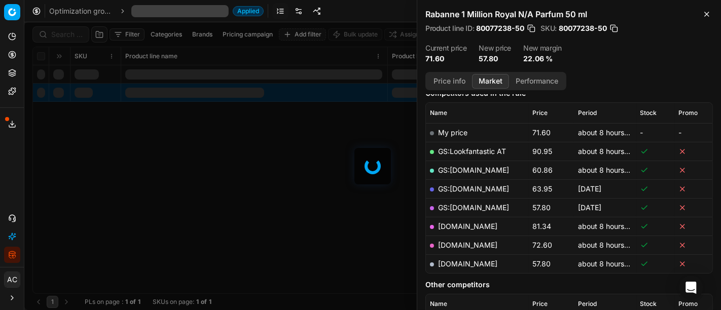
click at [63, 35] on div at bounding box center [372, 166] width 697 height 288
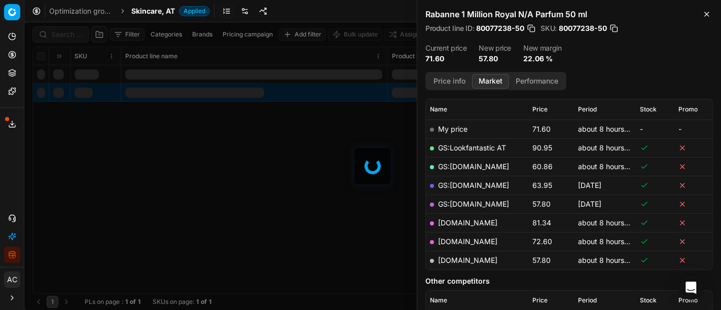
scroll to position [136, 0]
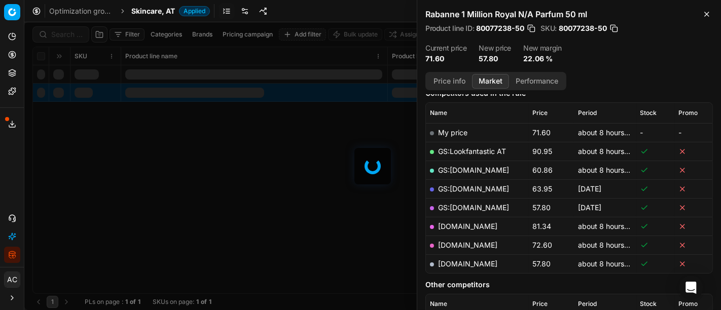
click at [63, 35] on div at bounding box center [372, 166] width 697 height 288
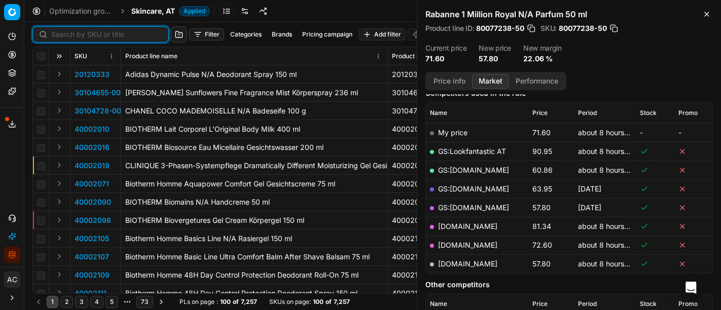
click at [63, 35] on input at bounding box center [106, 34] width 111 height 10
paste input "80060364-15"
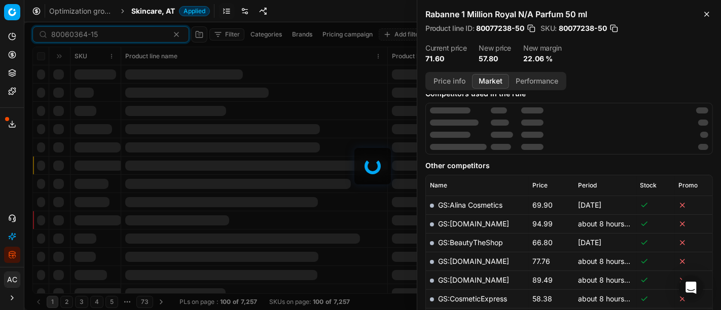
scroll to position [136, 0]
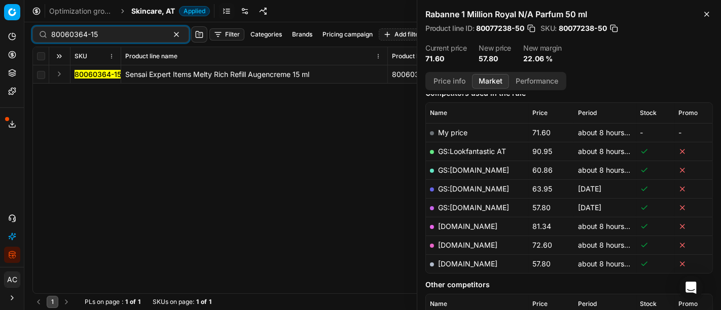
click at [56, 75] on button "Expand" at bounding box center [59, 74] width 12 height 12
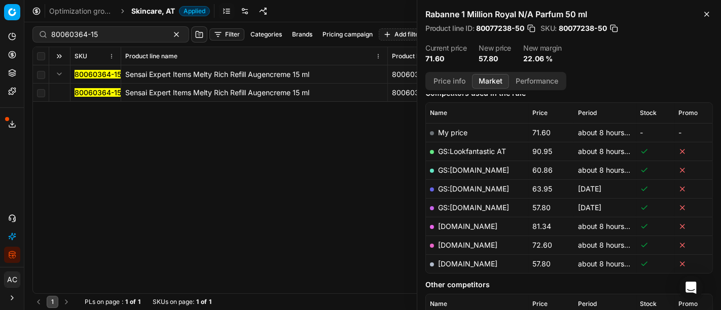
click at [90, 94] on mark "80060364-15" at bounding box center [98, 92] width 47 height 9
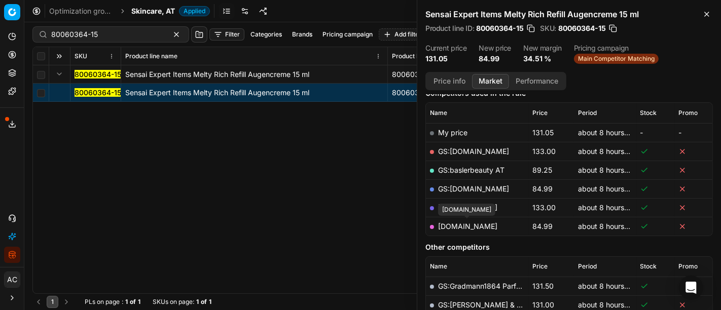
click at [478, 227] on link "[DOMAIN_NAME]" at bounding box center [467, 226] width 59 height 9
click at [140, 33] on input "80060364-15" at bounding box center [106, 34] width 111 height 10
paste input "58092-100"
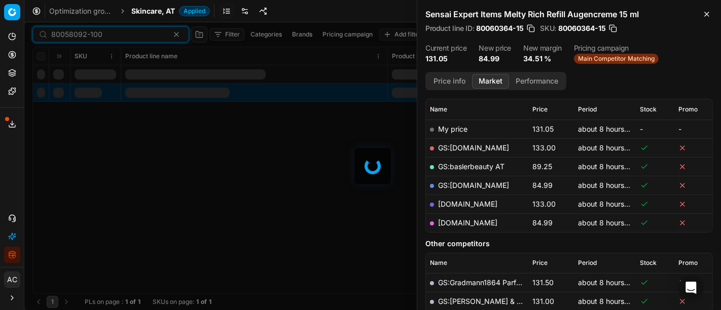
scroll to position [136, 0]
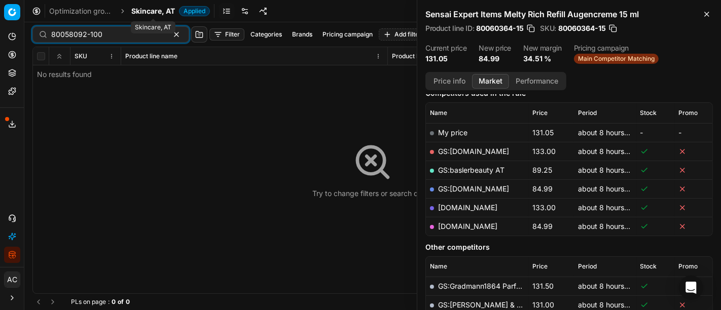
click at [154, 8] on span "Skincare, AT" at bounding box center [153, 11] width 44 height 10
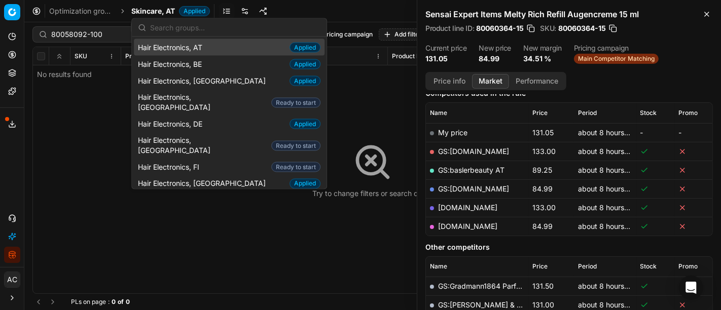
click at [154, 8] on span "Skincare, AT" at bounding box center [153, 11] width 44 height 10
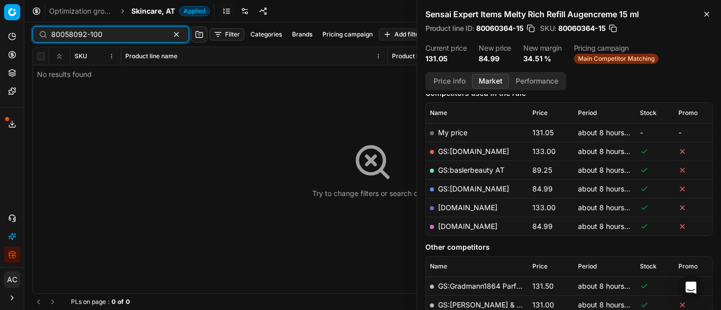
click at [123, 37] on input "80058092-100" at bounding box center [106, 34] width 111 height 10
paste input "50002086-0010799"
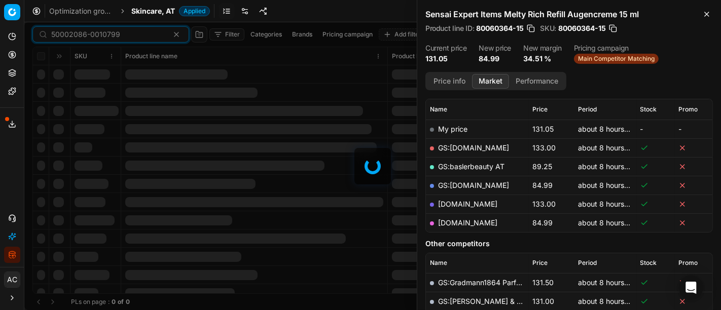
scroll to position [136, 0]
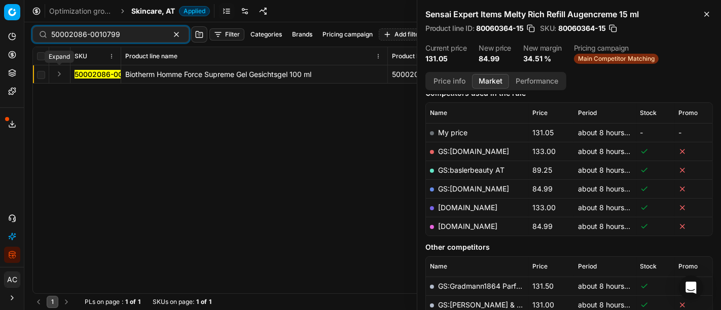
click at [58, 72] on button "Expand" at bounding box center [59, 74] width 12 height 12
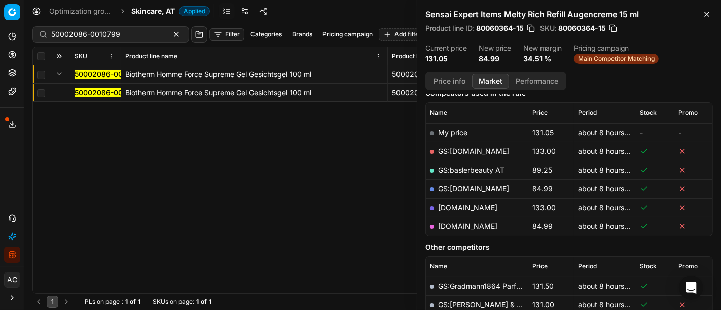
click at [85, 93] on mark "50002086-0010799" at bounding box center [109, 92] width 69 height 9
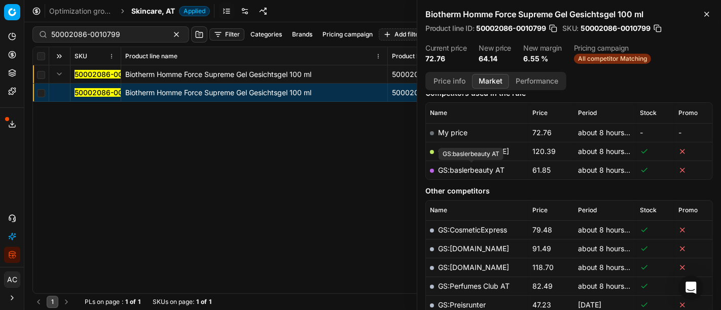
click at [495, 170] on link "GS:baslerbeauty AT" at bounding box center [471, 170] width 66 height 9
click at [119, 34] on input "50002086-0010799" at bounding box center [106, 34] width 111 height 10
paste input "90010886-0017260"
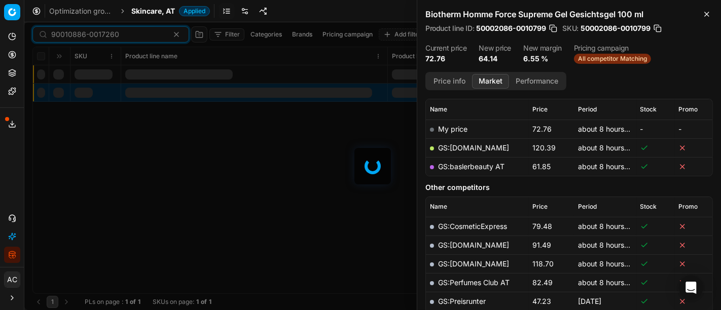
scroll to position [136, 0]
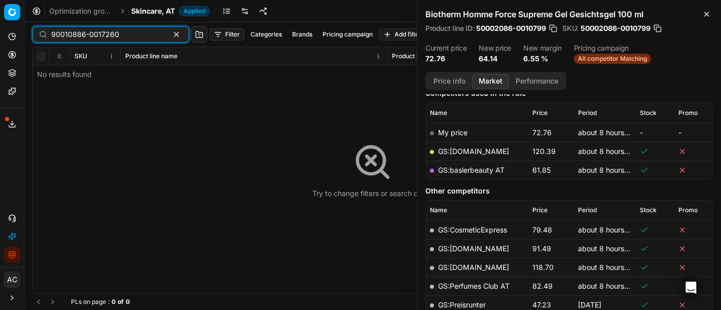
type input "90010886-0017260"
click at [60, 76] on div "Try to change filters or search query" at bounding box center [372, 170] width 679 height 246
click at [144, 11] on span "Skincare, AT" at bounding box center [153, 11] width 44 height 10
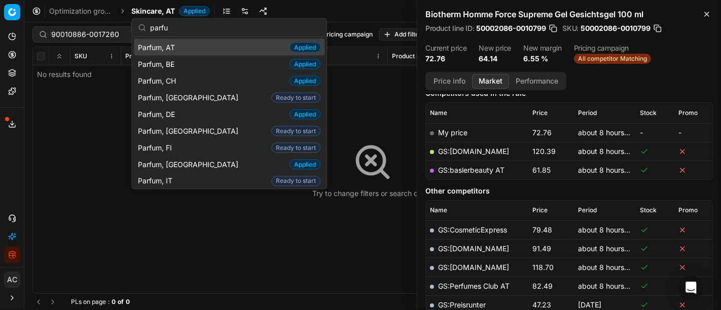
type input "parfu"
click at [180, 49] on div "Parfum, AT Applied" at bounding box center [229, 47] width 191 height 17
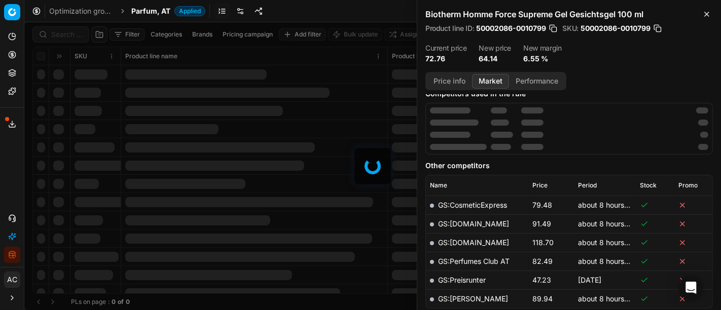
click at [59, 34] on div at bounding box center [372, 166] width 697 height 288
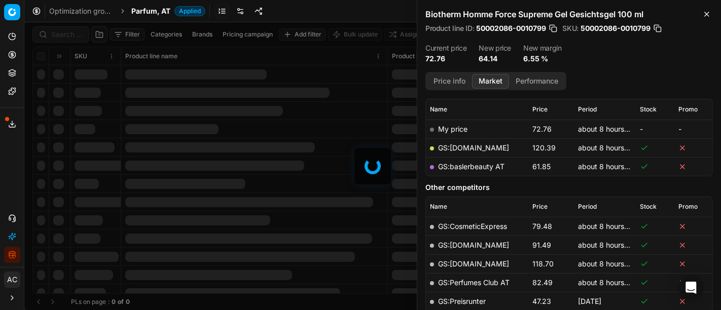
scroll to position [136, 0]
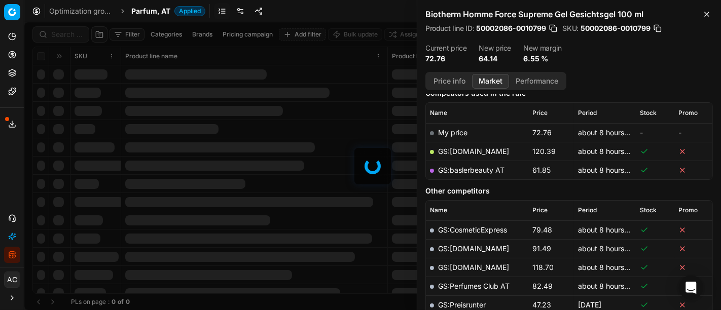
click at [59, 34] on div at bounding box center [372, 166] width 697 height 288
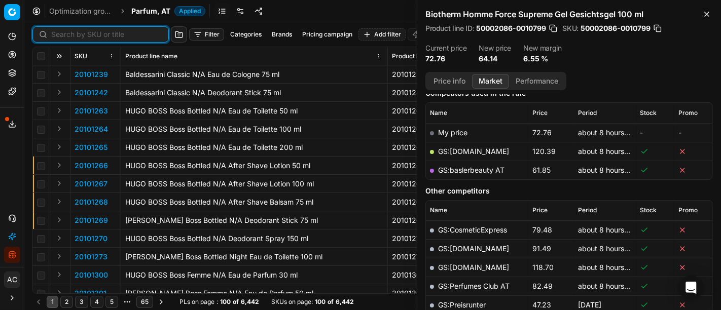
click at [59, 34] on input at bounding box center [106, 34] width 111 height 10
paste input "90010886-0017260"
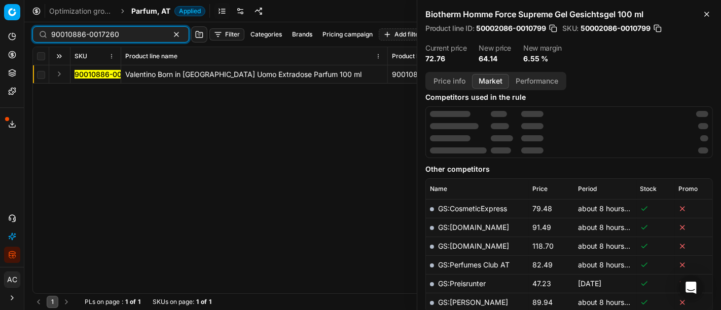
scroll to position [136, 0]
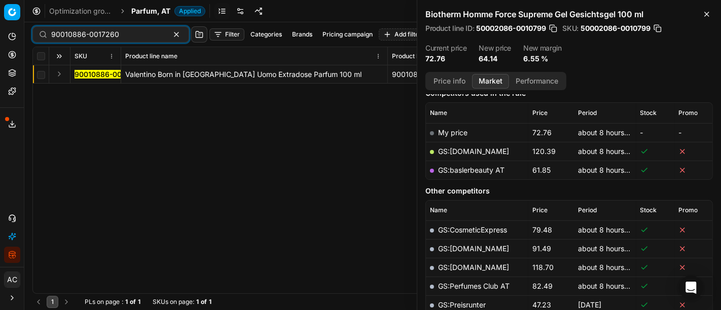
click at [59, 74] on button "Expand" at bounding box center [59, 74] width 12 height 12
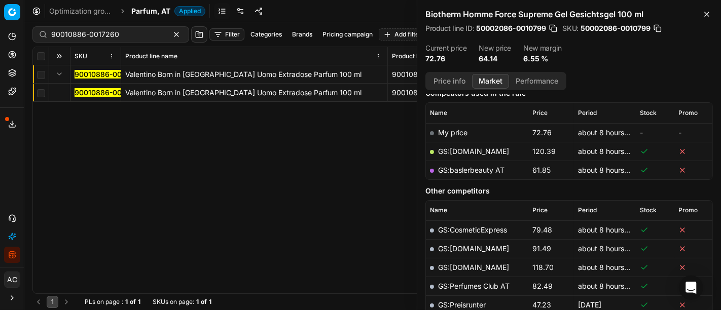
click at [86, 96] on mark "90010886-0017260" at bounding box center [109, 92] width 68 height 9
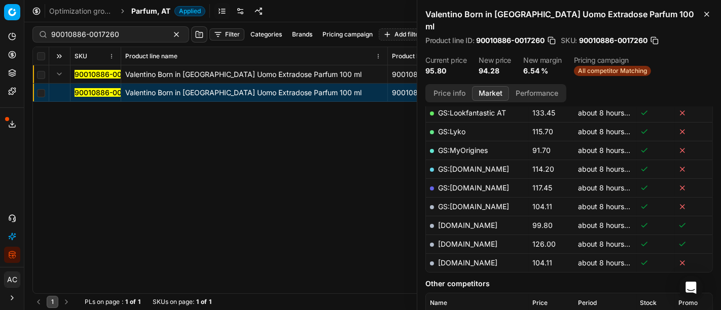
scroll to position [205, 0]
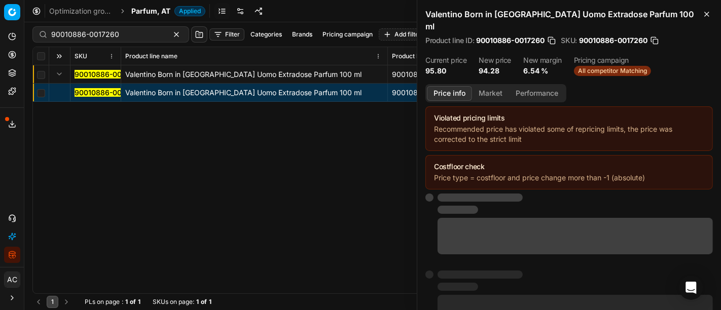
click at [459, 86] on button "Price info" at bounding box center [449, 93] width 45 height 15
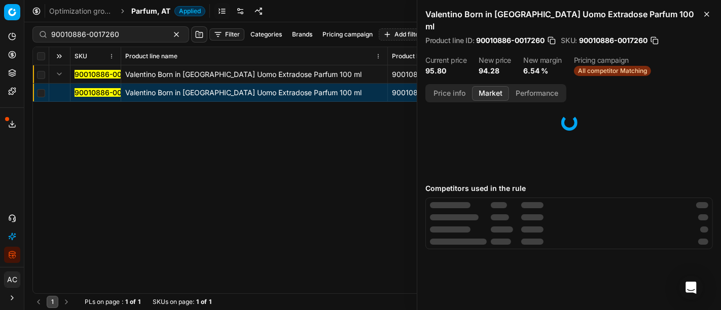
click at [487, 86] on button "Market" at bounding box center [490, 93] width 37 height 15
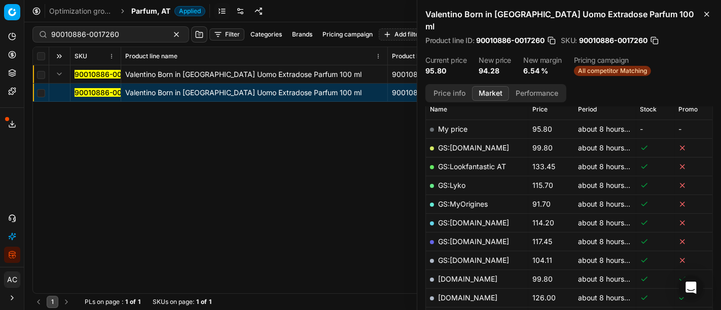
scroll to position [152, 0]
click at [480, 199] on link "GS:MyOrigines" at bounding box center [463, 203] width 50 height 9
click at [131, 32] on input "90010886-0017260" at bounding box center [106, 34] width 111 height 10
paste input "80058092-10"
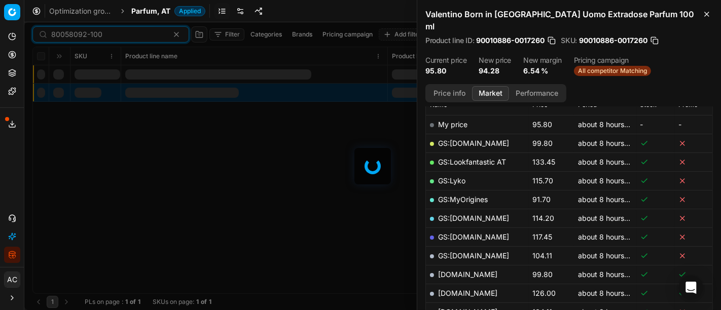
scroll to position [152, 0]
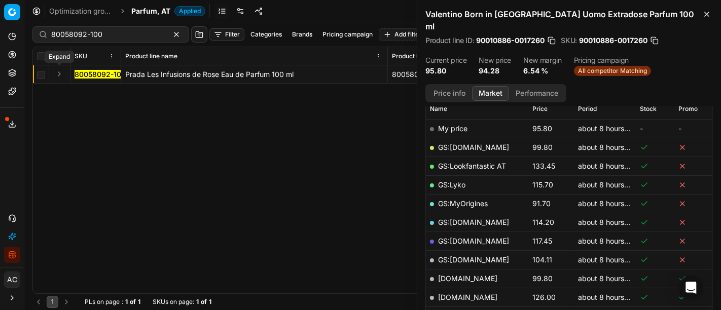
click at [57, 75] on button "Expand" at bounding box center [59, 74] width 12 height 12
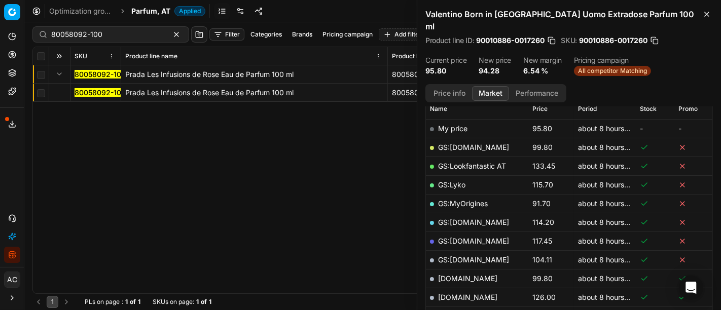
click at [96, 93] on mark "80058092-100" at bounding box center [100, 92] width 51 height 9
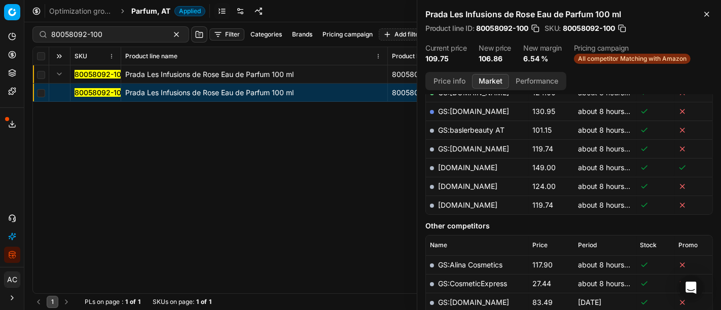
scroll to position [270, 0]
click at [453, 80] on button "Price info" at bounding box center [449, 81] width 45 height 15
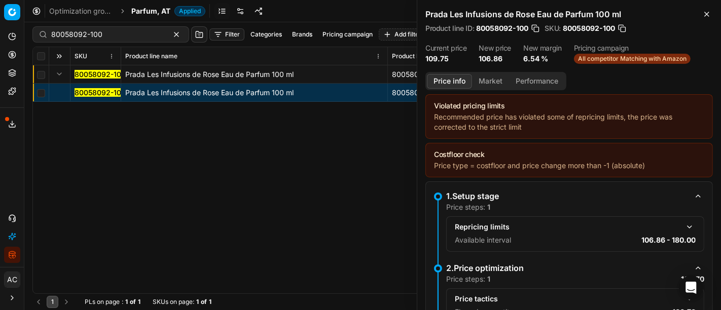
click at [491, 82] on button "Market" at bounding box center [490, 81] width 37 height 15
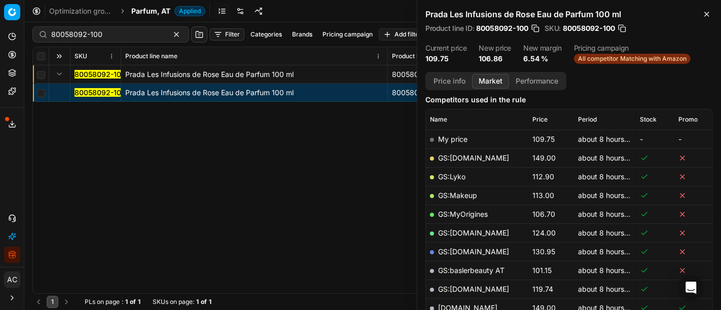
scroll to position [131, 0]
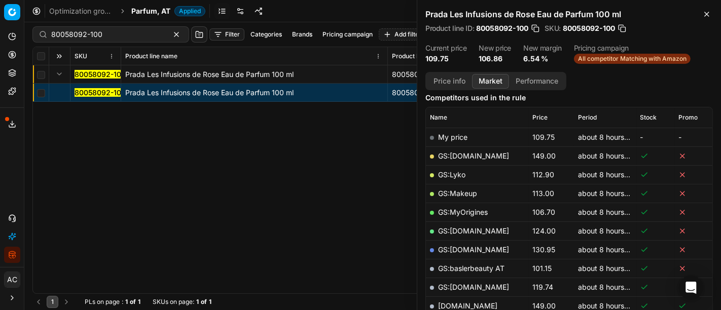
click at [478, 210] on link "GS:MyOrigines" at bounding box center [463, 212] width 50 height 9
click at [121, 29] on input "80058092-100" at bounding box center [106, 34] width 111 height 10
paste input "26172-0010989"
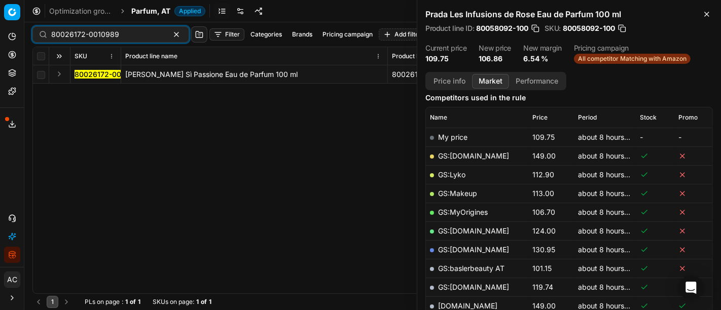
click at [57, 76] on button "Expand" at bounding box center [59, 74] width 12 height 12
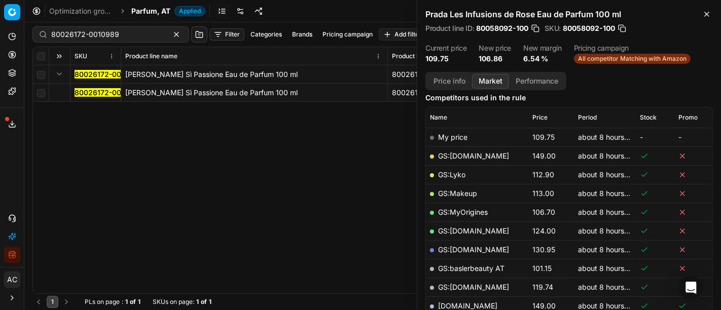
click at [92, 94] on mark "80026172-0010989" at bounding box center [109, 92] width 68 height 9
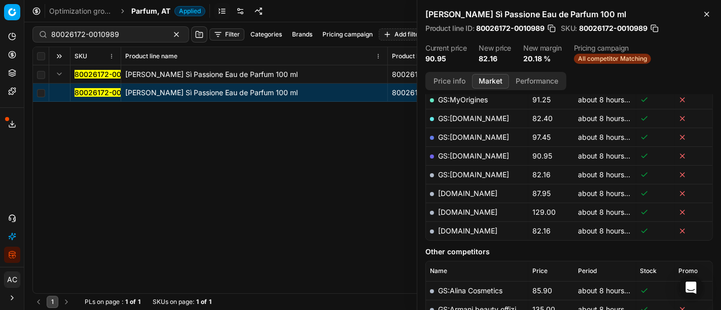
scroll to position [225, 0]
click at [480, 229] on link "[DOMAIN_NAME]" at bounding box center [467, 231] width 59 height 9
click at [132, 38] on input "80026172-0010989" at bounding box center [106, 34] width 111 height 10
paste input "65507-100"
type input "80065507-100"
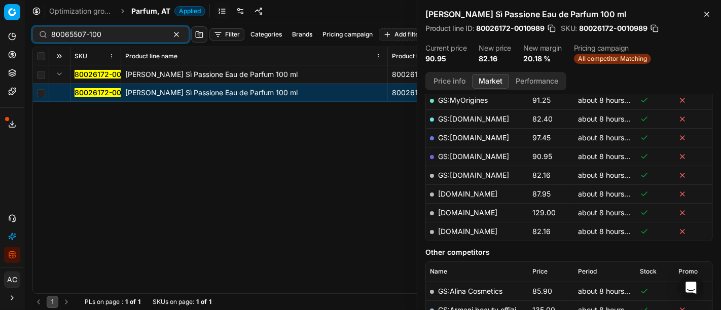
click at [137, 10] on span "Parfum, AT" at bounding box center [150, 11] width 39 height 10
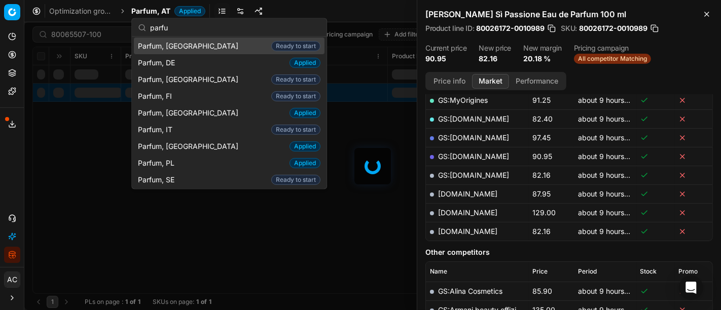
scroll to position [52, 0]
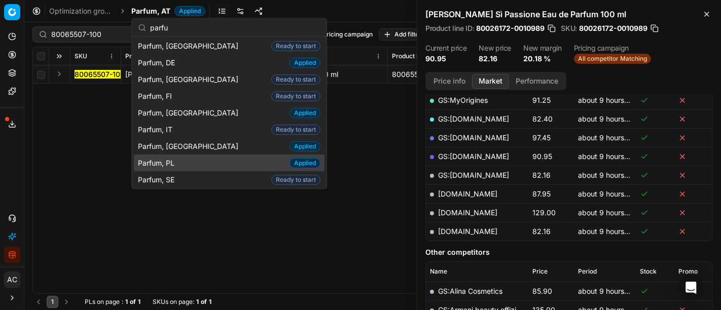
type input "parfu"
click at [183, 164] on div "Parfum, PL Applied" at bounding box center [229, 163] width 191 height 17
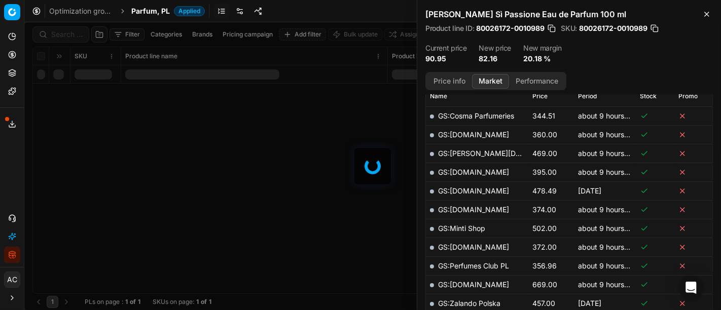
click at [69, 35] on div at bounding box center [372, 166] width 697 height 288
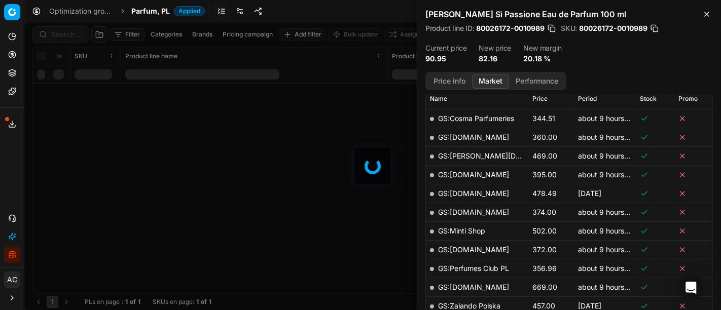
scroll to position [225, 0]
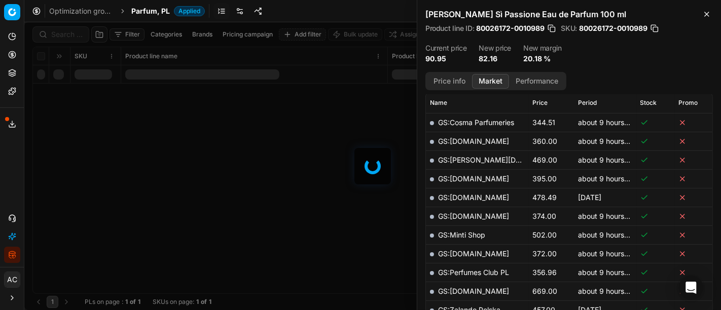
click at [69, 35] on div at bounding box center [372, 166] width 697 height 288
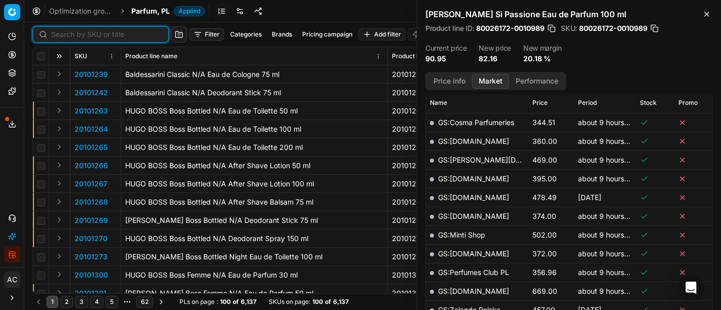
click at [69, 35] on input at bounding box center [106, 34] width 111 height 10
paste input "80065507-100"
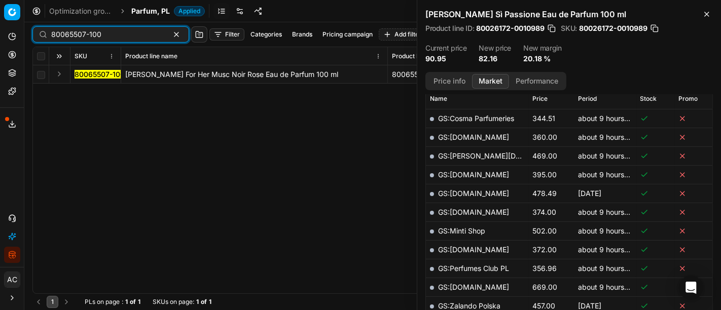
scroll to position [225, 0]
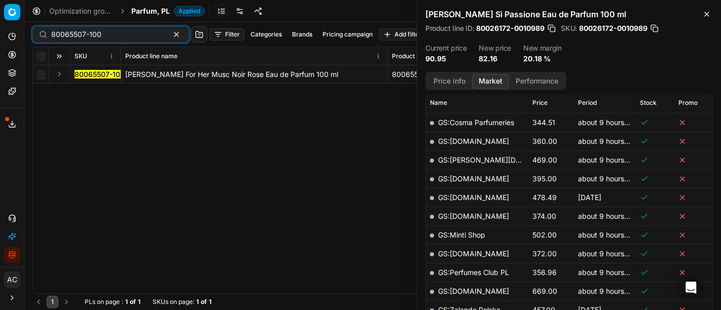
click at [62, 73] on button "Expand" at bounding box center [59, 74] width 12 height 12
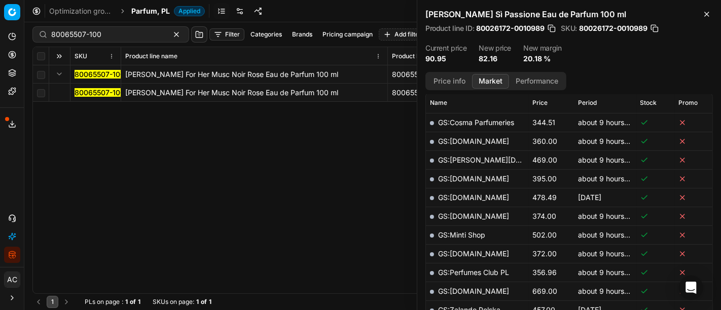
click at [89, 90] on mark "80065507-100" at bounding box center [100, 92] width 50 height 9
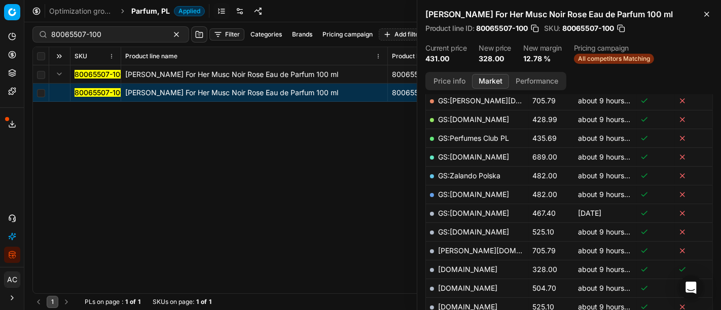
scroll to position [223, 0]
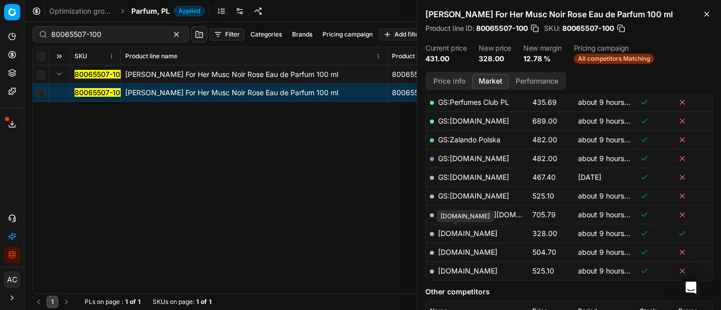
click at [459, 232] on link "[DOMAIN_NAME]" at bounding box center [467, 233] width 59 height 9
click at [323, 192] on div "80065507-100 [PERSON_NAME] For Her Musc Noir Rose Eau de Parfum 100 ml 80065507…" at bounding box center [372, 179] width 679 height 228
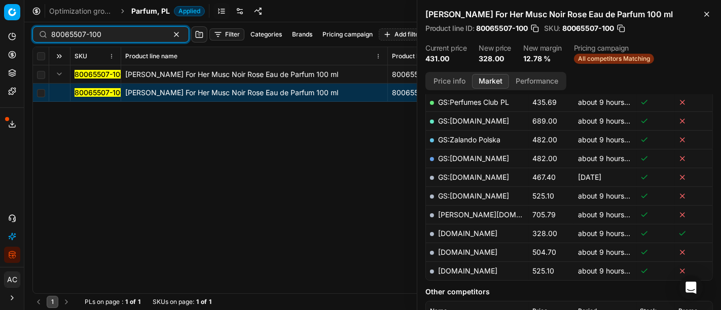
click at [120, 30] on input "80065507-100" at bounding box center [106, 34] width 111 height 10
paste input "90004213-0006312"
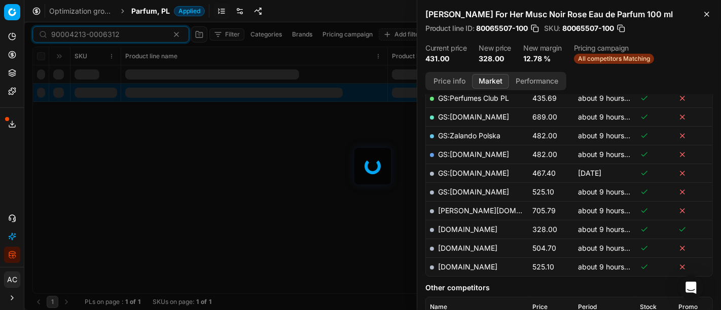
scroll to position [223, 0]
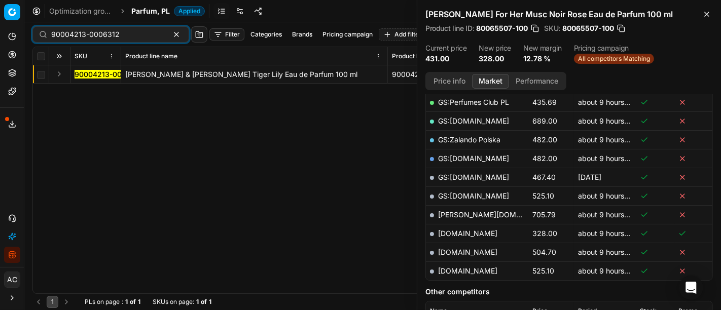
click at [58, 77] on button "Expand" at bounding box center [59, 74] width 12 height 12
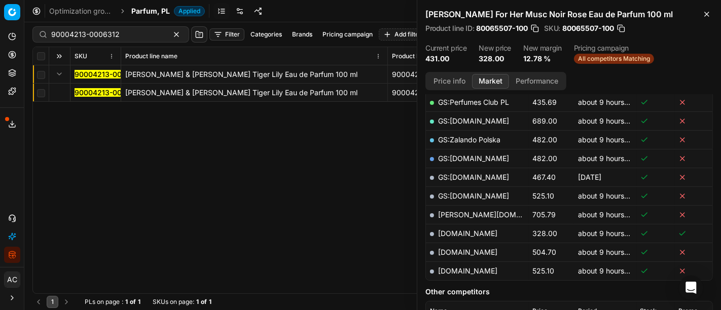
click at [82, 91] on mark "90004213-0006312" at bounding box center [109, 92] width 68 height 9
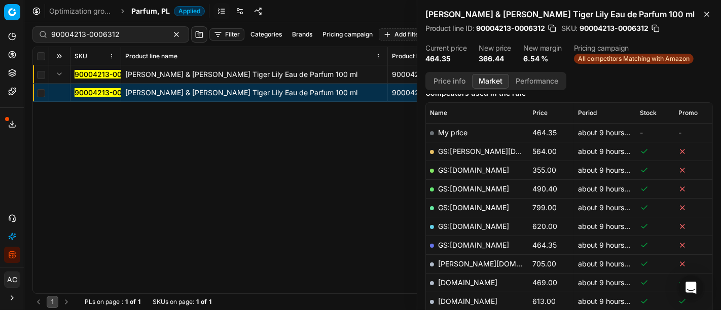
scroll to position [135, 0]
click at [472, 170] on link "GS:[DOMAIN_NAME]" at bounding box center [473, 171] width 71 height 9
click at [321, 267] on div "90004213-0006312 [PERSON_NAME] & [PERSON_NAME] Tiger Lily Eau de Parfum 100 ml …" at bounding box center [372, 179] width 679 height 228
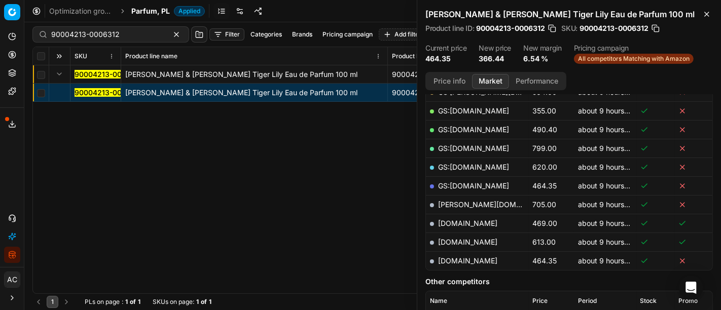
scroll to position [195, 0]
click at [104, 30] on input "90004213-0006312" at bounding box center [106, 34] width 111 height 10
paste input "80010380-125"
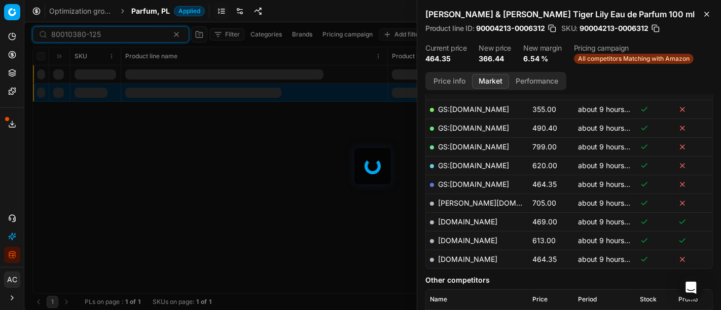
scroll to position [195, 0]
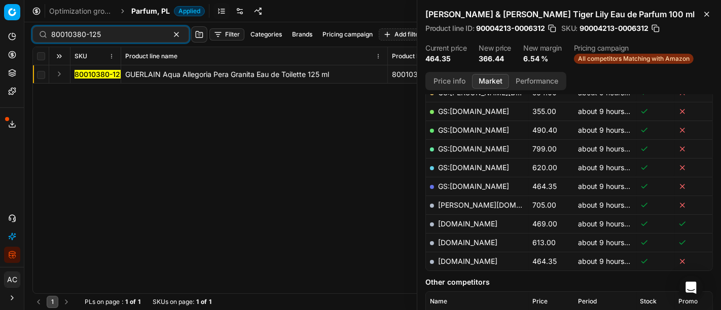
click at [60, 72] on button "Expand" at bounding box center [59, 74] width 12 height 12
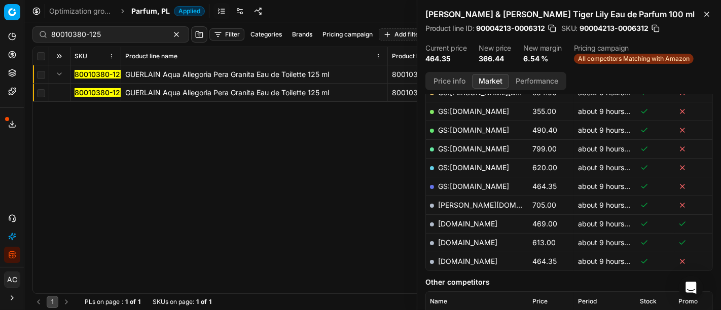
click at [87, 93] on mark "80010380-125" at bounding box center [100, 92] width 50 height 9
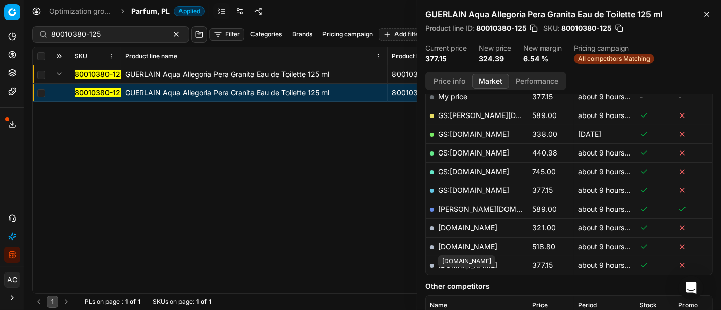
scroll to position [158, 0]
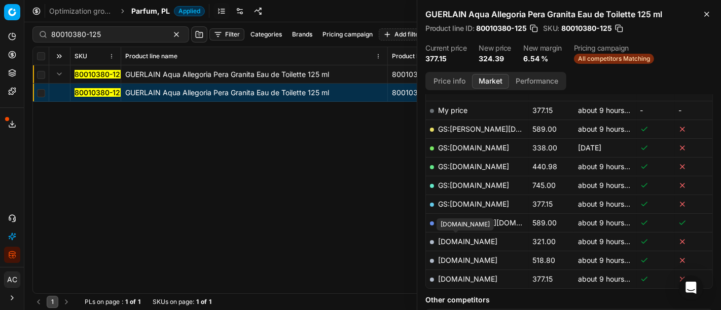
click at [467, 240] on link "[DOMAIN_NAME]" at bounding box center [467, 241] width 59 height 9
click at [323, 172] on div "80010380-125 GUERLAIN Aqua Allegoria Pera Granita Eau de Toilette 125 ml 800103…" at bounding box center [372, 179] width 679 height 228
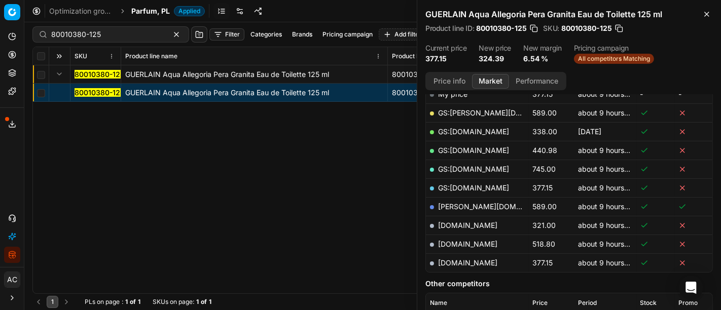
scroll to position [174, 0]
click at [127, 38] on input "80010380-125" at bounding box center [106, 34] width 111 height 10
paste input "57172-7"
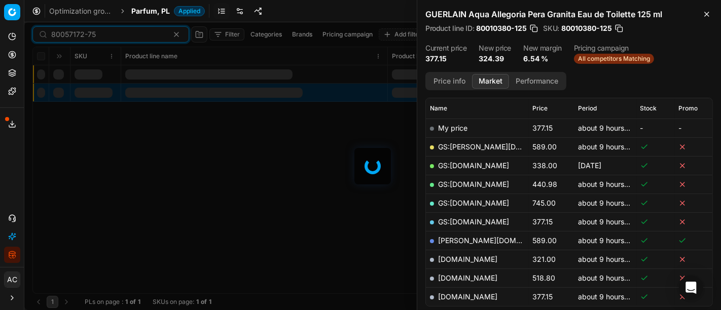
scroll to position [174, 0]
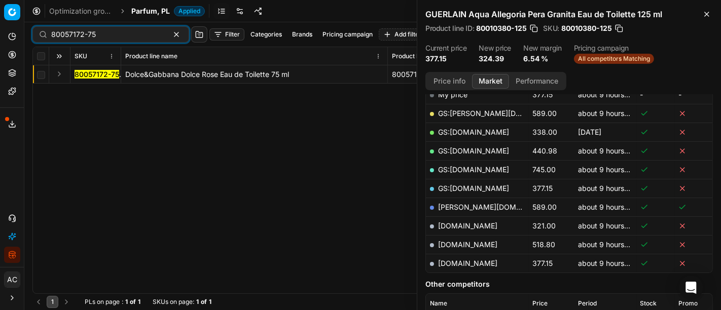
click at [60, 74] on button "Expand" at bounding box center [59, 74] width 12 height 12
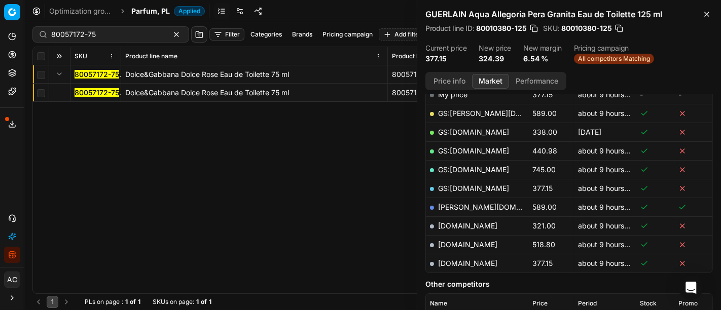
click at [86, 90] on mark "80057172-75" at bounding box center [97, 92] width 45 height 9
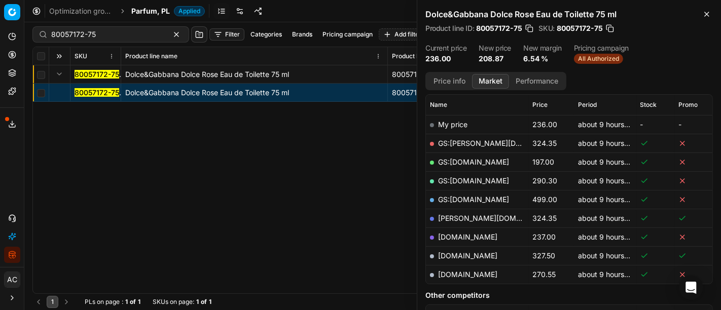
scroll to position [143, 0]
click at [449, 79] on button "Price info" at bounding box center [449, 81] width 45 height 15
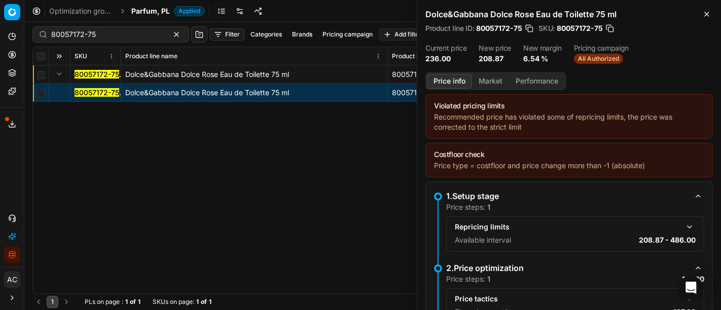
click at [683, 293] on button "button" at bounding box center [689, 299] width 12 height 12
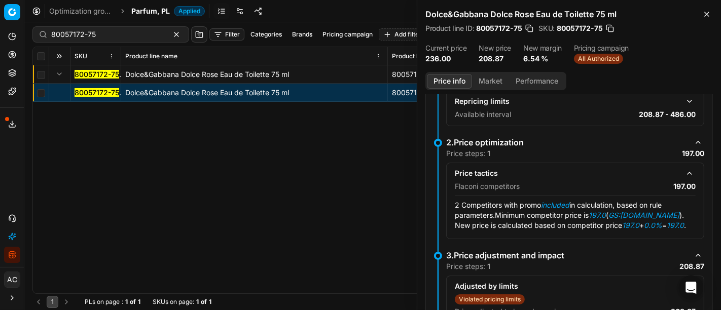
scroll to position [126, 0]
click at [490, 78] on button "Market" at bounding box center [490, 81] width 37 height 15
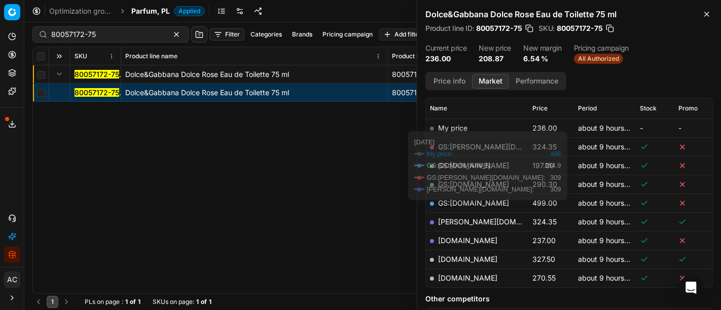
scroll to position [141, 0]
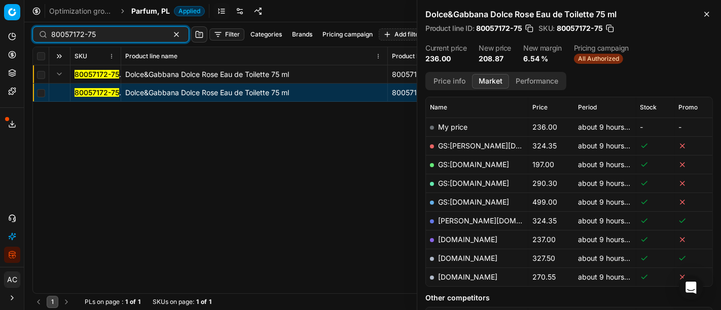
click at [104, 34] on input "80057172-75" at bounding box center [106, 34] width 111 height 10
paste input "31180-50"
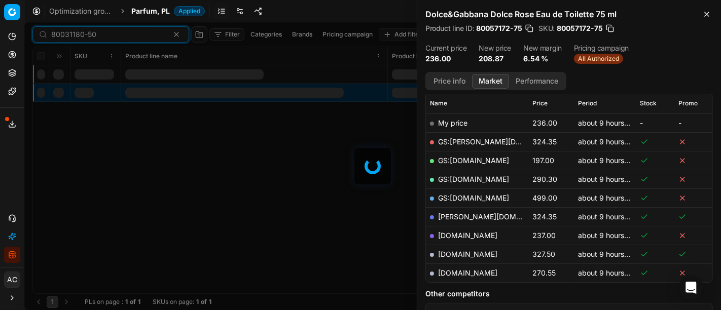
scroll to position [141, 0]
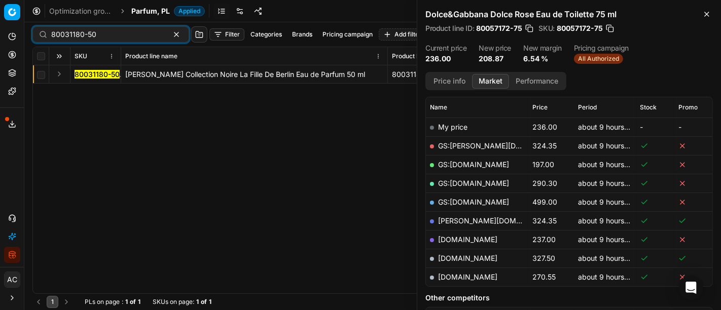
click at [60, 76] on button "Expand" at bounding box center [59, 74] width 12 height 12
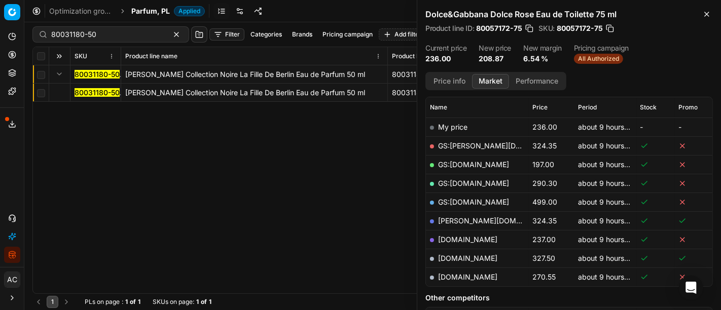
click at [98, 89] on mark "80031180-50" at bounding box center [97, 92] width 45 height 9
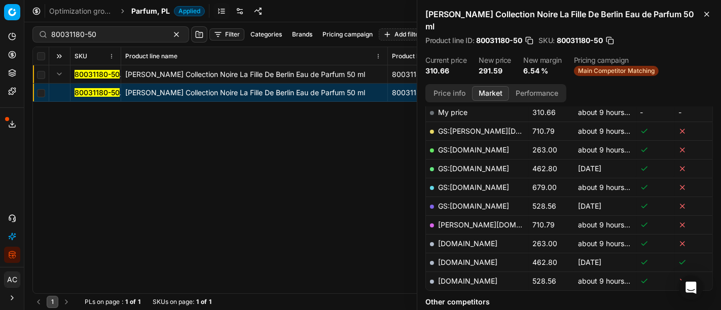
scroll to position [168, 0]
click at [458, 240] on link "[DOMAIN_NAME]" at bounding box center [467, 244] width 59 height 9
click at [129, 25] on div "80031180-50 Filter Categories Brands Pricing campaign Add filter Bulk update As…" at bounding box center [372, 34] width 680 height 24
click at [130, 27] on div "80031180-50" at bounding box center [110, 34] width 157 height 16
paste input "8817-10"
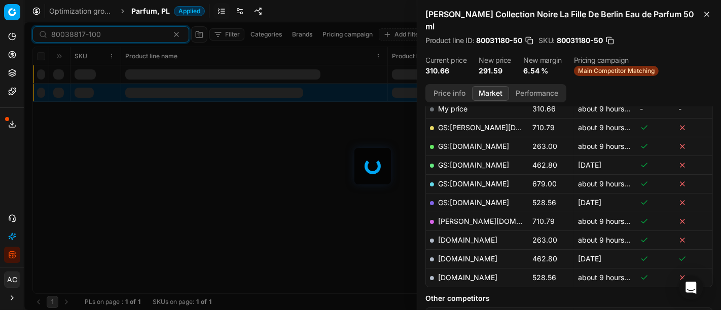
scroll to position [168, 0]
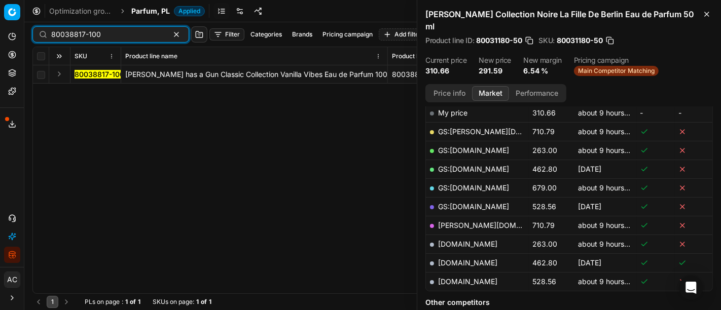
type input "80038817-100"
click at [64, 73] on button "Expand" at bounding box center [59, 74] width 12 height 12
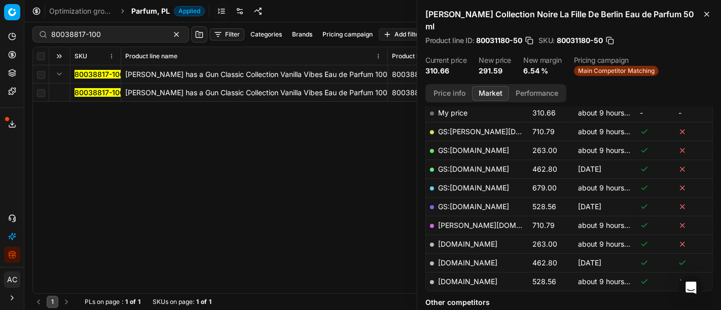
click at [90, 93] on mark "80038817-100" at bounding box center [100, 92] width 50 height 9
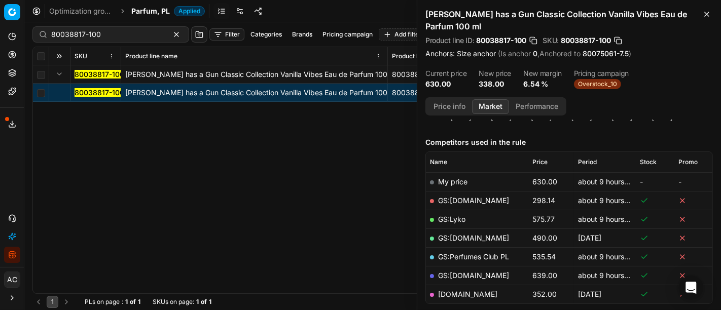
scroll to position [113, 0]
click at [462, 198] on link "GS:[DOMAIN_NAME]" at bounding box center [473, 200] width 71 height 9
click at [139, 16] on span "Parfum, PL" at bounding box center [150, 11] width 39 height 10
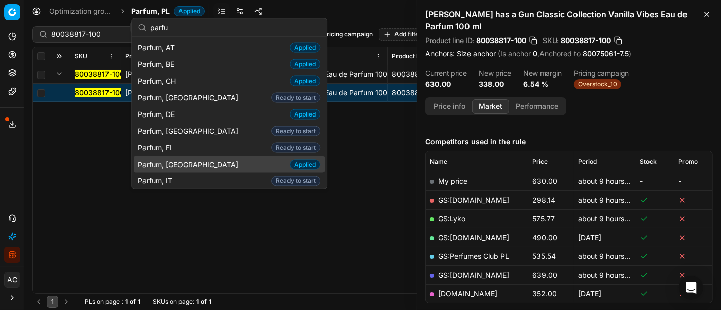
type input "parfu"
click at [198, 160] on div "Parfum, FR Applied" at bounding box center [229, 164] width 191 height 17
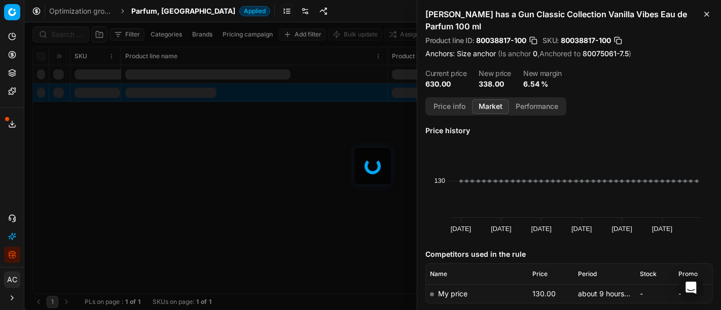
click at [72, 38] on div at bounding box center [372, 166] width 697 height 288
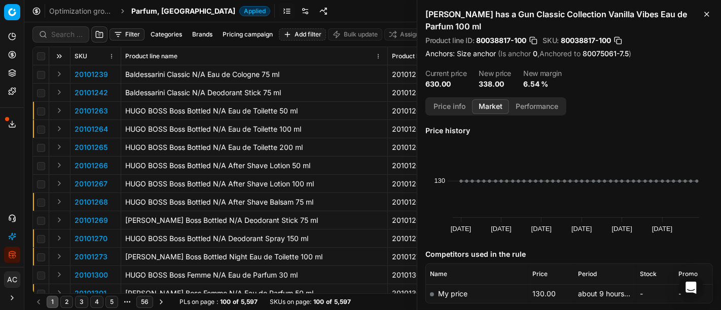
click at [72, 38] on div "Filter Categories Brands Pricing campaign Add filter Bulk update Assign SKU Pro…" at bounding box center [372, 166] width 697 height 288
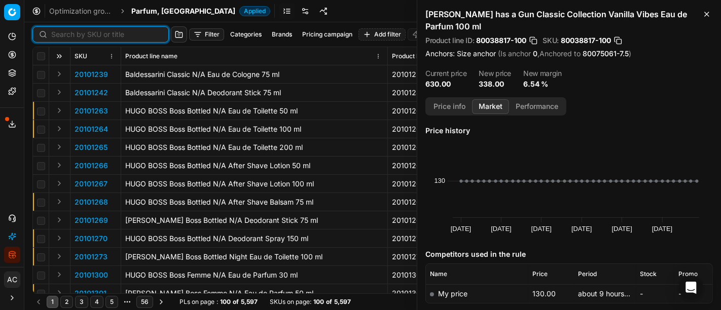
paste input "90000848-0003050"
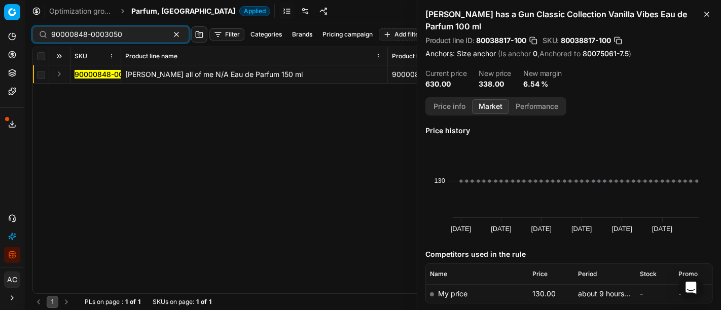
click at [57, 75] on button "Expand" at bounding box center [59, 74] width 12 height 12
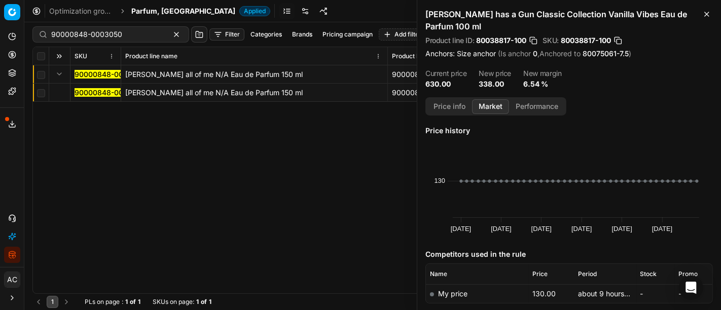
click at [83, 99] on td "90000848-0003050" at bounding box center [95, 93] width 51 height 18
drag, startPoint x: 84, startPoint y: 99, endPoint x: 81, endPoint y: 92, distance: 7.5
click at [81, 92] on td "90000848-0003050" at bounding box center [95, 93] width 51 height 18
click at [81, 92] on mark "90000848-0003050" at bounding box center [110, 92] width 71 height 9
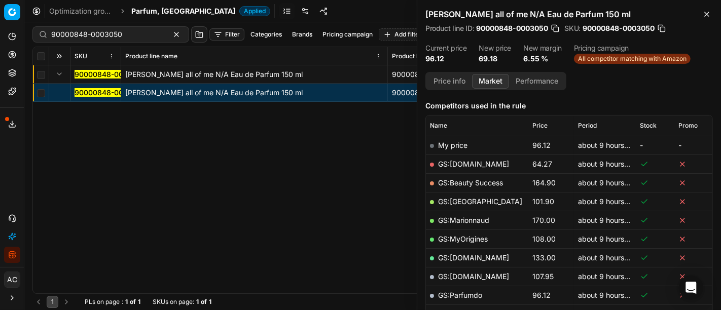
scroll to position [123, 0]
click at [471, 162] on link "GS:[DOMAIN_NAME]" at bounding box center [473, 164] width 71 height 9
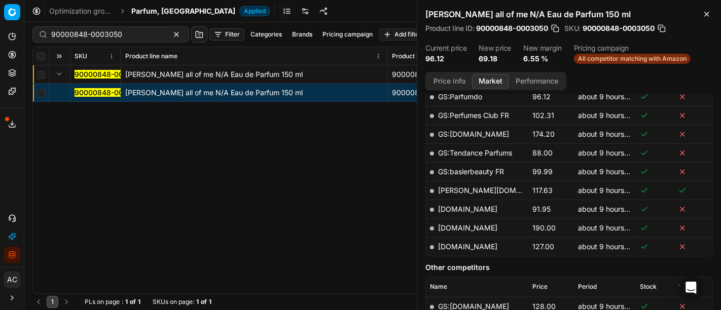
scroll to position [322, 0]
click at [472, 205] on link "[DOMAIN_NAME]" at bounding box center [467, 209] width 59 height 9
click at [129, 34] on input "90000848-0003050" at bounding box center [106, 34] width 111 height 10
paste input "20101328"
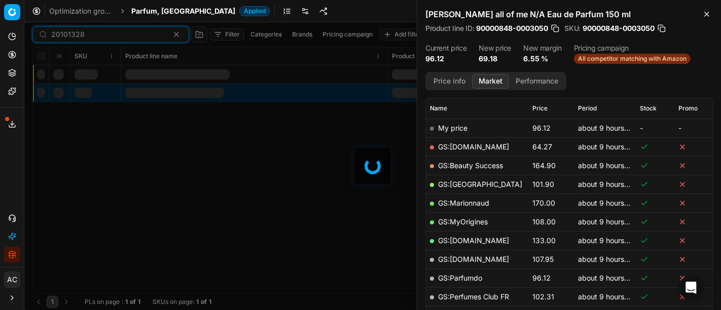
scroll to position [322, 0]
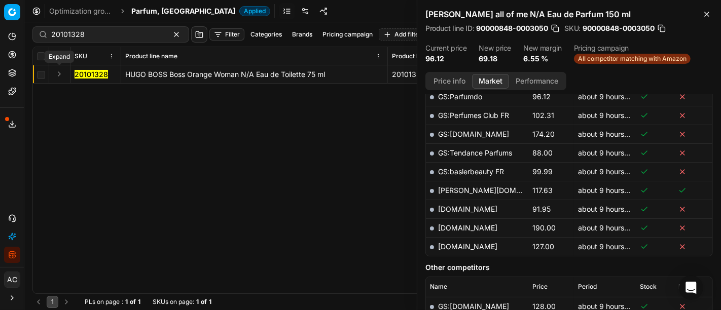
click at [58, 76] on button "Expand" at bounding box center [59, 74] width 12 height 12
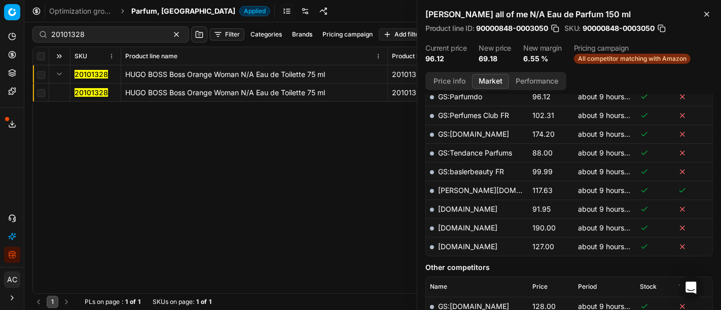
click at [92, 91] on mark "20101328" at bounding box center [91, 92] width 33 height 9
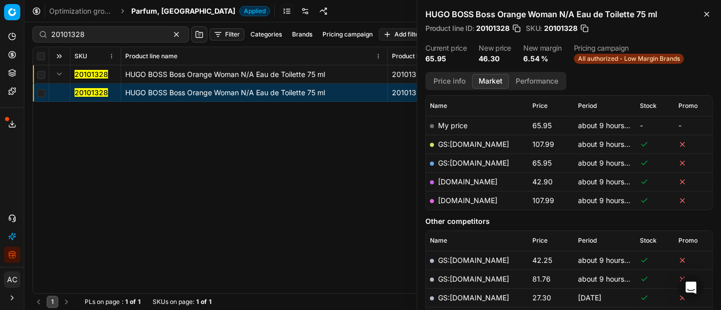
scroll to position [117, 0]
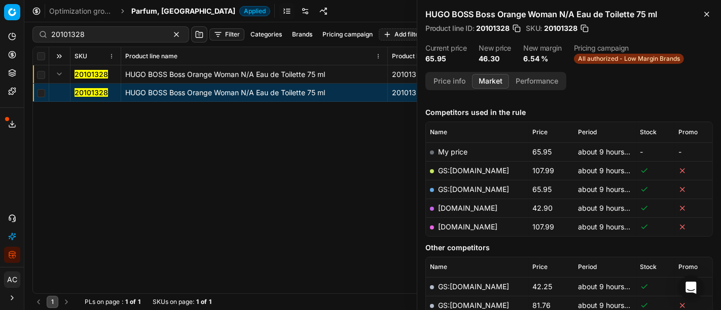
click at [466, 206] on link "[DOMAIN_NAME]" at bounding box center [467, 208] width 59 height 9
click at [348, 190] on div "20101328 [PERSON_NAME] Boss Orange Woman N/A Eau de Toilette 75 ml 20101328 HUG…" at bounding box center [372, 179] width 679 height 228
click at [457, 186] on link "GS:[DOMAIN_NAME]" at bounding box center [473, 189] width 71 height 9
click at [139, 32] on input "20101328" at bounding box center [106, 34] width 111 height 10
paste input "90007238-0010999"
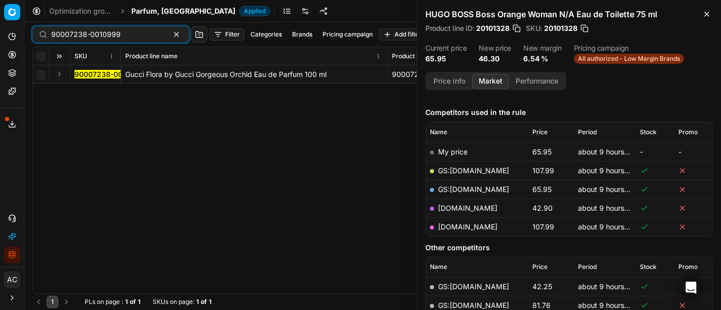
click at [58, 75] on button "Expand" at bounding box center [59, 74] width 12 height 12
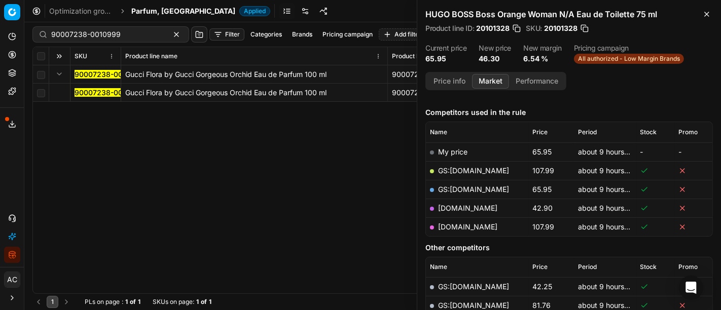
click at [87, 89] on mark "90007238-0010999" at bounding box center [109, 92] width 69 height 9
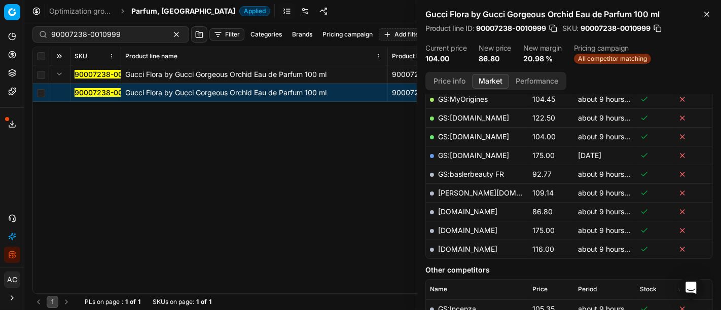
scroll to position [225, 0]
click at [484, 173] on link "GS:baslerbeauty FR" at bounding box center [471, 174] width 66 height 9
click at [477, 208] on link "[DOMAIN_NAME]" at bounding box center [467, 212] width 59 height 9
click at [146, 33] on div "90007238-0010999" at bounding box center [110, 34] width 157 height 16
paste input "80075431-100-1"
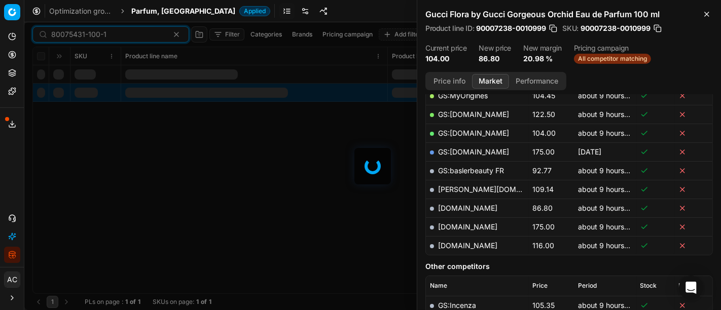
scroll to position [225, 0]
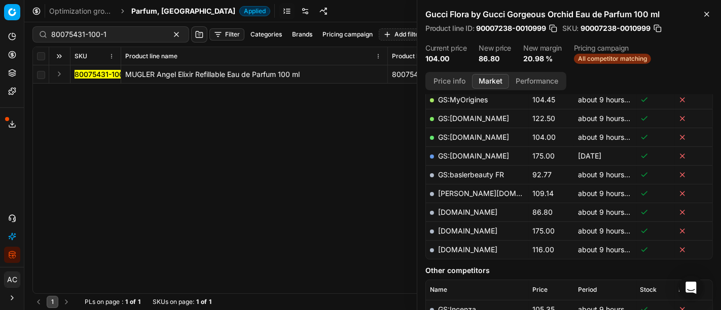
click at [58, 75] on button "Expand" at bounding box center [59, 74] width 12 height 12
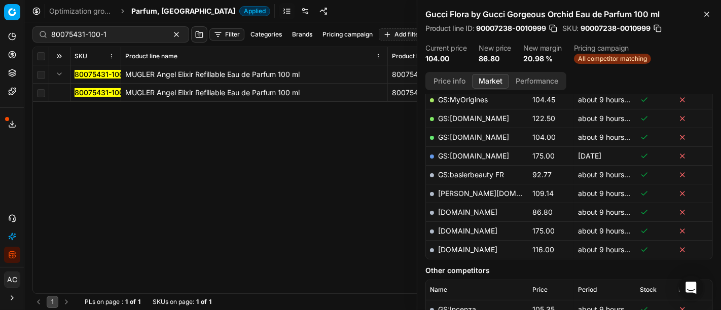
click at [87, 96] on mark "80075431-100-1" at bounding box center [102, 92] width 55 height 9
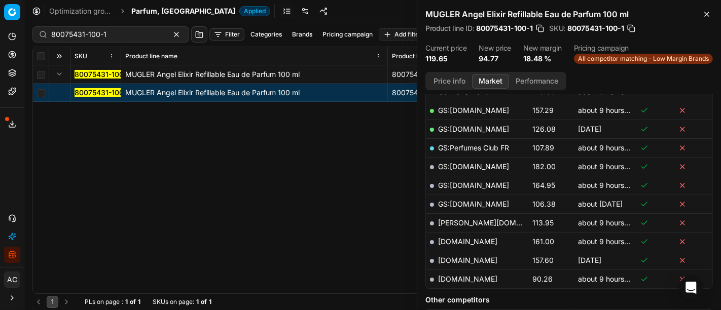
scroll to position [254, 0]
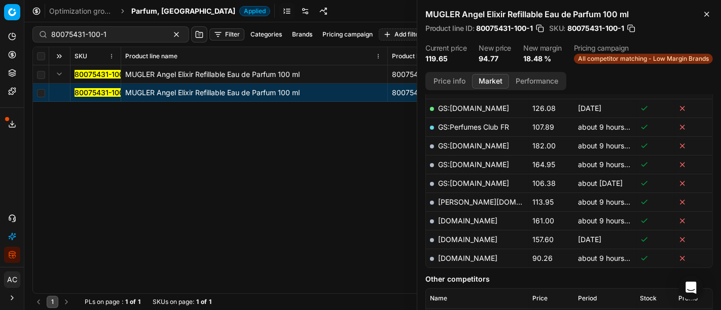
click at [472, 263] on link "[DOMAIN_NAME]" at bounding box center [467, 258] width 59 height 9
click at [130, 37] on input "80075431-100-1" at bounding box center [106, 34] width 111 height 10
paste input "26172-0010989"
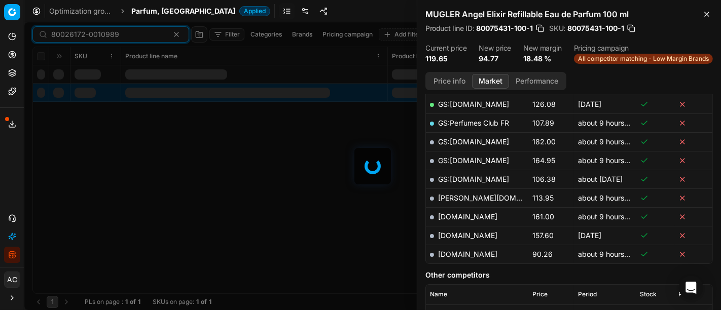
scroll to position [254, 0]
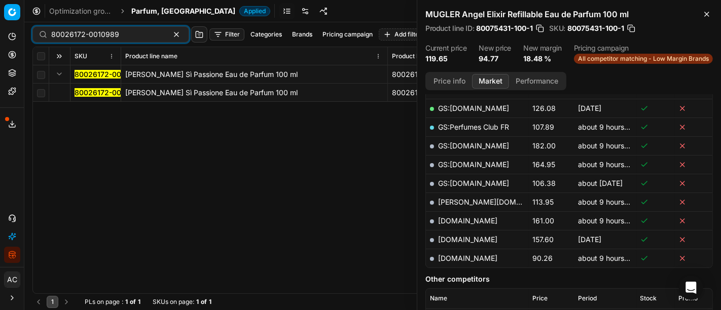
click at [78, 95] on mark "80026172-0010989" at bounding box center [109, 92] width 68 height 9
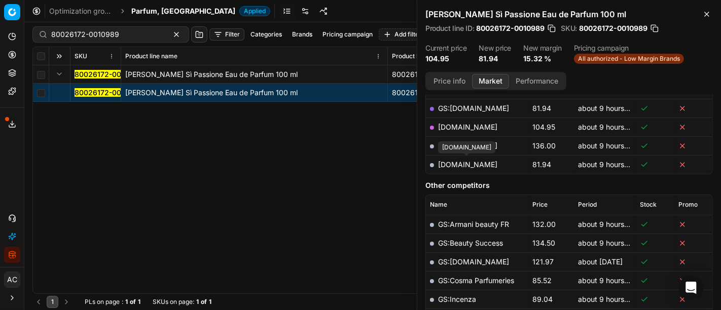
click at [460, 163] on link "[DOMAIN_NAME]" at bounding box center [467, 164] width 59 height 9
click at [116, 38] on input "80026172-0010989" at bounding box center [106, 34] width 111 height 10
paste input "77237-75"
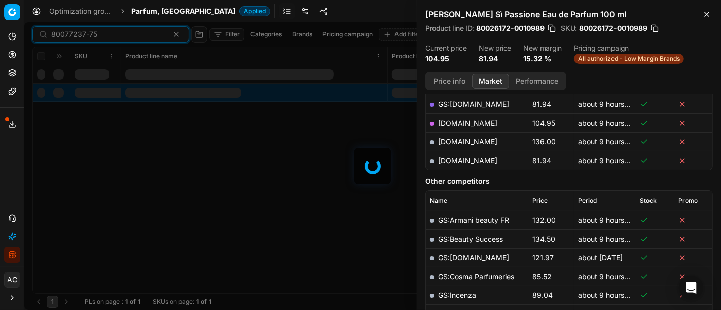
scroll to position [254, 0]
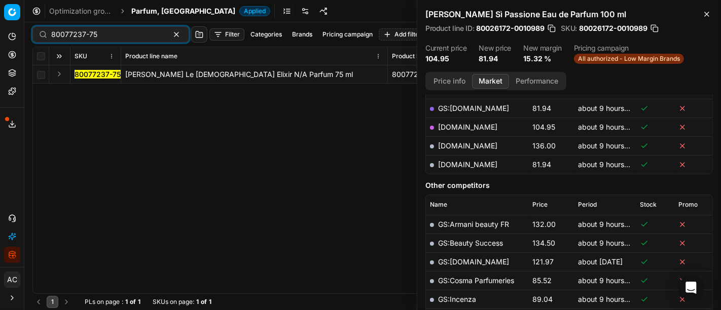
click at [56, 73] on button "Expand" at bounding box center [59, 74] width 12 height 12
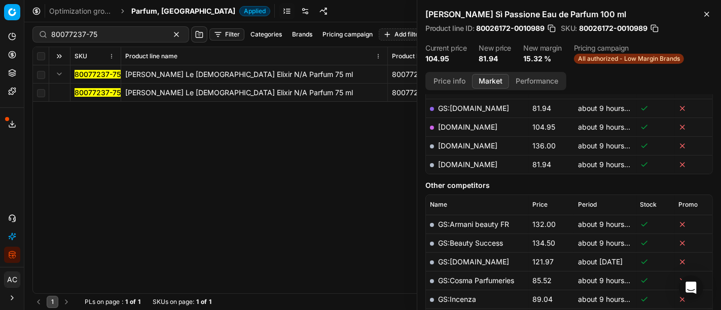
click at [85, 94] on mark "80077237-75" at bounding box center [98, 92] width 46 height 9
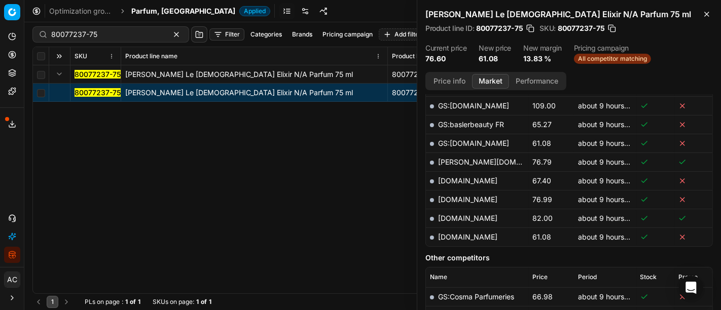
scroll to position [294, 0]
click at [475, 234] on link "[DOMAIN_NAME]" at bounding box center [467, 237] width 59 height 9
click at [284, 153] on div "80077237-75 [PERSON_NAME] Le [DEMOGRAPHIC_DATA] Elixir N/A Parfum 75 ml 8007723…" at bounding box center [372, 179] width 679 height 228
click at [96, 31] on input "80077237-75" at bounding box center [106, 34] width 111 height 10
paste input "8-50"
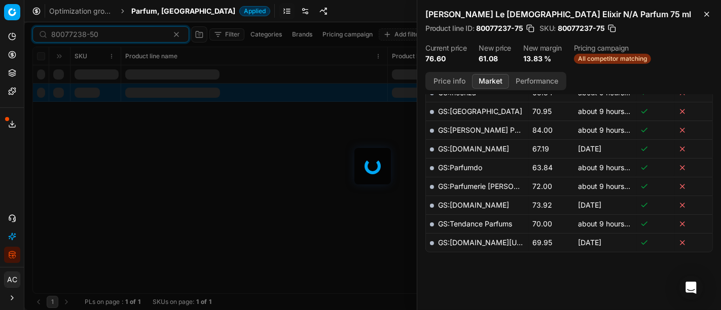
scroll to position [294, 0]
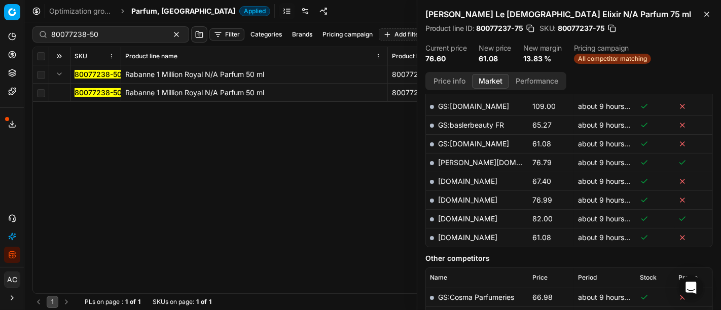
click at [98, 89] on mark "80077238-50" at bounding box center [98, 92] width 47 height 9
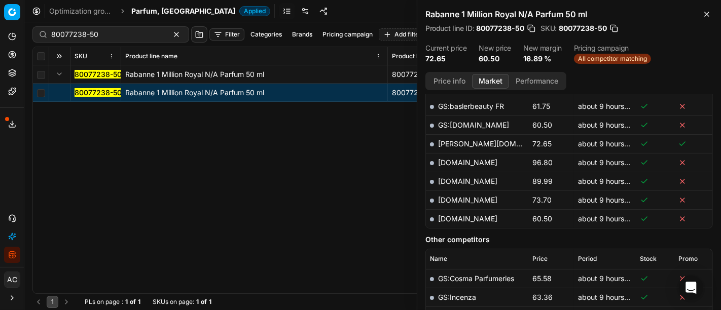
click at [98, 89] on mark "80077238-50" at bounding box center [98, 92] width 47 height 9
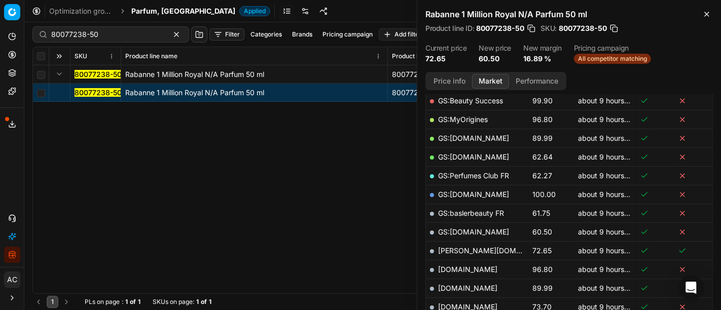
scroll to position [274, 0]
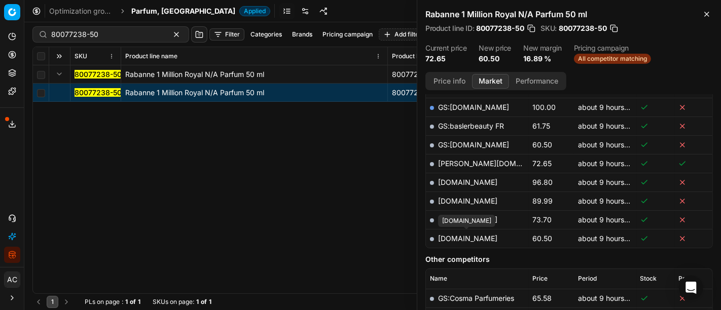
click at [469, 239] on link "[DOMAIN_NAME]" at bounding box center [467, 238] width 59 height 9
click at [90, 37] on input "80077238-50" at bounding box center [106, 34] width 111 height 10
paste input "20102134"
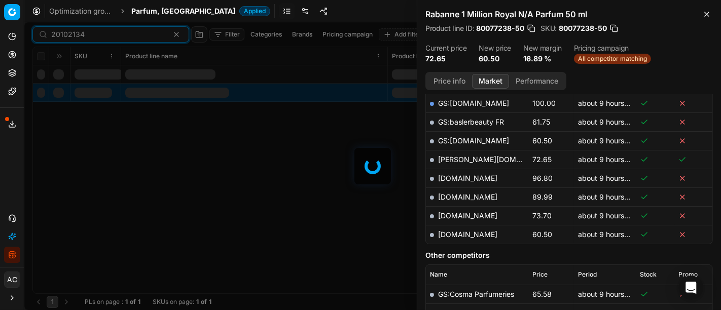
scroll to position [274, 0]
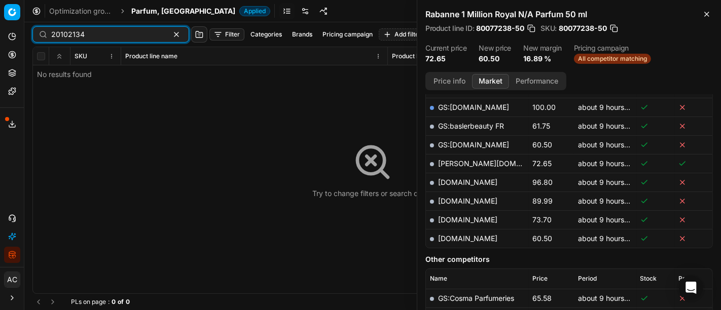
click at [96, 32] on input "20102134" at bounding box center [106, 34] width 111 height 10
paste input "90011825-0018767"
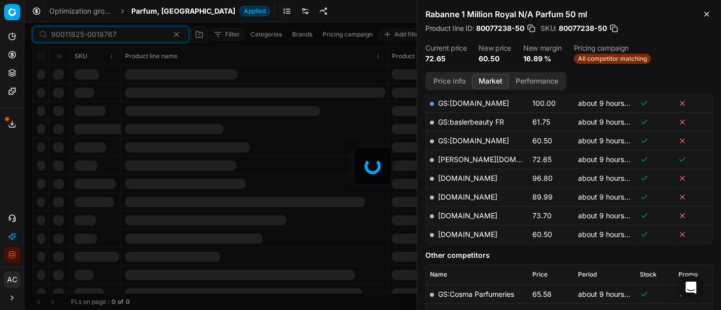
scroll to position [274, 0]
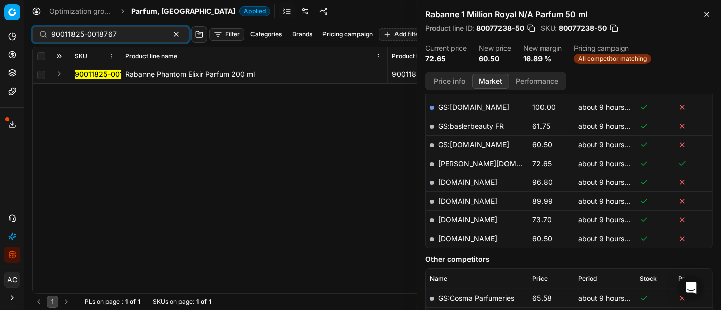
click at [60, 75] on button "Expand" at bounding box center [59, 74] width 12 height 12
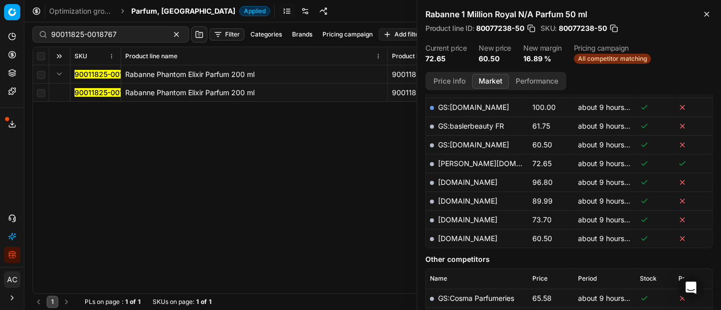
click at [85, 92] on mark "90011825-0018767" at bounding box center [107, 92] width 65 height 9
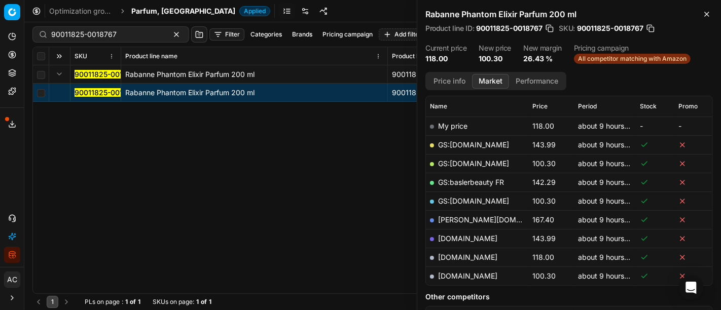
scroll to position [151, 0]
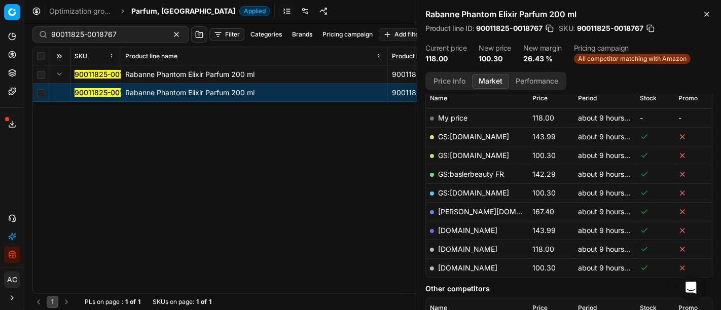
click at [457, 270] on td "[DOMAIN_NAME]" at bounding box center [477, 268] width 102 height 19
click at [472, 264] on link "[DOMAIN_NAME]" at bounding box center [467, 268] width 59 height 9
click at [94, 29] on input "90011825-0018767" at bounding box center [106, 34] width 111 height 10
paste input "5016-0023520"
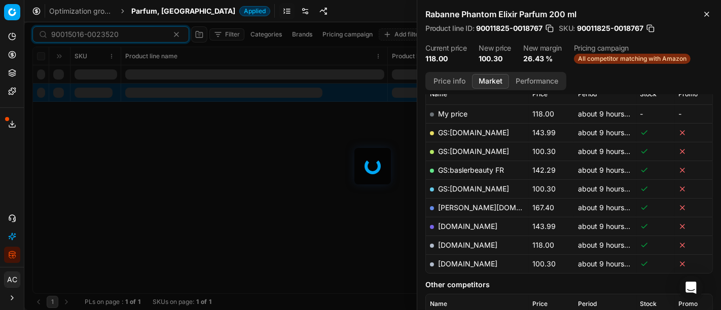
scroll to position [151, 0]
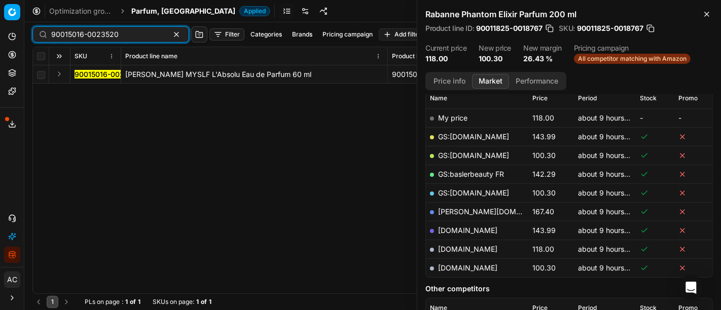
type input "90015016-0023520"
click at [59, 76] on button "Expand" at bounding box center [59, 74] width 12 height 12
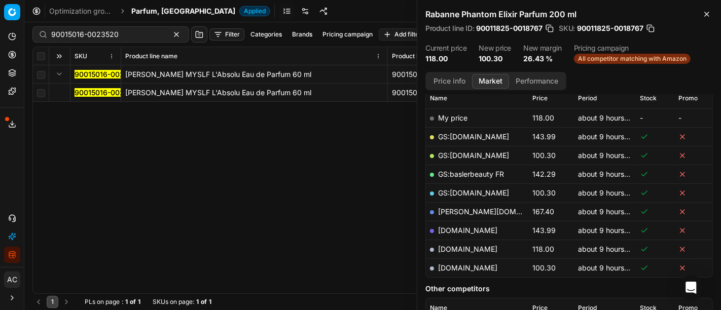
click at [87, 90] on mark "90015016-0023520" at bounding box center [108, 92] width 67 height 9
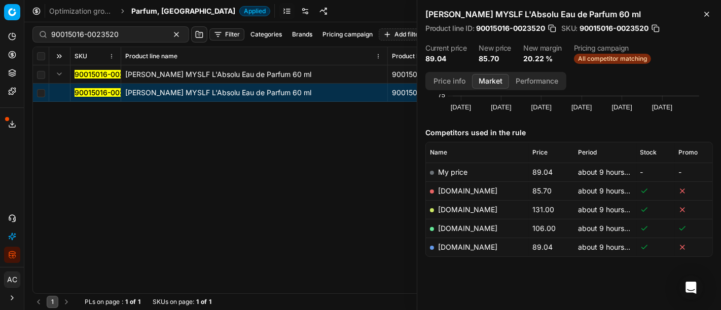
scroll to position [95, 0]
click at [462, 193] on link "[DOMAIN_NAME]" at bounding box center [467, 192] width 59 height 9
click at [145, 12] on span "Parfum, [GEOGRAPHIC_DATA]" at bounding box center [183, 11] width 104 height 10
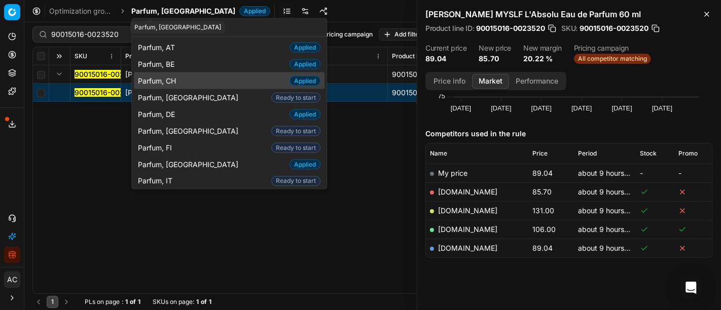
type input "paru"
click at [183, 80] on div "Parfum, CH Applied" at bounding box center [229, 80] width 191 height 17
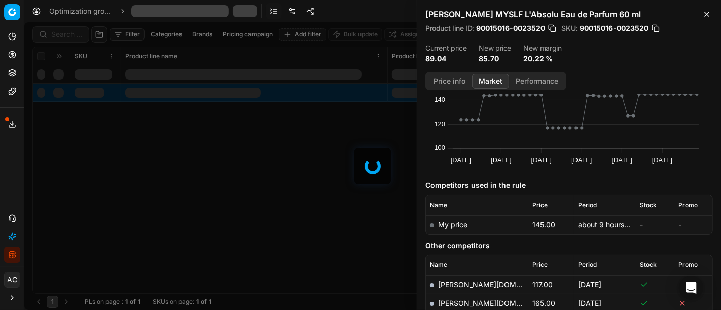
scroll to position [95, 0]
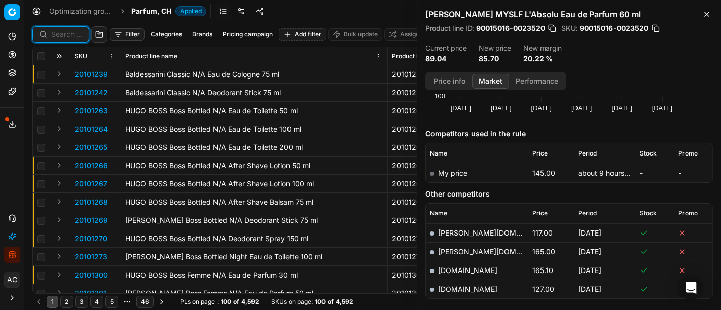
click at [71, 31] on input at bounding box center [66, 34] width 31 height 10
paste input "90012275-0019369"
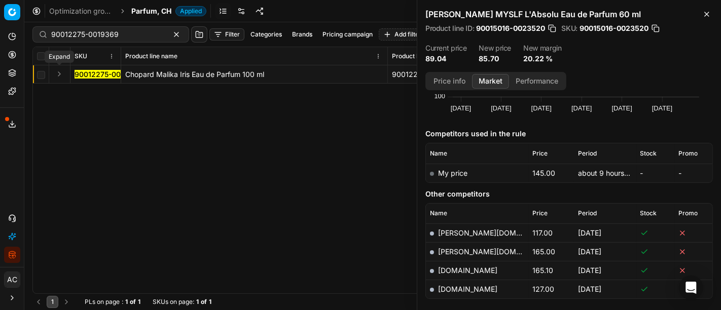
click at [59, 75] on button "Expand" at bounding box center [59, 74] width 12 height 12
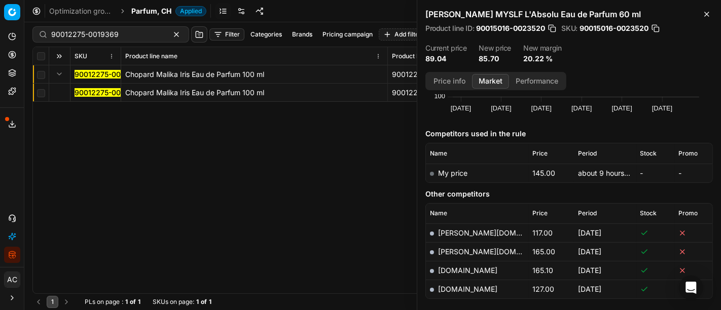
click at [82, 90] on mark "90012275-0019369" at bounding box center [108, 92] width 67 height 9
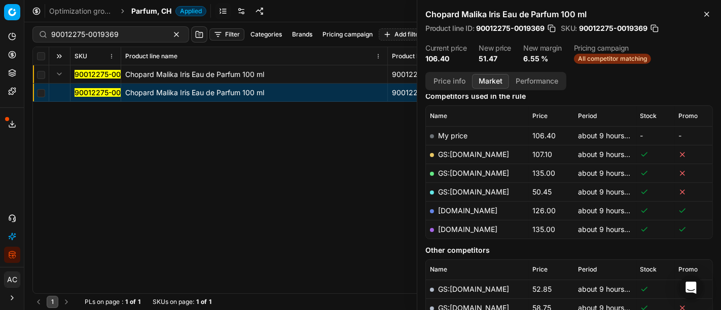
scroll to position [132, 0]
click at [464, 191] on link "GS:[DOMAIN_NAME]" at bounding box center [473, 192] width 71 height 9
click at [114, 30] on input "90012275-0019369" at bounding box center [106, 34] width 111 height 10
paste input "1755-0018632"
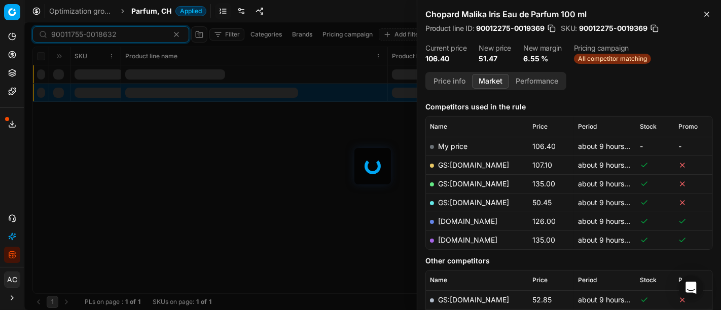
scroll to position [132, 0]
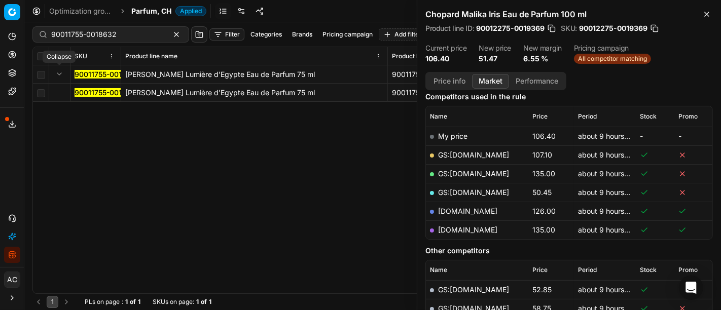
click at [58, 70] on button "Expand" at bounding box center [59, 74] width 12 height 12
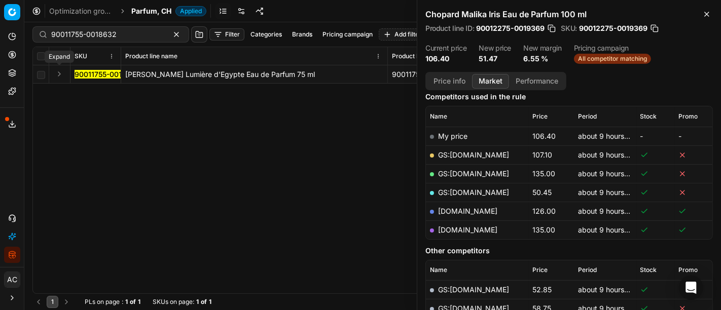
click at [58, 70] on button "Expand" at bounding box center [59, 74] width 12 height 12
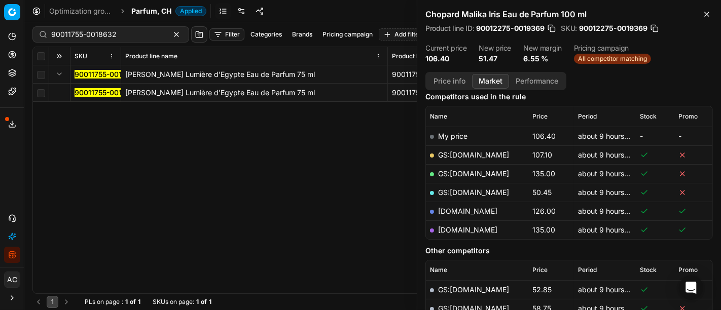
click at [94, 94] on mark "90011755-0018632" at bounding box center [107, 92] width 65 height 9
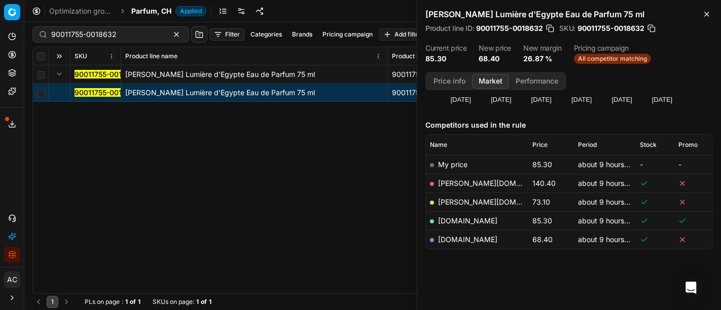
scroll to position [102, 0]
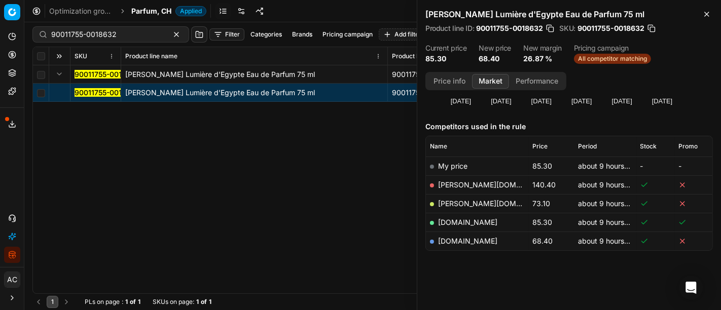
click at [462, 200] on link "[PERSON_NAME][DOMAIN_NAME]" at bounding box center [497, 203] width 118 height 9
click at [127, 35] on input "90011755-0018632" at bounding box center [106, 34] width 111 height 10
paste input "80037616-90"
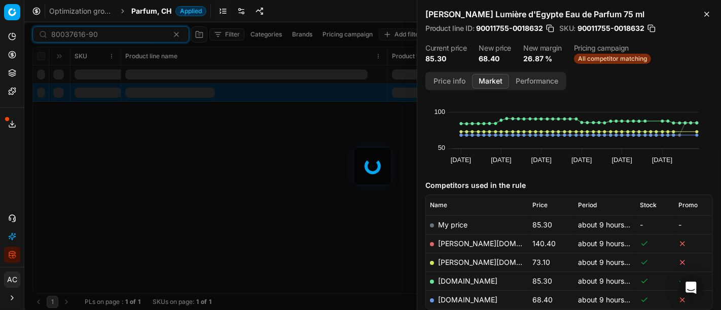
scroll to position [102, 0]
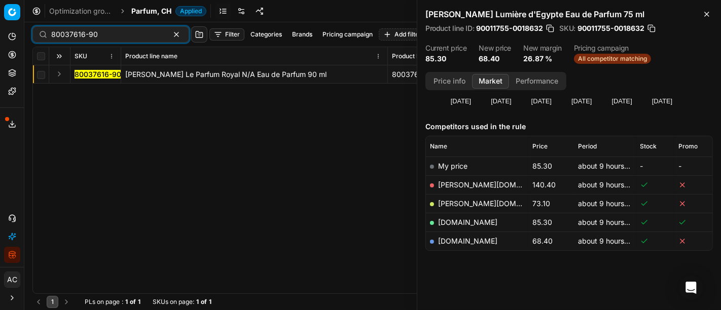
click at [56, 75] on button "Expand" at bounding box center [59, 74] width 12 height 12
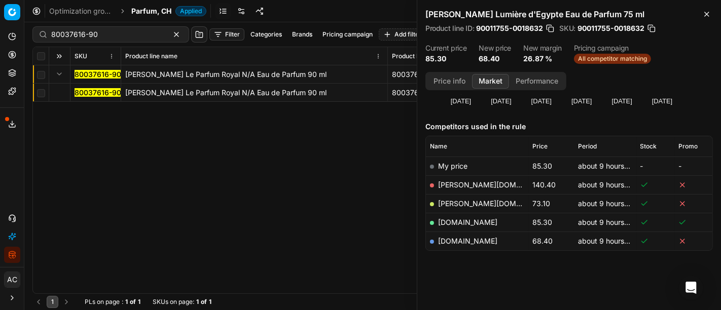
click at [92, 92] on mark "80037616-90" at bounding box center [98, 92] width 47 height 9
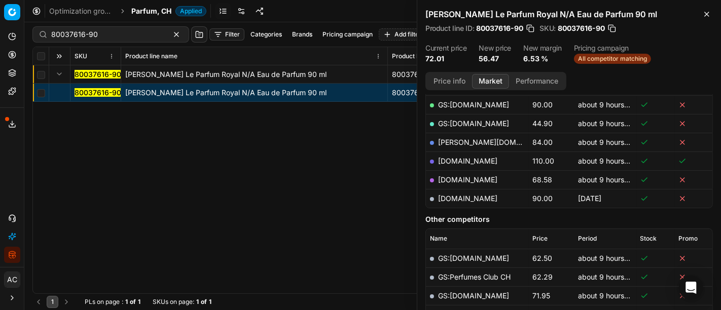
scroll to position [201, 0]
click at [466, 179] on link "[DOMAIN_NAME]" at bounding box center [467, 180] width 59 height 9
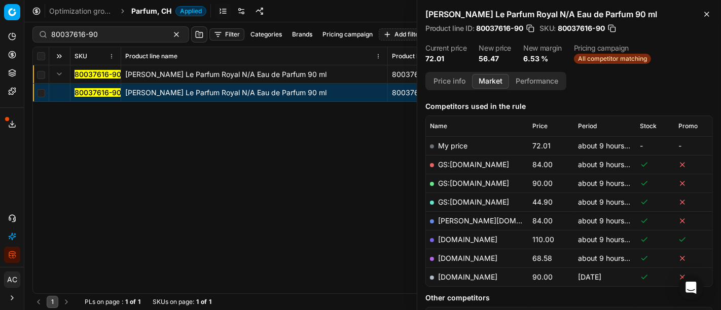
scroll to position [122, 0]
click at [475, 201] on link "GS:[DOMAIN_NAME]" at bounding box center [473, 203] width 71 height 9
click at [113, 31] on input "80037616-90" at bounding box center [106, 34] width 111 height 10
paste input "90007634-0011721"
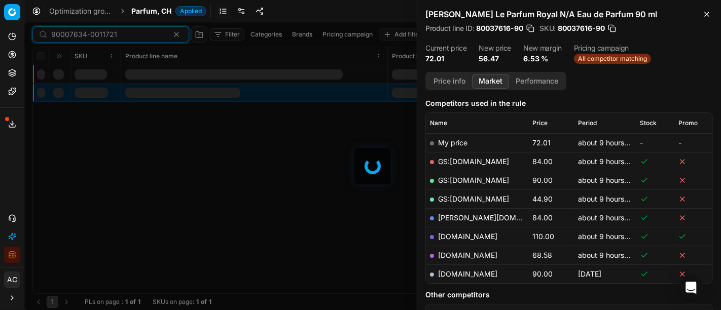
scroll to position [122, 0]
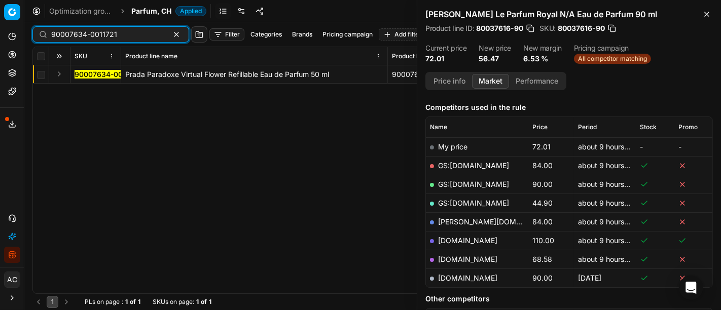
type input "90007634-0011721"
click at [58, 74] on button "Expand" at bounding box center [59, 74] width 12 height 12
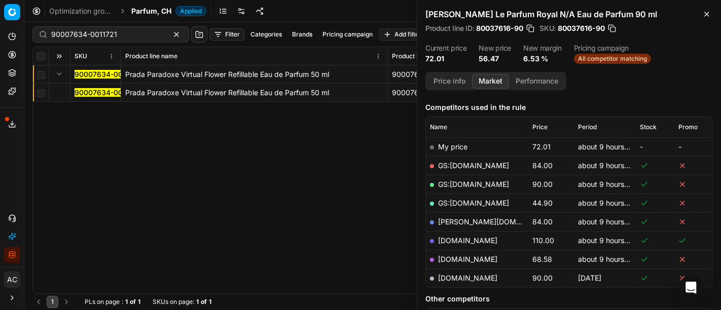
click at [91, 93] on mark "90007634-0011721" at bounding box center [108, 92] width 66 height 9
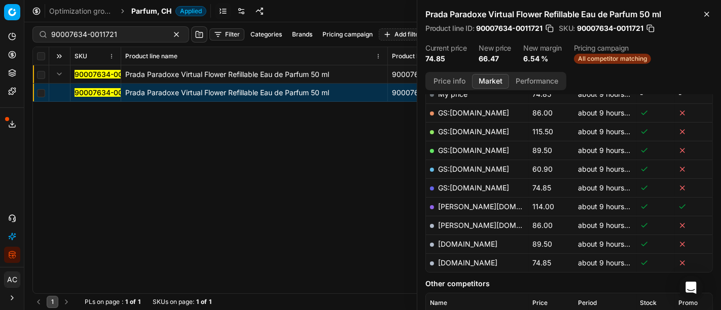
scroll to position [175, 0]
click at [450, 85] on button "Price info" at bounding box center [449, 81] width 45 height 15
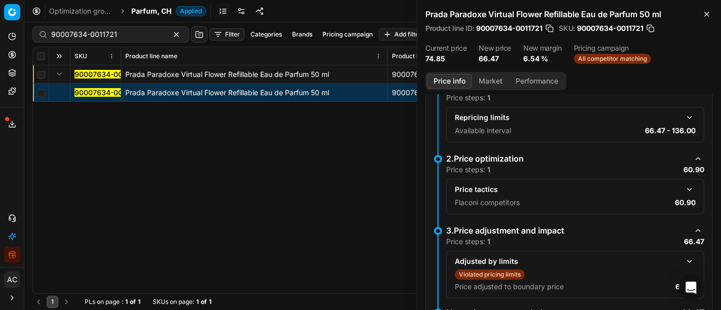
click at [683, 185] on button "button" at bounding box center [689, 190] width 12 height 12
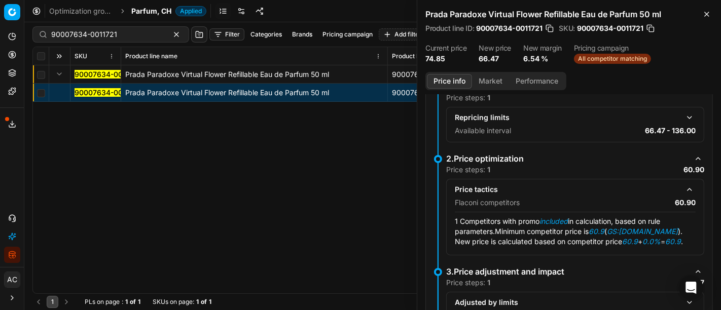
click at [491, 82] on button "Market" at bounding box center [490, 81] width 37 height 15
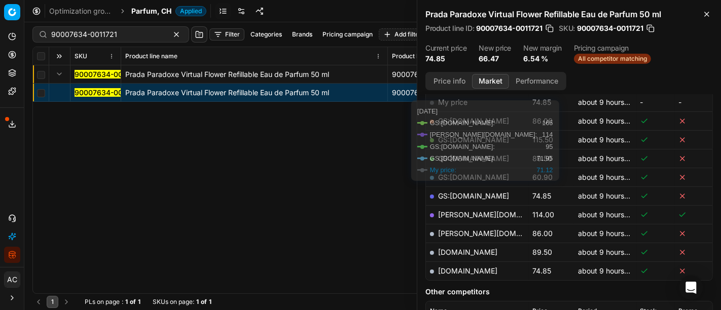
scroll to position [176, 0]
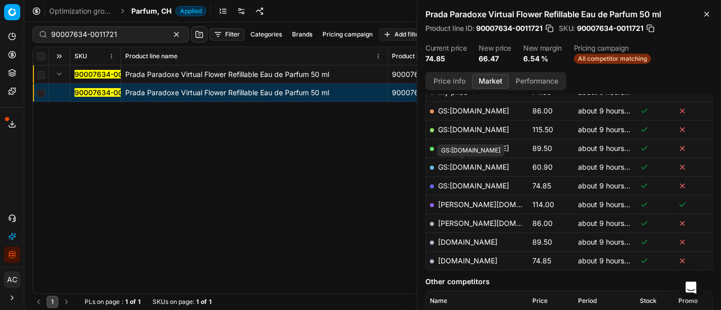
click at [476, 163] on link "GS:[DOMAIN_NAME]" at bounding box center [473, 167] width 71 height 9
click at [351, 219] on div "90007634-0011721 Prada Paradoxe Virtual Flower Refillable Eau de Parfum 50 ml 9…" at bounding box center [372, 179] width 679 height 228
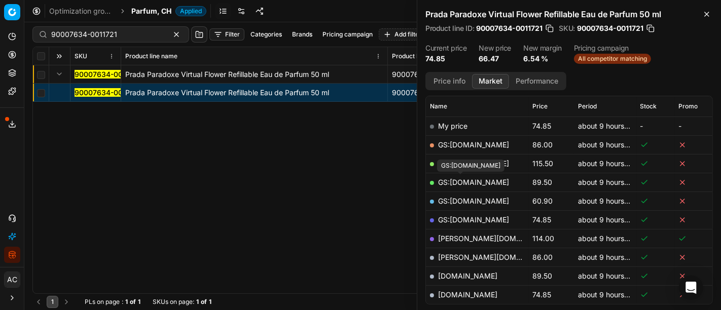
scroll to position [133, 0]
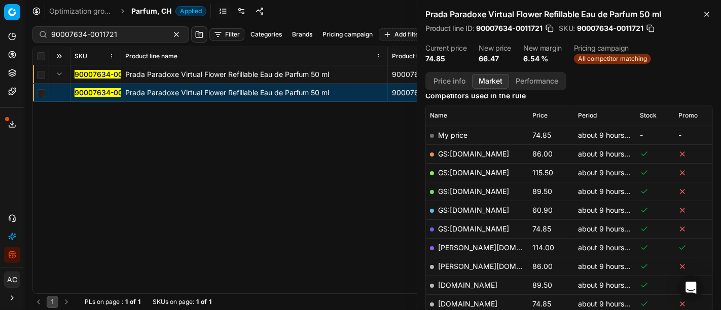
click at [158, 9] on span "Parfum, CH" at bounding box center [151, 11] width 40 height 10
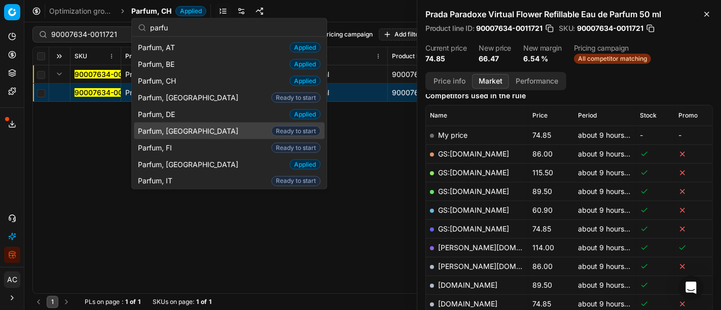
scroll to position [52, 0]
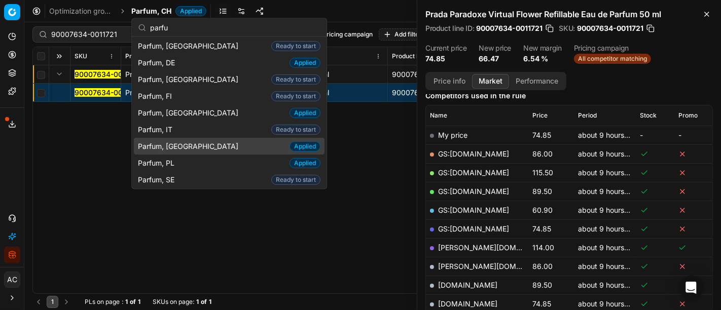
type input "parfu"
click at [180, 142] on div "Parfum, NL Applied" at bounding box center [229, 146] width 191 height 17
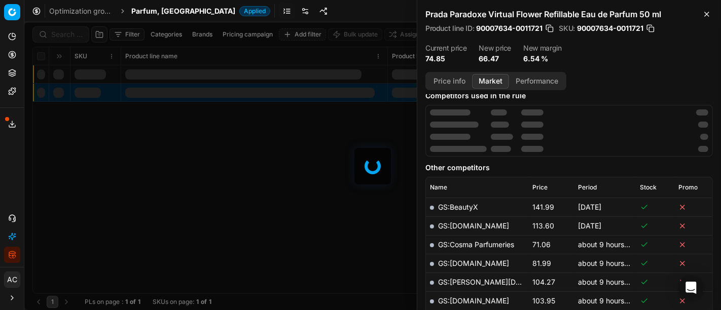
click at [74, 33] on div at bounding box center [372, 166] width 697 height 288
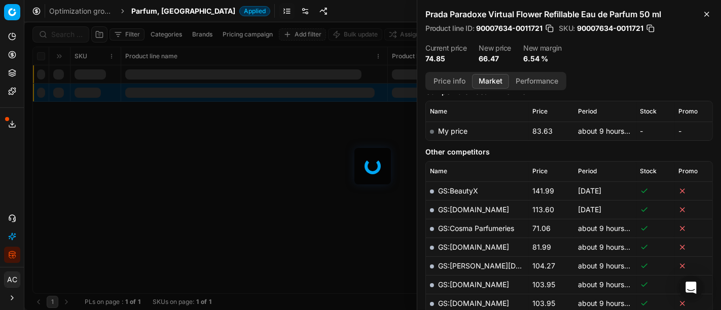
scroll to position [133, 0]
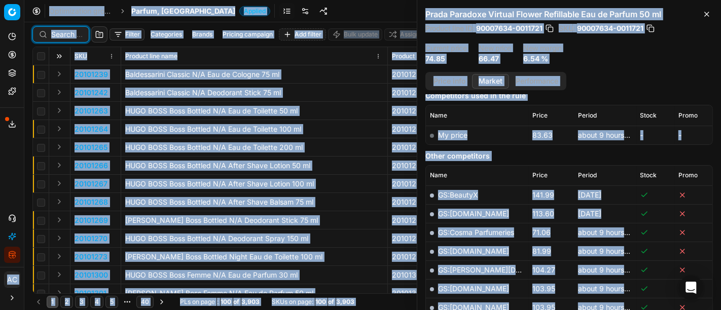
click at [74, 33] on input at bounding box center [66, 34] width 31 height 10
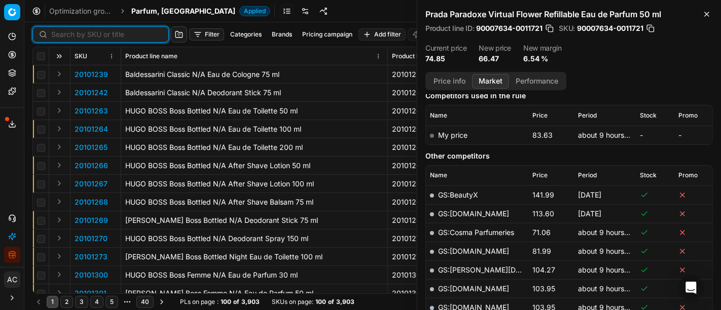
paste input "80033104-100"
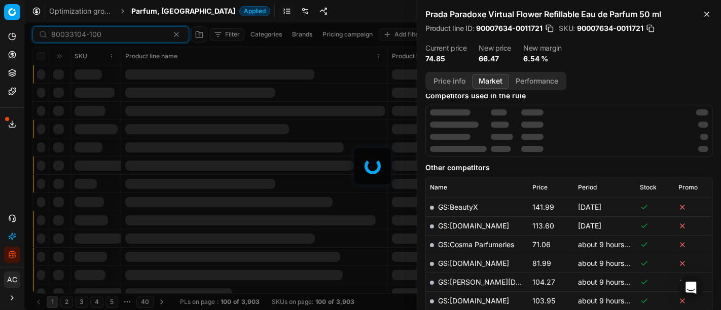
scroll to position [133, 0]
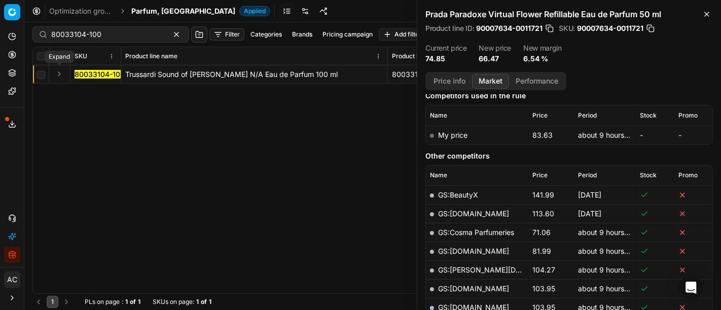
click at [57, 74] on button "Expand" at bounding box center [59, 74] width 12 height 12
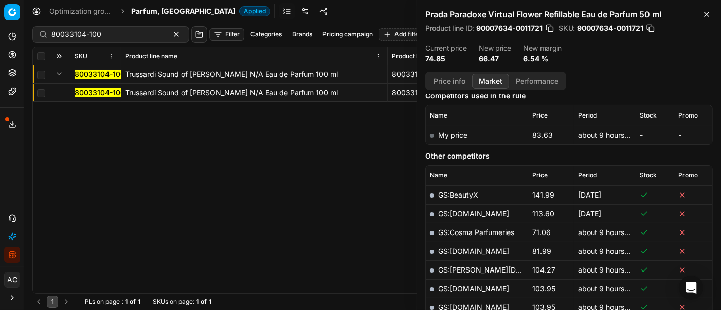
click at [90, 94] on mark "80033104-100" at bounding box center [100, 92] width 50 height 9
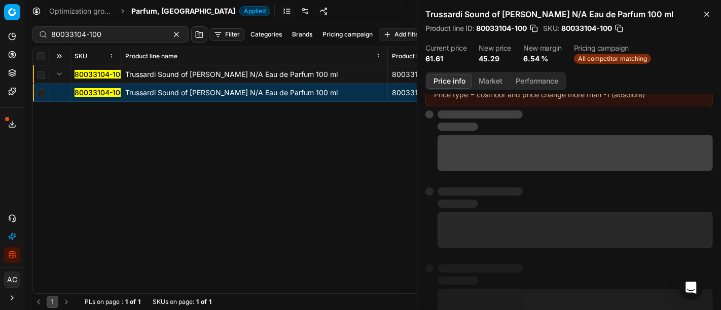
click at [451, 79] on button "Price info" at bounding box center [449, 81] width 45 height 15
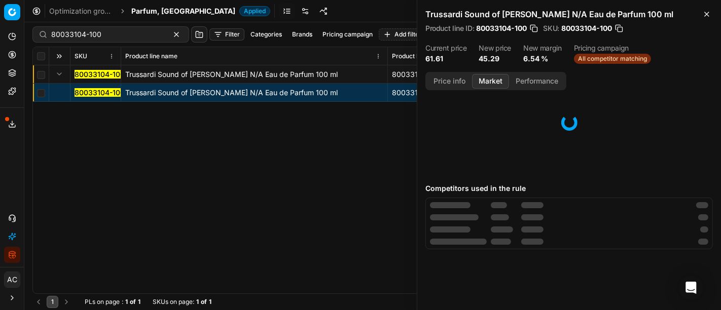
click at [495, 80] on button "Market" at bounding box center [490, 81] width 37 height 15
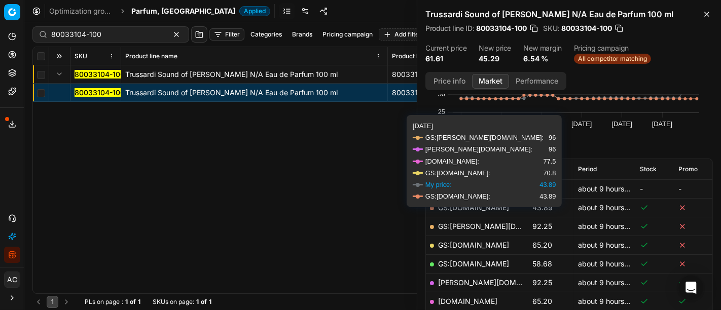
scroll to position [133, 0]
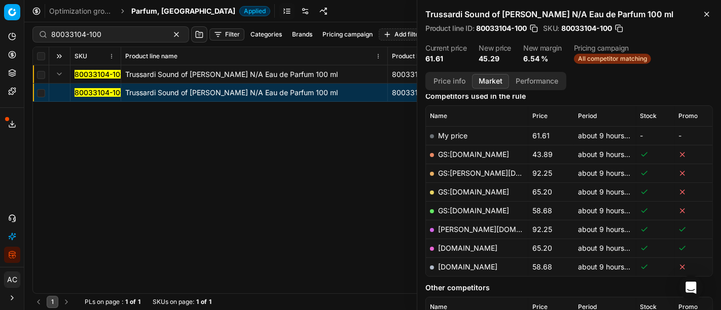
click at [475, 154] on link "GS:[DOMAIN_NAME]" at bounding box center [473, 154] width 71 height 9
click at [130, 33] on input "80033104-100" at bounding box center [106, 34] width 111 height 10
paste input "90007224-0010972"
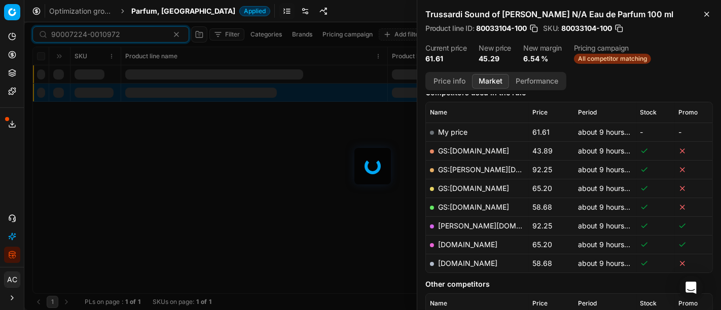
scroll to position [133, 0]
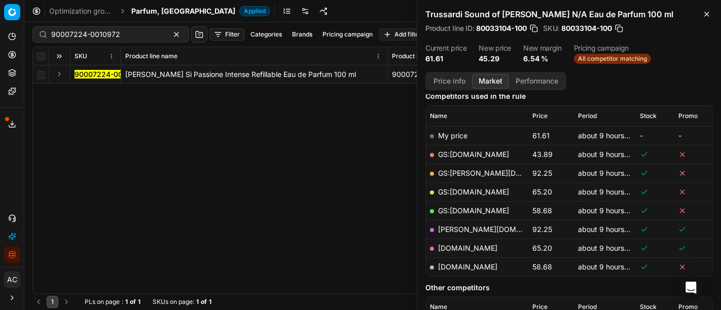
click at [55, 74] on button "Expand" at bounding box center [59, 74] width 12 height 12
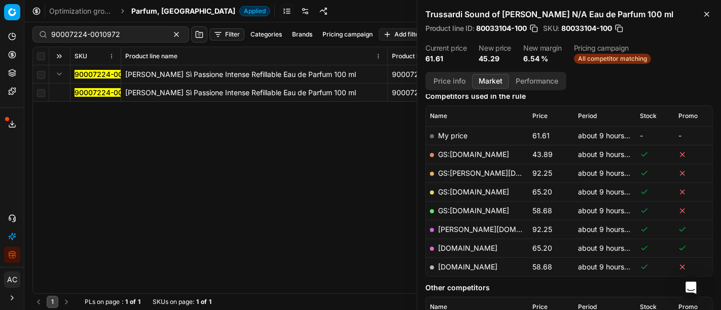
click at [92, 95] on mark "90007224-0010972" at bounding box center [109, 92] width 69 height 9
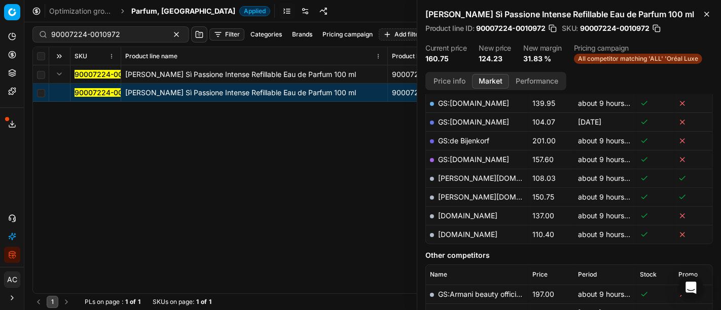
scroll to position [222, 0]
click at [465, 232] on link "[DOMAIN_NAME]" at bounding box center [467, 234] width 59 height 9
click at [337, 169] on div "90007224-0010972 [PERSON_NAME] Sì Passione Intense Refillable Eau de Parfum 100…" at bounding box center [372, 179] width 679 height 228
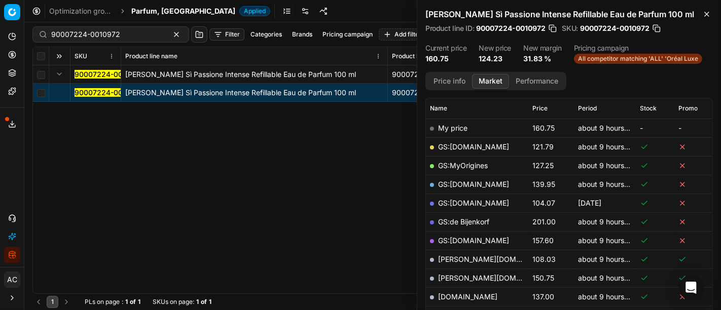
scroll to position [140, 0]
click at [94, 35] on input "90007224-0010972" at bounding box center [106, 34] width 111 height 10
paste input "11755-001863"
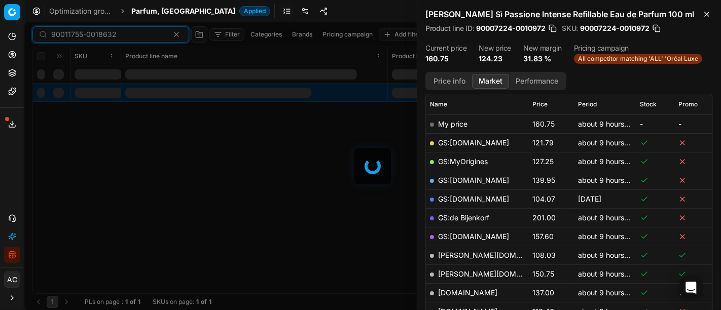
scroll to position [140, 0]
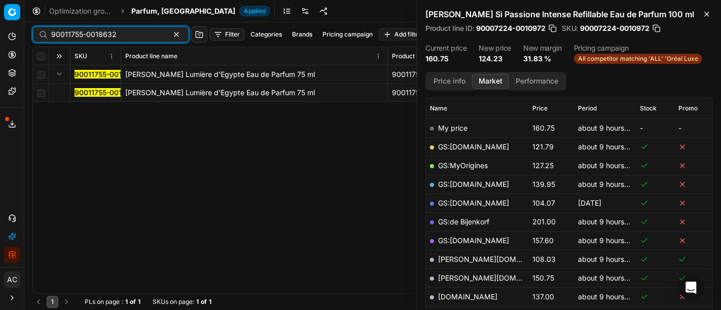
type input "90011755-0018632"
click at [103, 94] on mark "90011755-0018632" at bounding box center [107, 92] width 65 height 9
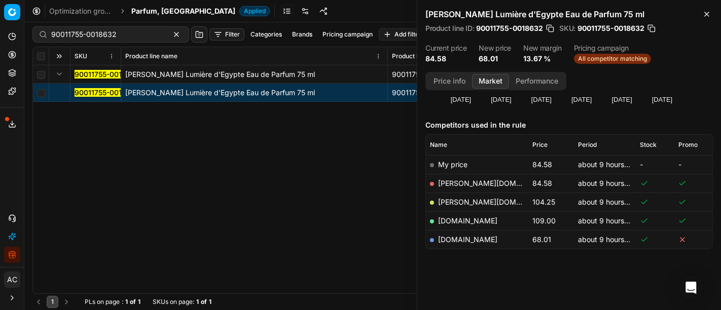
scroll to position [102, 0]
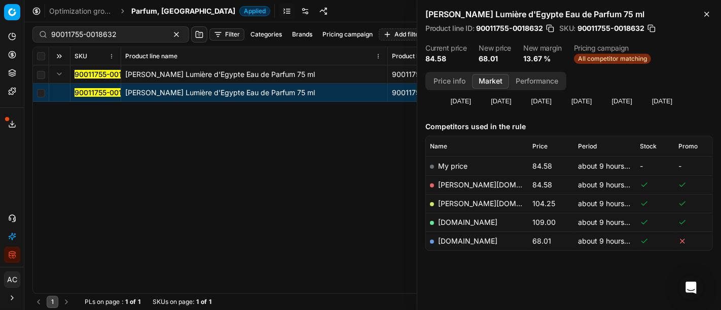
click at [464, 241] on link "[DOMAIN_NAME]" at bounding box center [467, 241] width 59 height 9
click at [100, 39] on input "90011755-0018632" at bounding box center [106, 34] width 111 height 10
click at [138, 17] on div "Optimization groups Parfum, [GEOGRAPHIC_DATA] Applied Discard Download report" at bounding box center [372, 11] width 697 height 22
click at [148, 8] on span "Parfum, [GEOGRAPHIC_DATA]" at bounding box center [183, 11] width 104 height 10
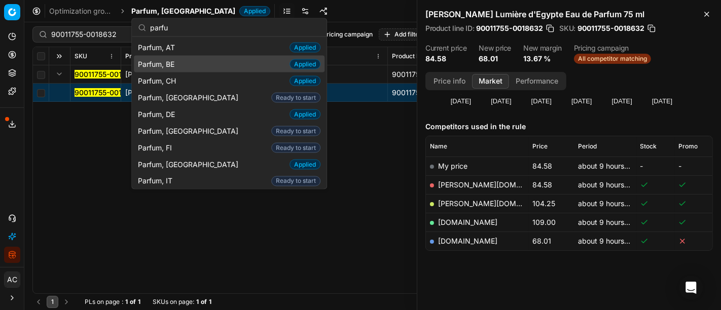
type input "parfu"
click at [187, 62] on div "Parfum, BE Applied" at bounding box center [229, 64] width 191 height 17
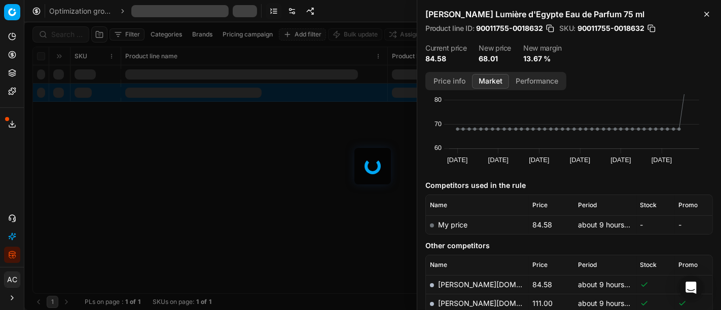
scroll to position [102, 0]
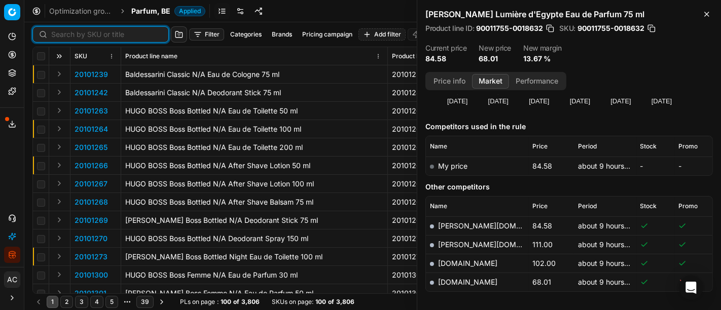
click at [78, 36] on input at bounding box center [106, 34] width 111 height 10
paste input "90011755-0018632"
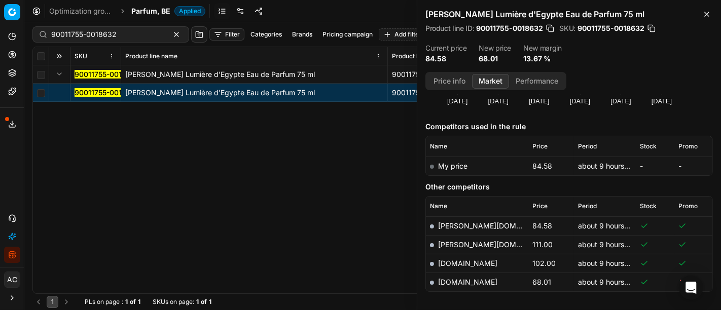
click at [88, 93] on mark "90011755-0018632" at bounding box center [107, 92] width 65 height 9
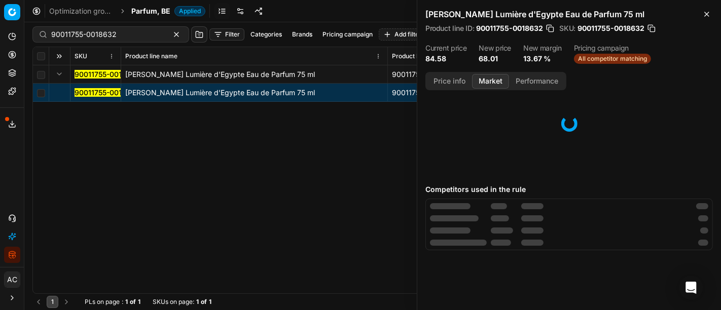
scroll to position [102, 0]
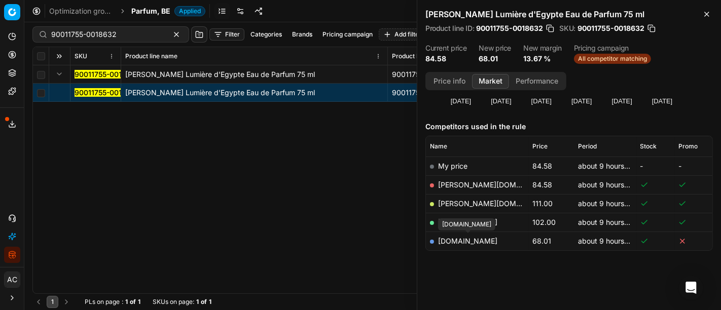
click at [480, 240] on link "[DOMAIN_NAME]" at bounding box center [467, 241] width 59 height 9
click at [113, 38] on input "90011755-0018632" at bounding box center [106, 34] width 111 height 10
paste input "03931-0005693"
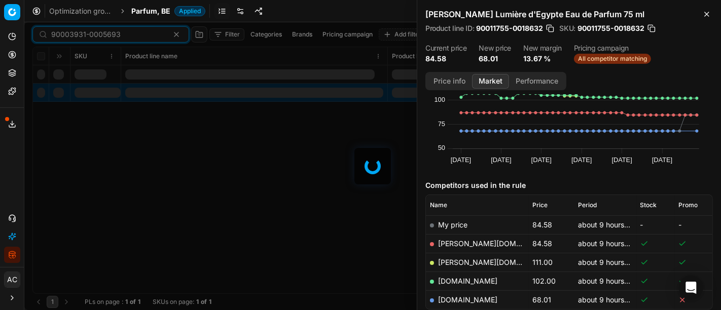
scroll to position [102, 0]
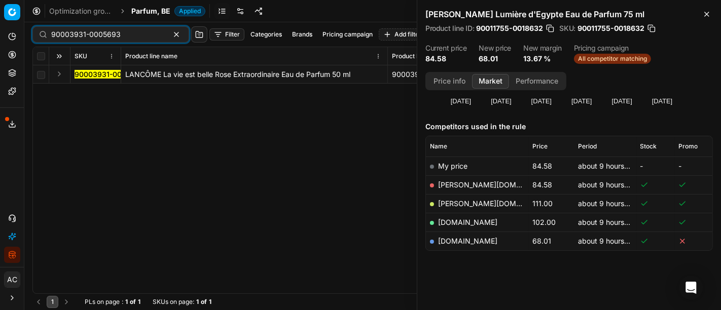
click at [59, 75] on button "Expand" at bounding box center [59, 74] width 12 height 12
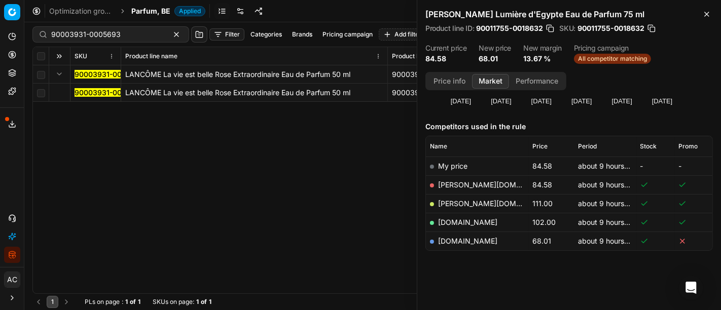
click at [93, 91] on mark "90003931-0005693" at bounding box center [109, 92] width 69 height 9
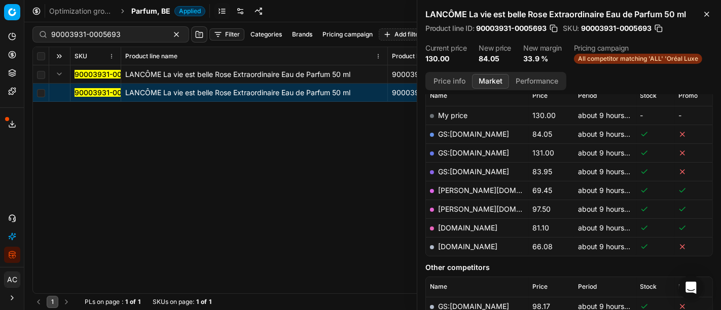
scroll to position [153, 0]
click at [469, 244] on link "[DOMAIN_NAME]" at bounding box center [467, 246] width 59 height 9
click at [127, 39] on input "90003931-0005693" at bounding box center [106, 34] width 111 height 10
paste input "80066266-100"
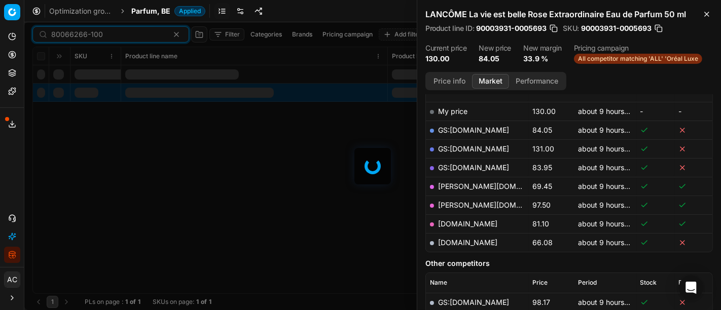
scroll to position [153, 0]
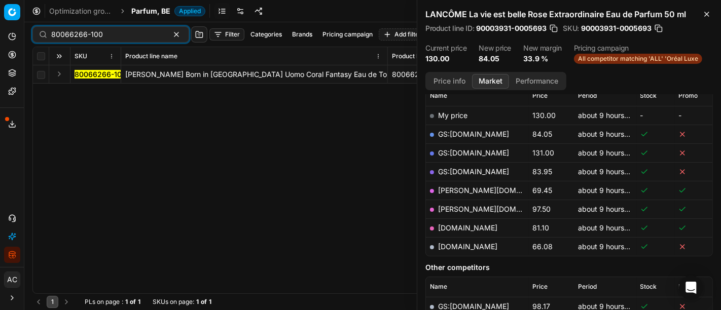
click at [57, 72] on button "Expand" at bounding box center [59, 74] width 12 height 12
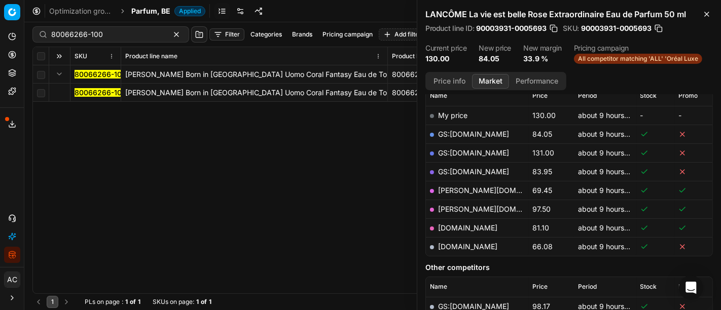
click at [88, 91] on mark "80066266-100" at bounding box center [101, 92] width 52 height 9
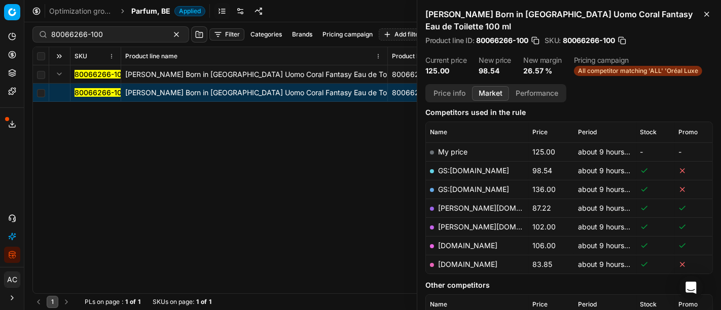
scroll to position [131, 0]
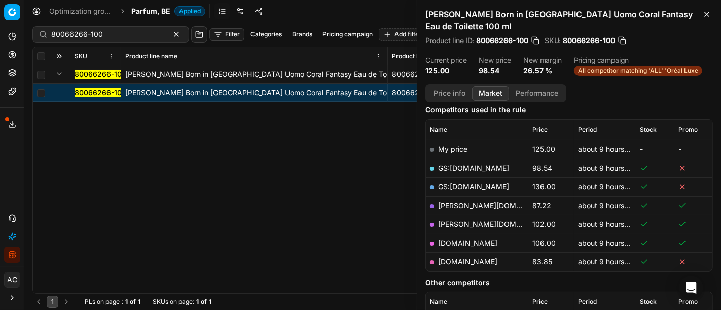
click at [476, 253] on td "[DOMAIN_NAME]" at bounding box center [477, 261] width 102 height 19
click at [469, 258] on link "[DOMAIN_NAME]" at bounding box center [467, 262] width 59 height 9
click at [124, 34] on input "80066266-100" at bounding box center [106, 34] width 111 height 10
paste input "17759"
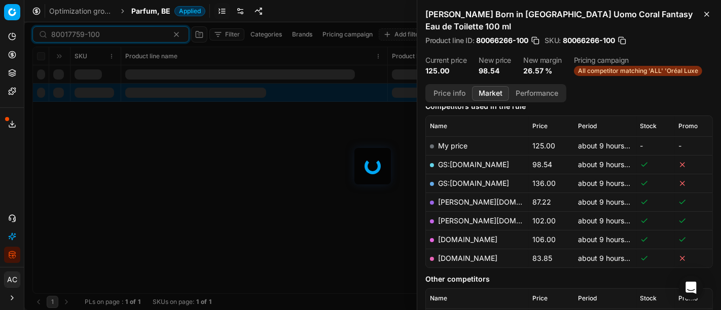
scroll to position [131, 0]
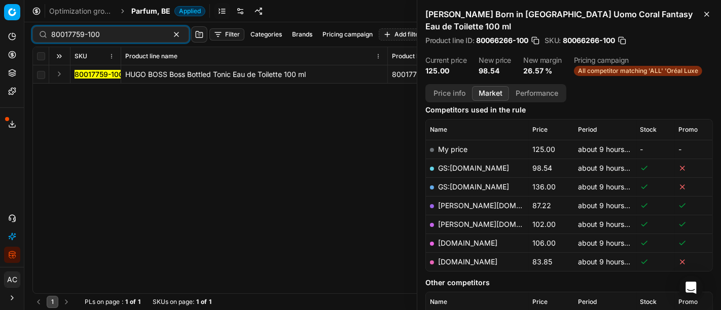
click at [57, 73] on button "Expand" at bounding box center [59, 74] width 12 height 12
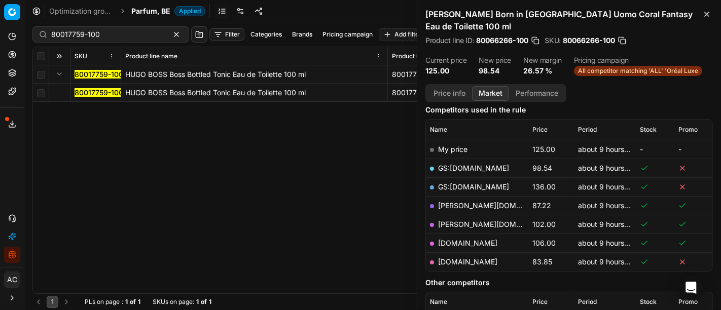
click at [87, 90] on mark "80017759-100" at bounding box center [99, 92] width 49 height 9
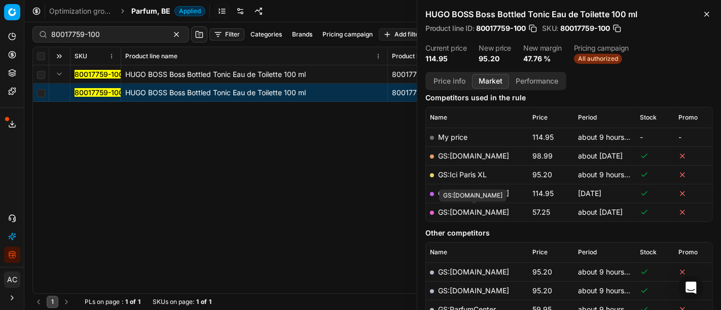
click at [488, 214] on link "GS:[DOMAIN_NAME]" at bounding box center [473, 212] width 71 height 9
click at [472, 172] on link "GS:Ici Paris XL" at bounding box center [462, 174] width 49 height 9
click at [135, 38] on input "80017759-100" at bounding box center [106, 34] width 111 height 10
paste input "31367-0005679"
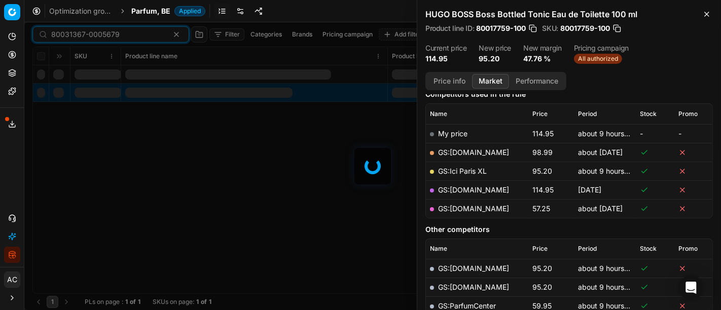
scroll to position [131, 0]
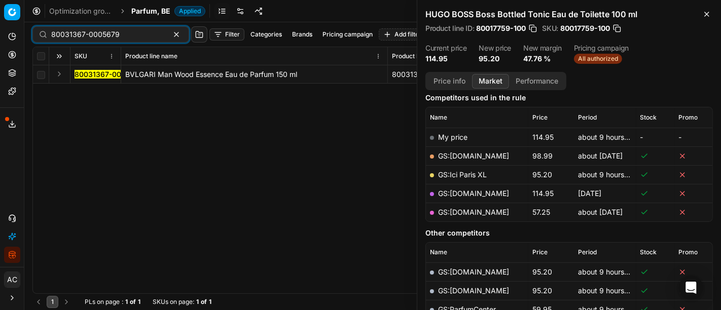
click at [59, 75] on button "Expand" at bounding box center [59, 74] width 12 height 12
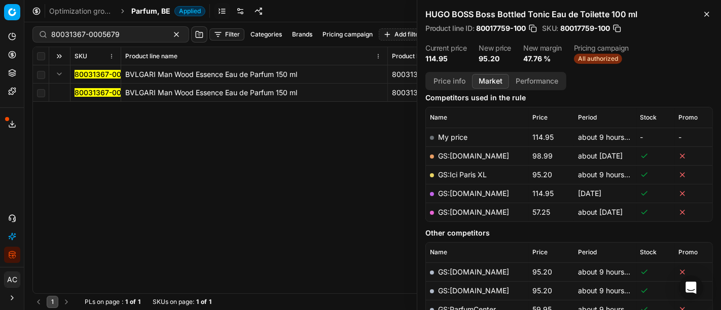
click at [85, 92] on mark "80031367-0005679" at bounding box center [109, 92] width 68 height 9
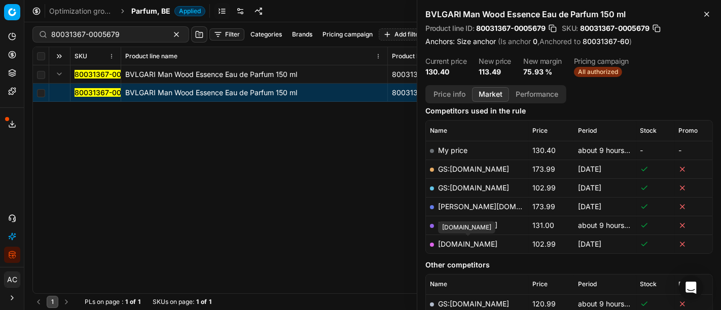
click at [486, 241] on link "[DOMAIN_NAME]" at bounding box center [467, 244] width 59 height 9
click at [345, 174] on div "80031367-0005679 BVLGARI Man Wood Essence Eau de Parfum 150 ml 80031367-0005679…" at bounding box center [372, 179] width 679 height 228
click at [454, 222] on link "[DOMAIN_NAME]" at bounding box center [467, 225] width 59 height 9
click at [98, 38] on input "80031367-0005679" at bounding box center [106, 34] width 111 height 10
paste input "24760-100"
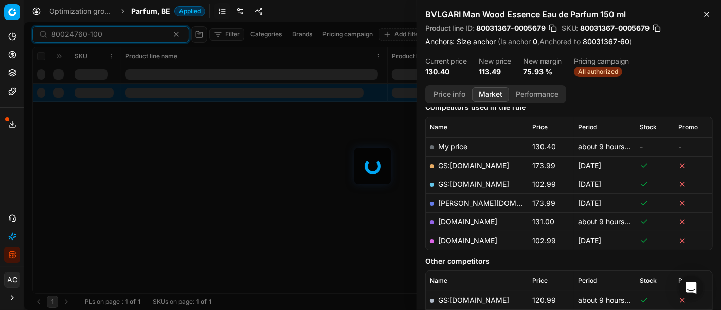
scroll to position [131, 0]
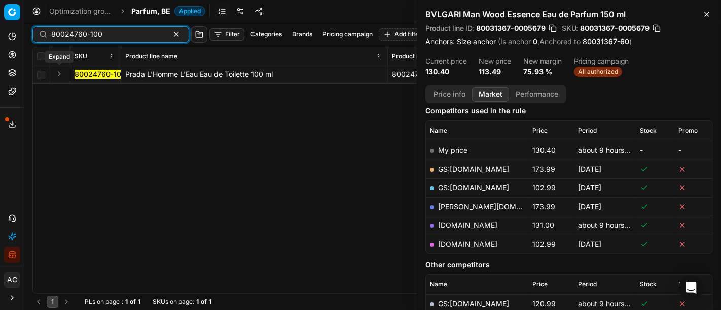
type input "80024760-100"
click at [61, 70] on button "Expand" at bounding box center [59, 74] width 12 height 12
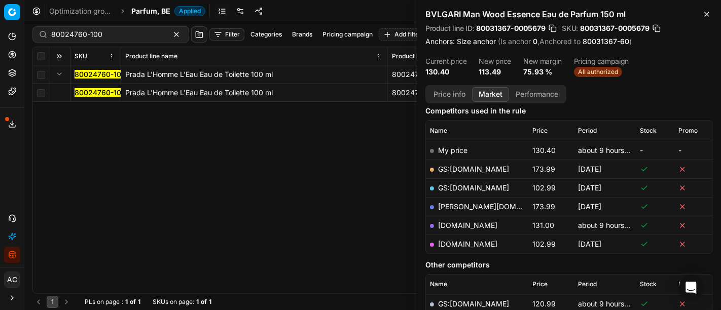
click at [92, 94] on mark "80024760-100" at bounding box center [100, 92] width 51 height 9
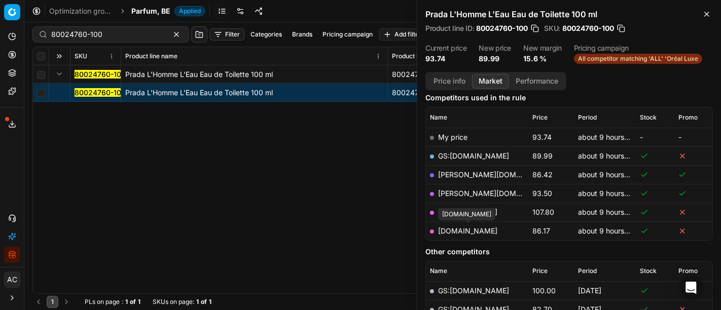
click at [474, 231] on link "[DOMAIN_NAME]" at bounding box center [467, 231] width 59 height 9
